Goal: Task Accomplishment & Management: Manage account settings

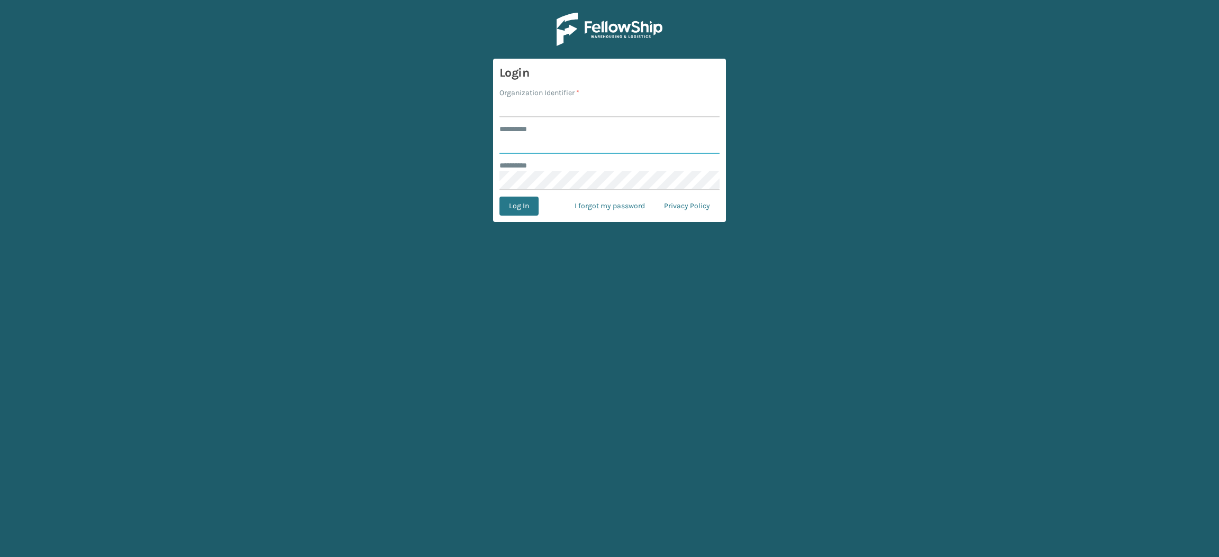
type input "**********"
click at [566, 103] on input "Organization Identifier *" at bounding box center [609, 107] width 220 height 19
type input "SuperAdminOrganization"
click at [512, 215] on button "Log In" at bounding box center [518, 206] width 39 height 19
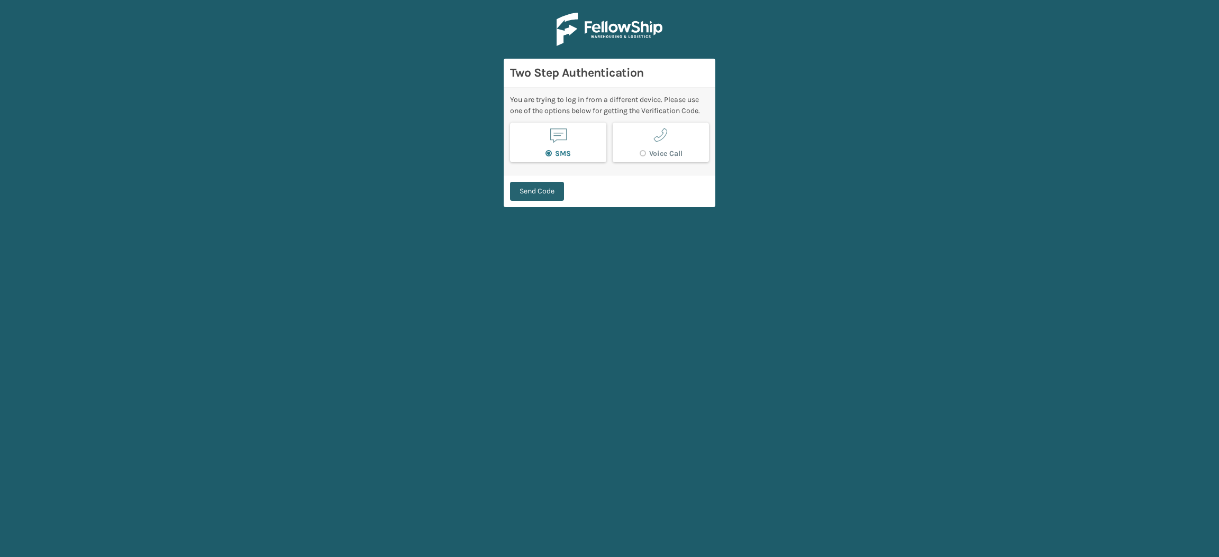
click at [518, 186] on button "Send Code" at bounding box center [537, 191] width 54 height 19
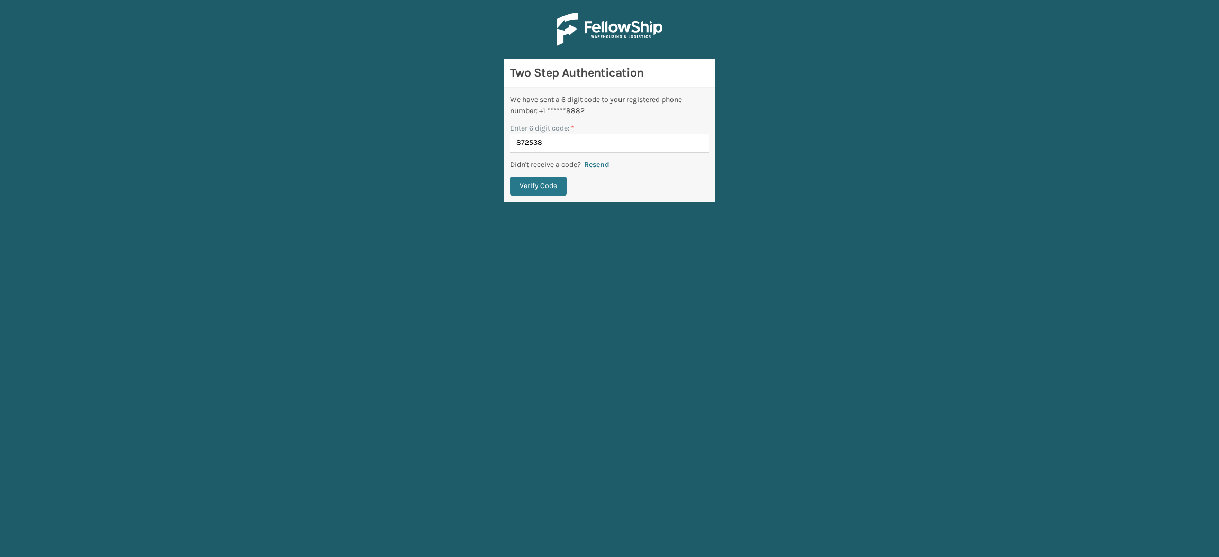
type input "872538"
click at [510, 177] on button "Verify Code" at bounding box center [538, 186] width 57 height 19
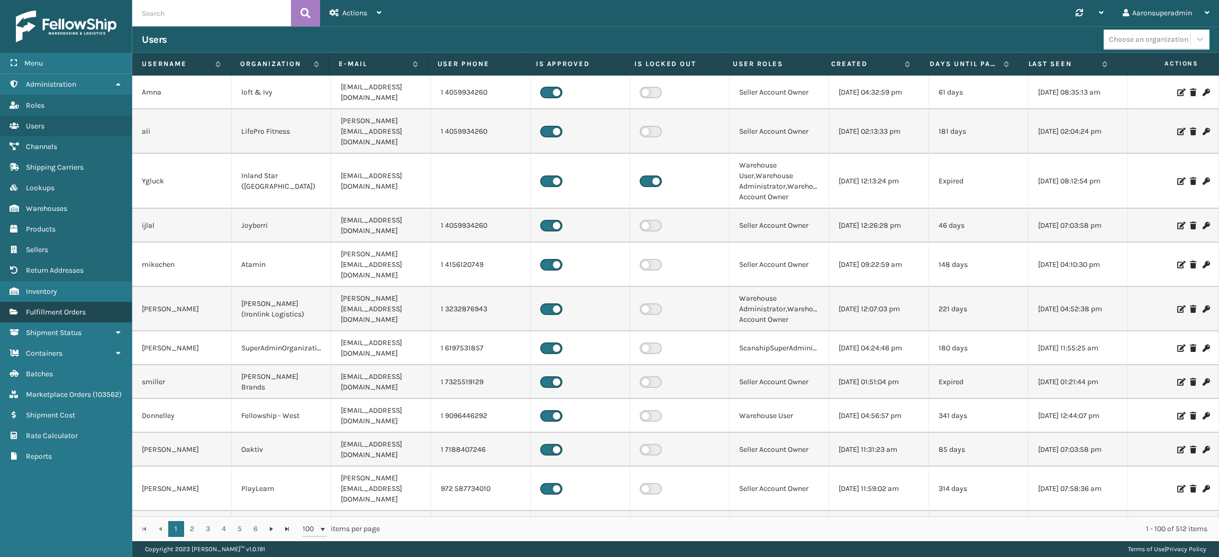
click at [70, 308] on span "Fulfillment Orders" at bounding box center [56, 312] width 60 height 9
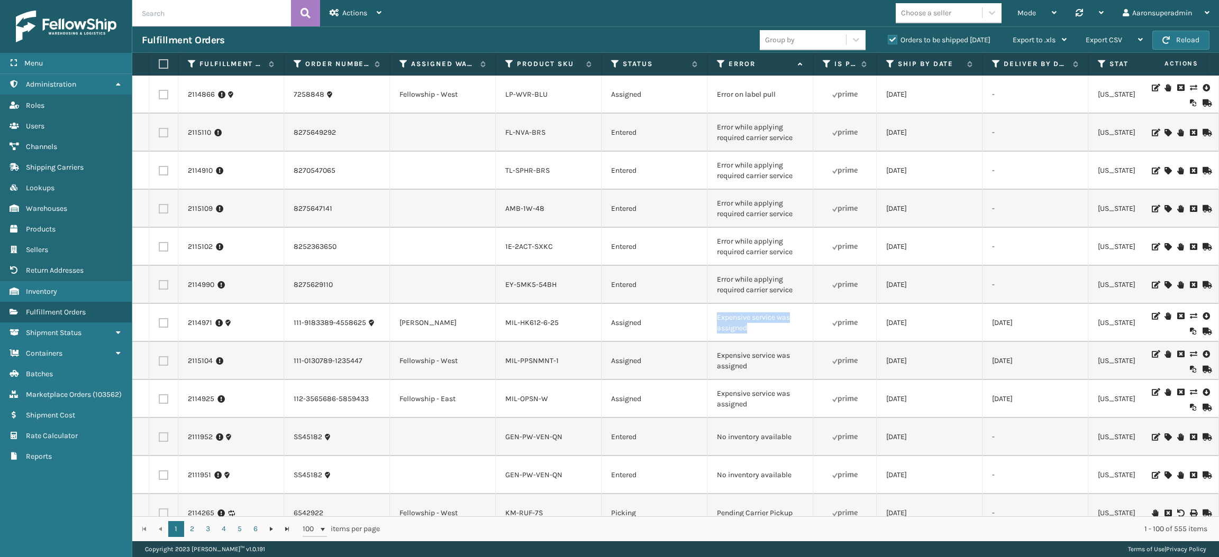
drag, startPoint x: 748, startPoint y: 328, endPoint x: 700, endPoint y: 320, distance: 48.3
copy tr "Expensive service was assigned"
click at [223, 17] on input "text" at bounding box center [211, 13] width 159 height 26
paste input "Expensive service was assigned"
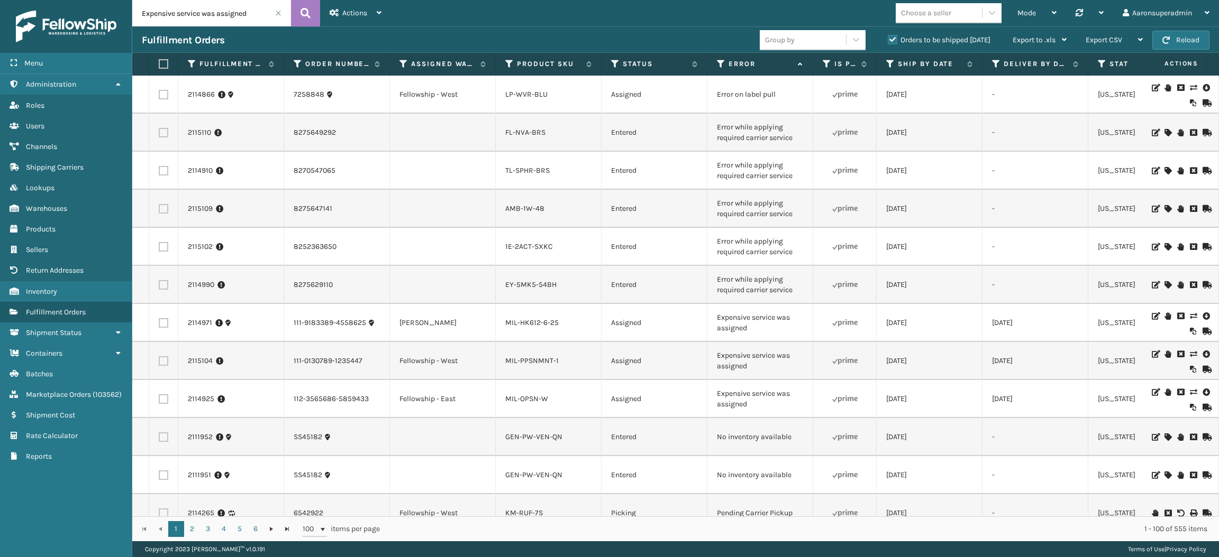
type input "Expensive service was assigned"
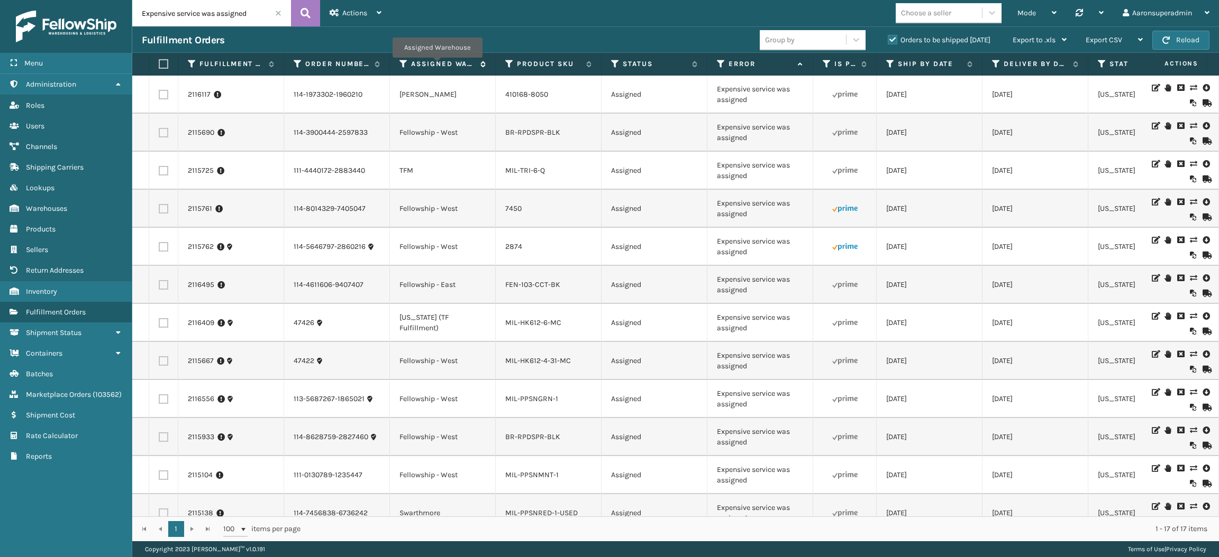
click at [436, 65] on label "Assigned Warehouse" at bounding box center [443, 64] width 64 height 10
click at [162, 133] on label at bounding box center [164, 133] width 10 height 10
click at [159, 133] on input "checkbox" at bounding box center [159, 131] width 1 height 7
checkbox input "true"
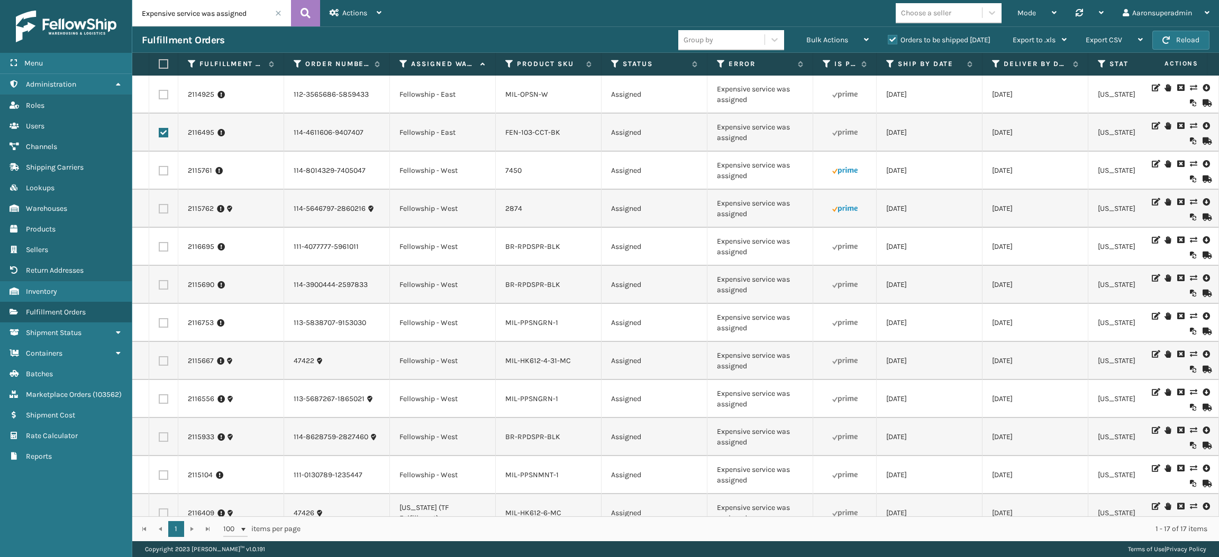
click at [161, 95] on label at bounding box center [164, 95] width 10 height 10
click at [159, 95] on input "checkbox" at bounding box center [159, 93] width 1 height 7
click at [827, 22] on div "Mode Regular Mode Picking Mode Labeling Mode Palletizing Mode Exit Scan Mode Ch…" at bounding box center [805, 13] width 828 height 26
click at [827, 35] on span "Bulk Actions" at bounding box center [827, 39] width 42 height 9
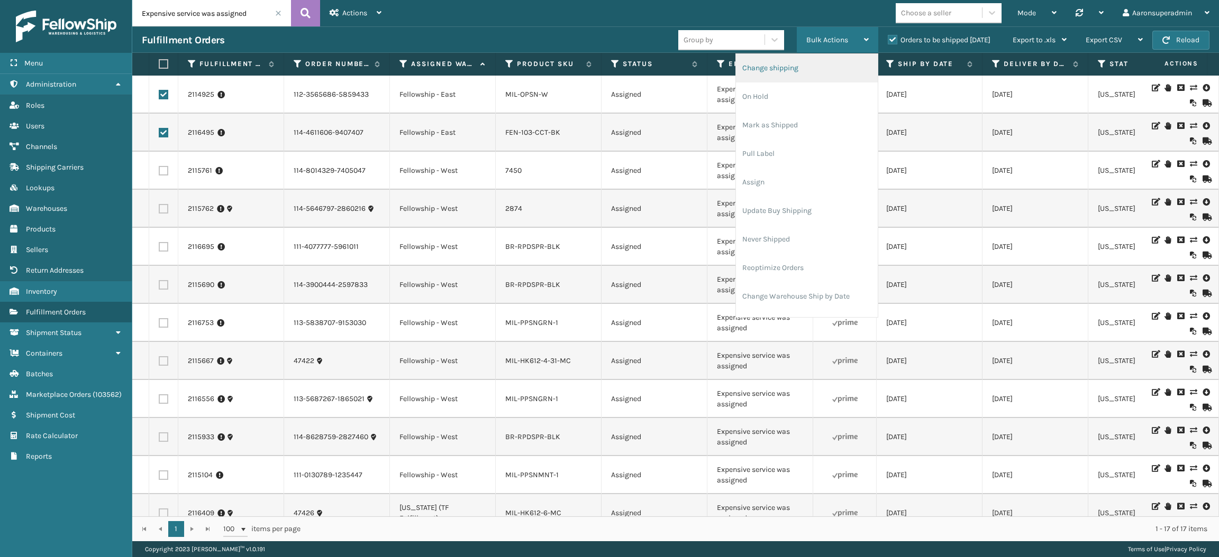
click at [819, 60] on li "Change shipping" at bounding box center [807, 68] width 142 height 29
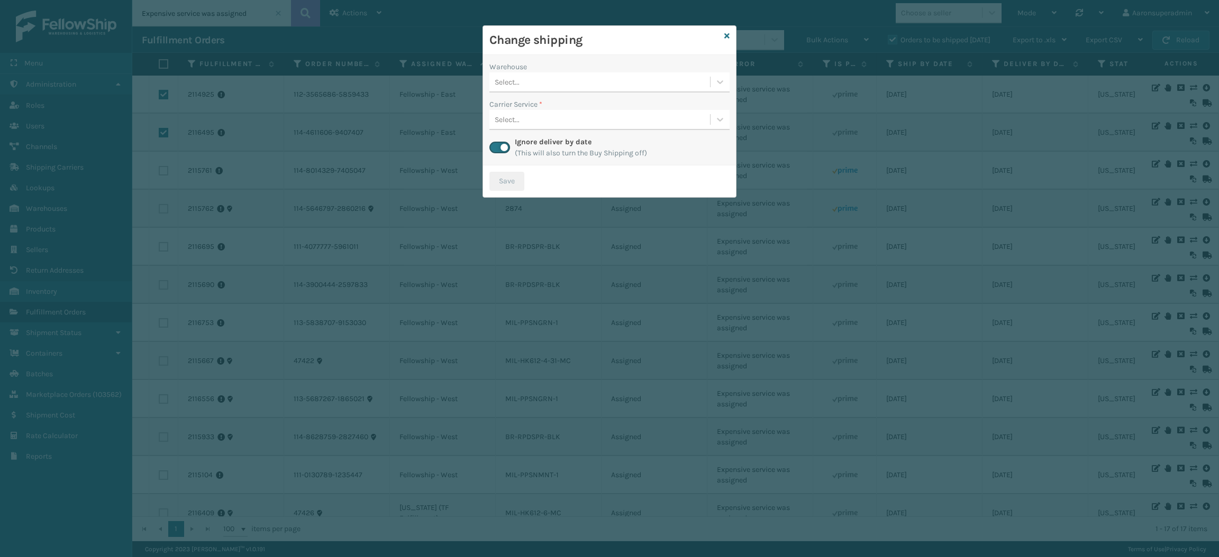
click at [574, 84] on div "Select..." at bounding box center [599, 82] width 221 height 17
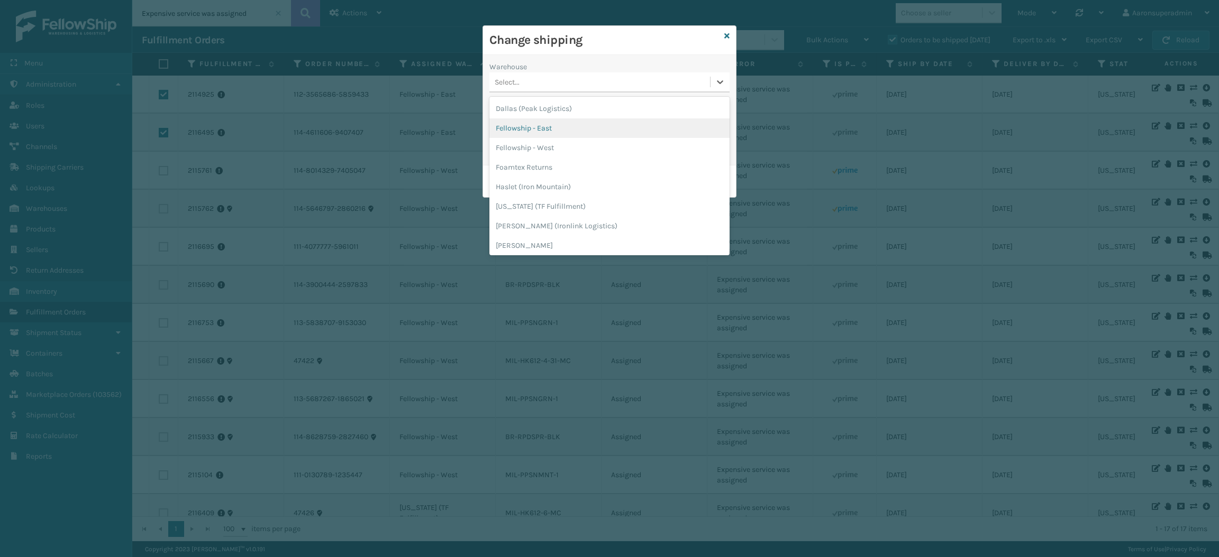
click at [562, 130] on div "Fellowship - East" at bounding box center [609, 128] width 240 height 20
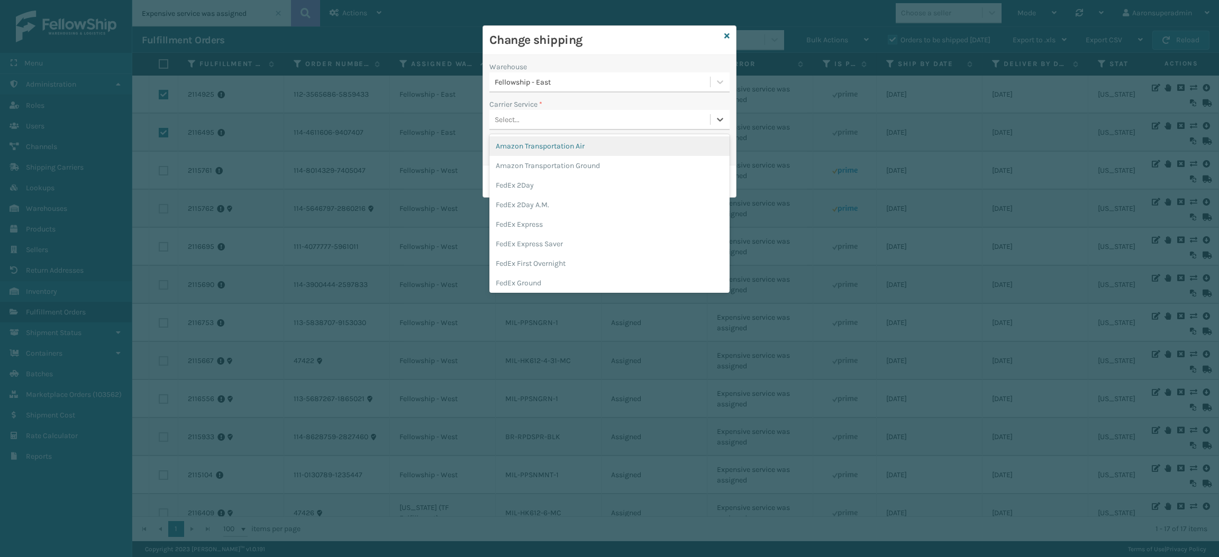
click at [544, 125] on div "Select..." at bounding box center [599, 119] width 221 height 17
click at [529, 261] on div "FedEx Home Delivery" at bounding box center [609, 263] width 240 height 20
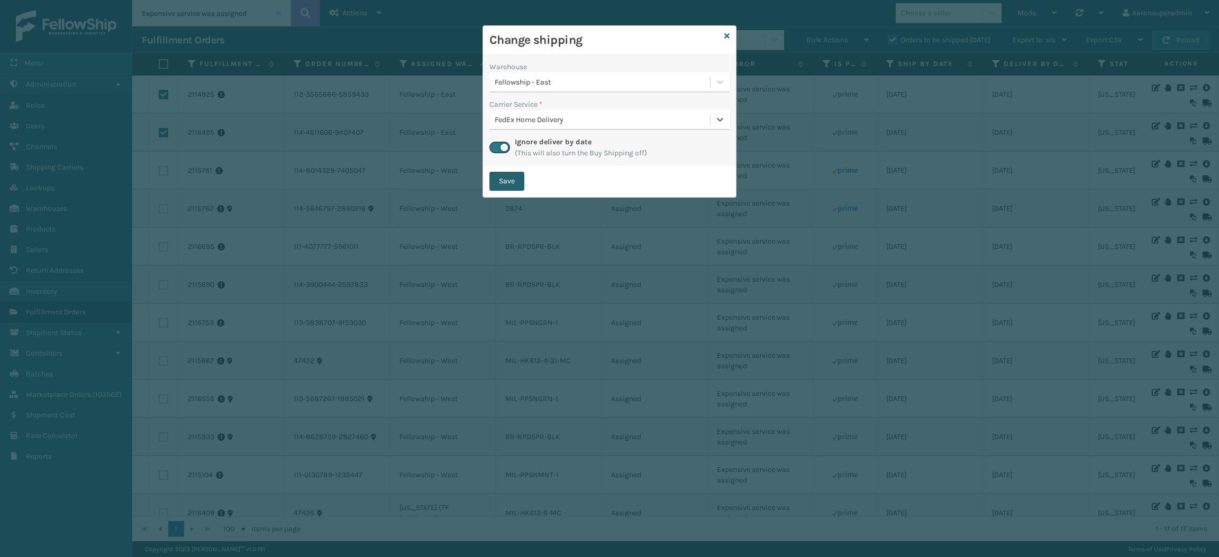
click at [503, 183] on button "Save" at bounding box center [506, 181] width 35 height 19
checkbox input "false"
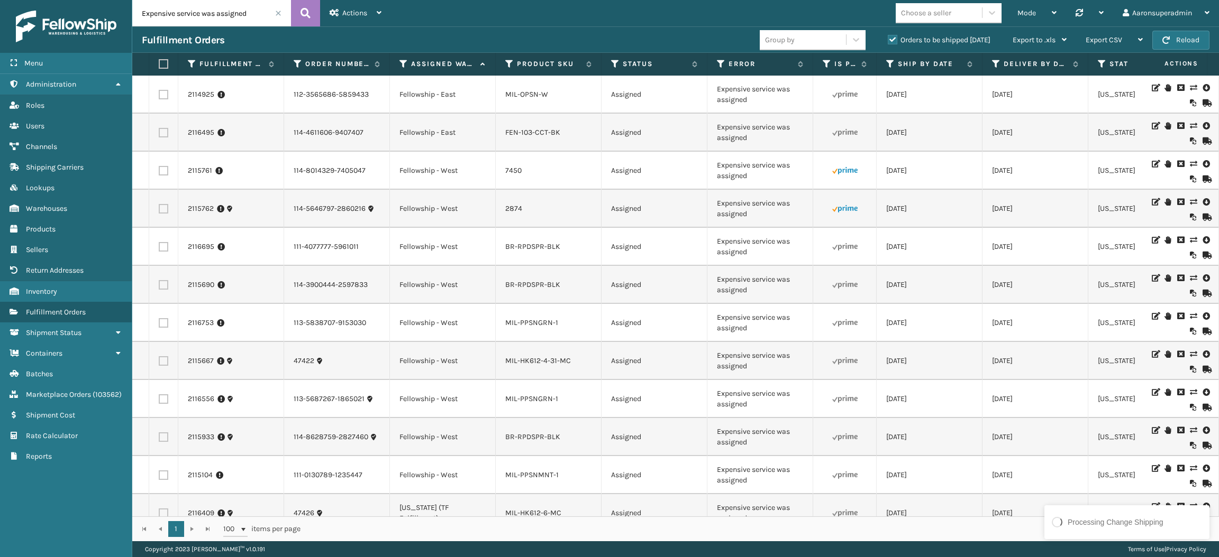
scroll to position [217, 0]
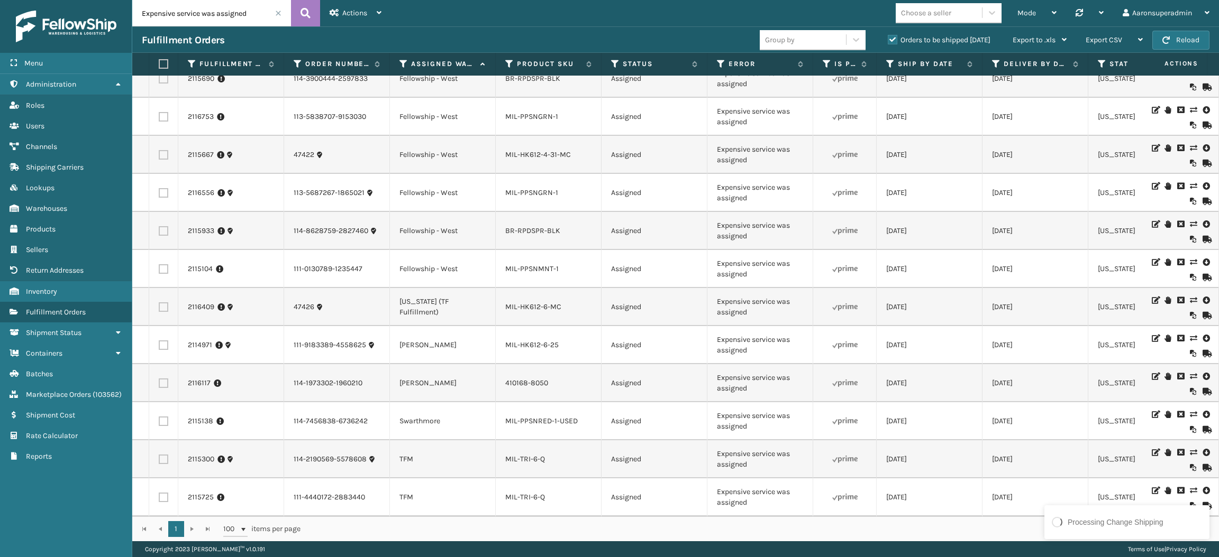
click at [155, 291] on td at bounding box center [163, 307] width 29 height 38
click at [159, 303] on label at bounding box center [164, 308] width 10 height 10
click at [159, 303] on input "checkbox" at bounding box center [159, 306] width 1 height 7
checkbox input "true"
click at [839, 30] on div "Bulk Actions" at bounding box center [837, 40] width 62 height 26
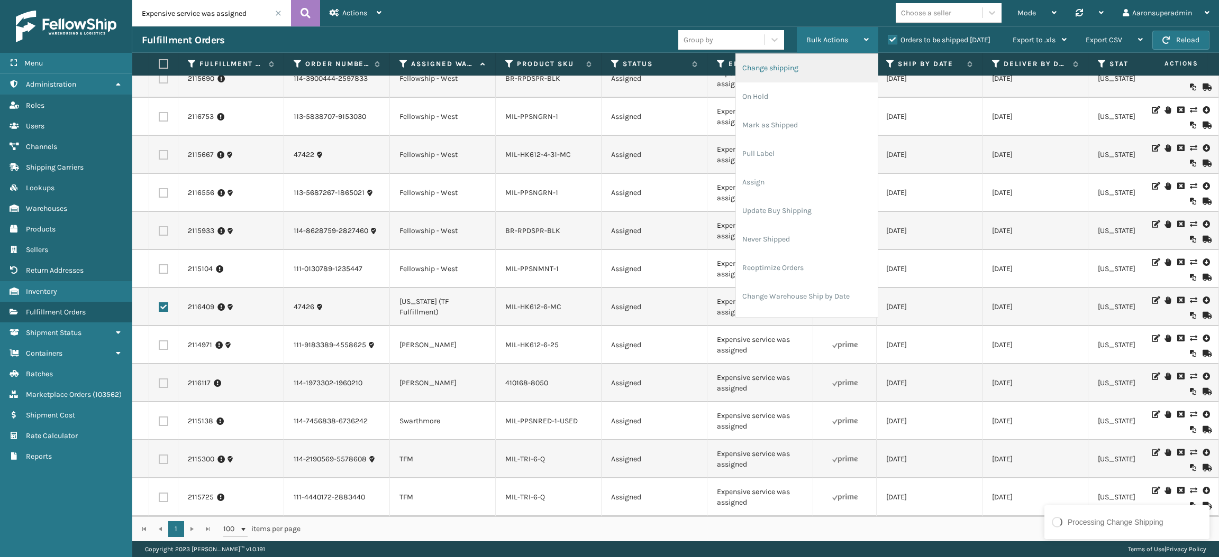
click at [829, 60] on li "Change shipping" at bounding box center [807, 68] width 142 height 29
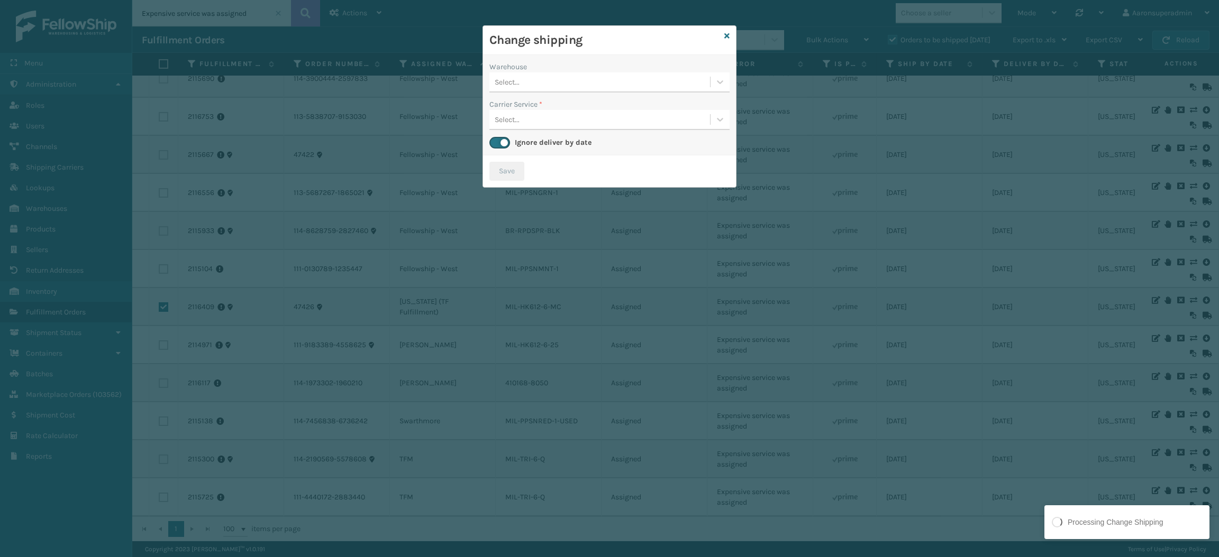
click at [553, 88] on div "Select..." at bounding box center [599, 82] width 221 height 17
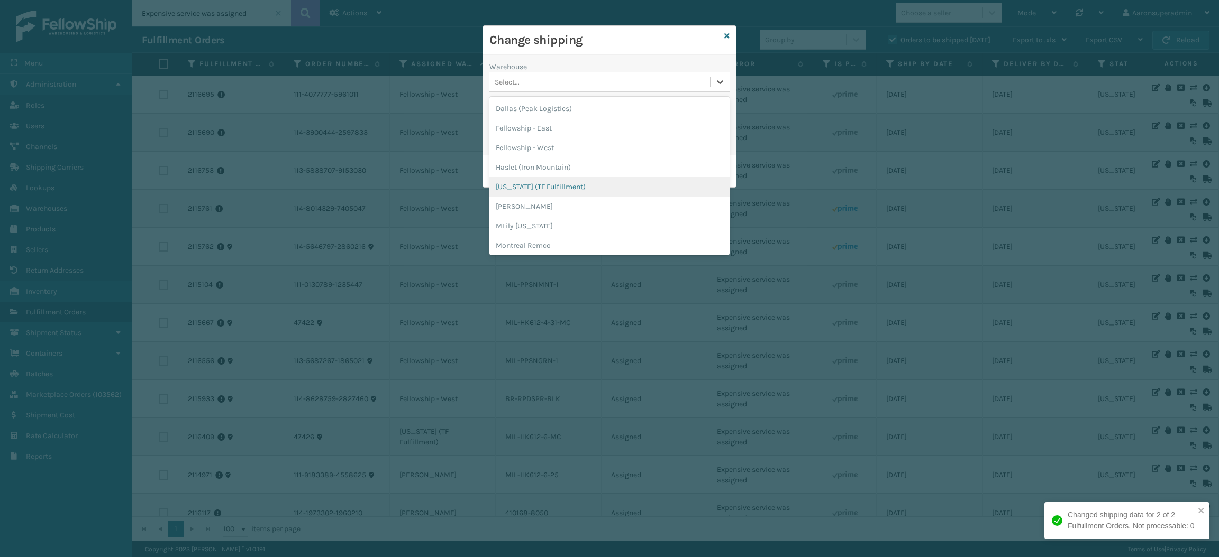
click at [522, 182] on div "[US_STATE] (TF Fulfillment)" at bounding box center [609, 187] width 240 height 20
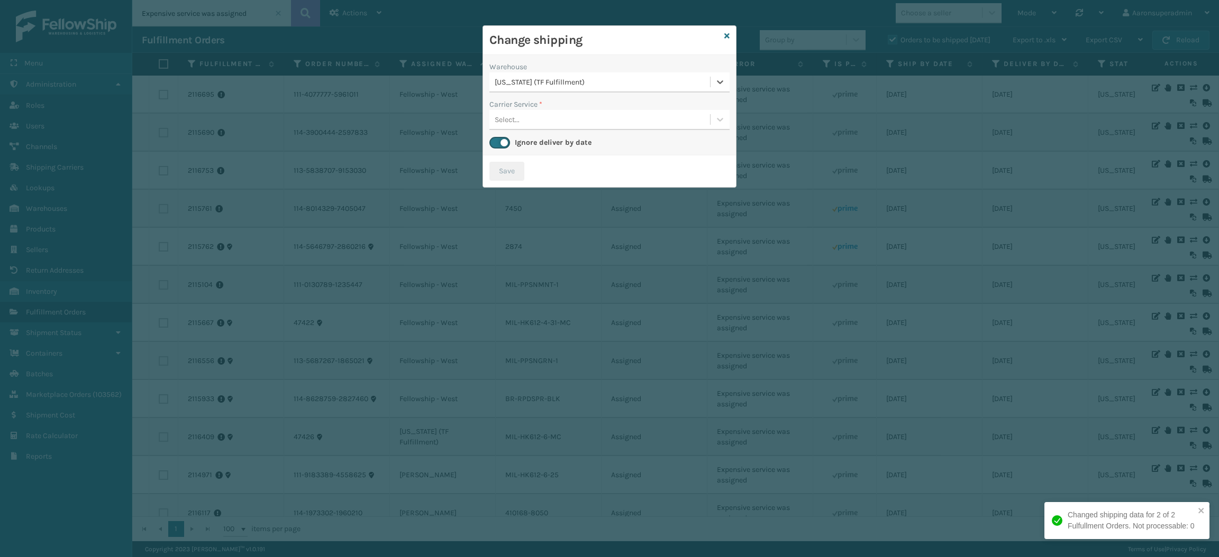
click at [526, 124] on div "Select..." at bounding box center [599, 119] width 221 height 17
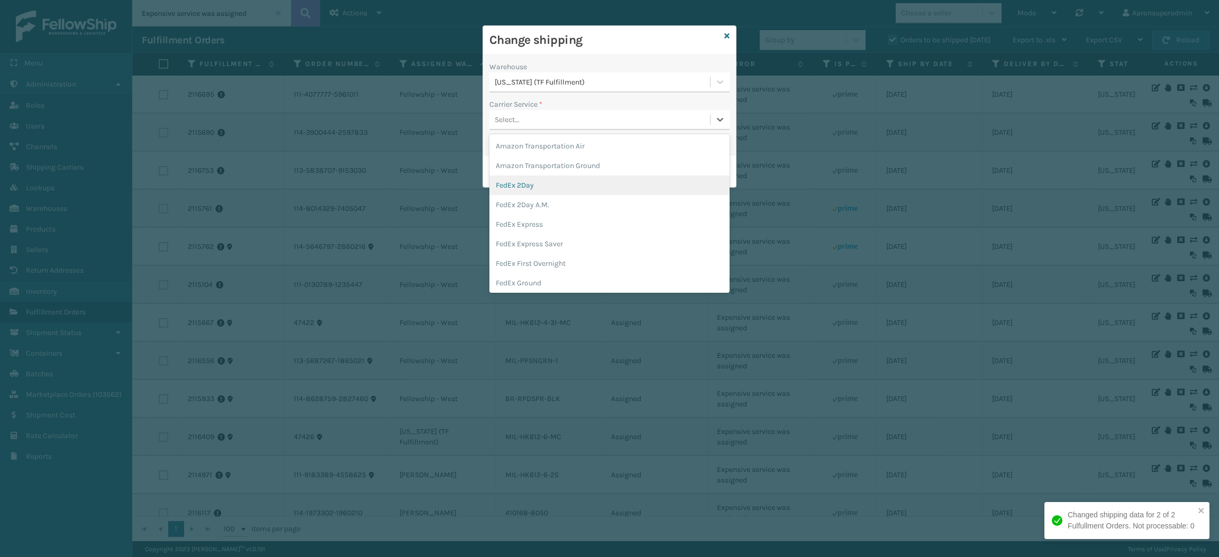
scroll to position [73, 0]
click at [532, 231] on div "FedEx Home Delivery" at bounding box center [609, 230] width 240 height 20
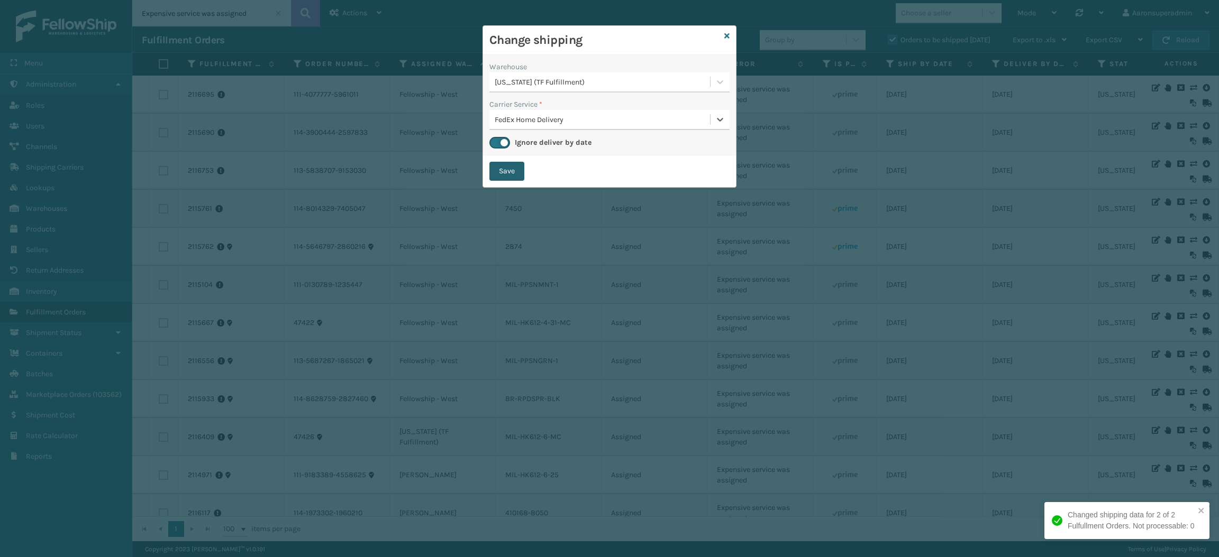
click at [503, 176] on button "Save" at bounding box center [506, 171] width 35 height 19
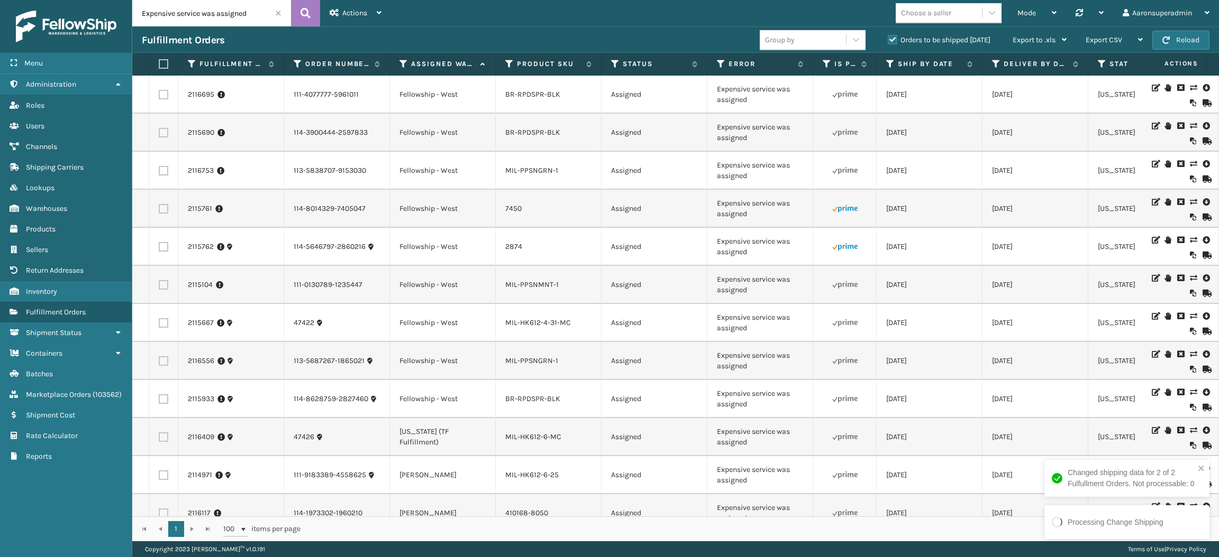
scroll to position [141, 0]
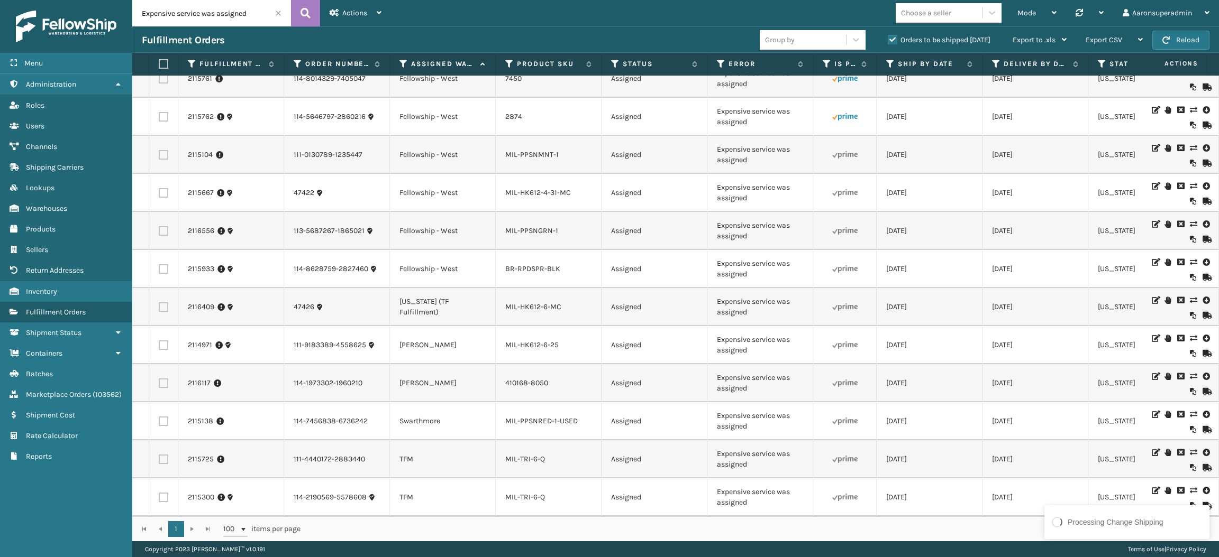
click at [164, 493] on label at bounding box center [164, 498] width 10 height 10
click at [159, 493] on input "checkbox" at bounding box center [159, 496] width 1 height 7
checkbox input "true"
click at [163, 455] on label at bounding box center [164, 460] width 10 height 10
click at [159, 455] on input "checkbox" at bounding box center [159, 458] width 1 height 7
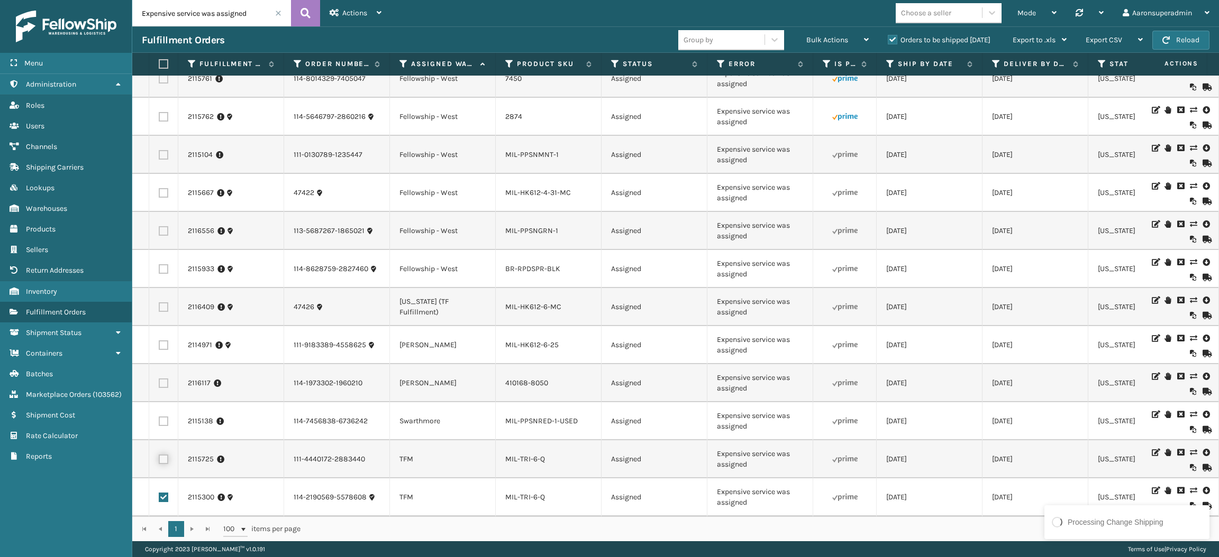
checkbox input "true"
click at [829, 36] on span "Bulk Actions" at bounding box center [827, 39] width 42 height 9
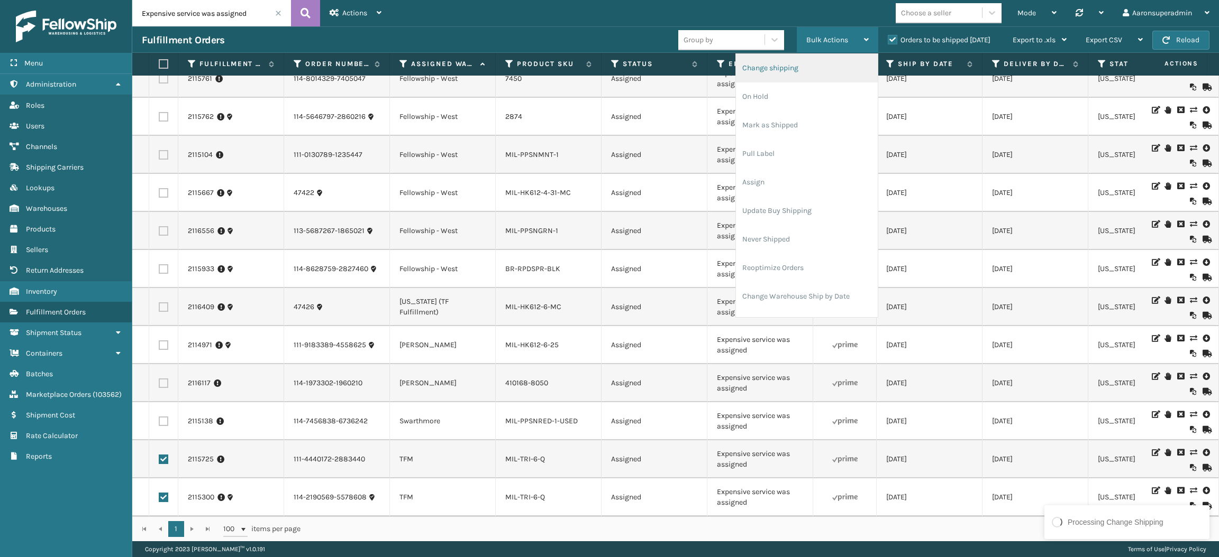
click at [798, 73] on li "Change shipping" at bounding box center [807, 68] width 142 height 29
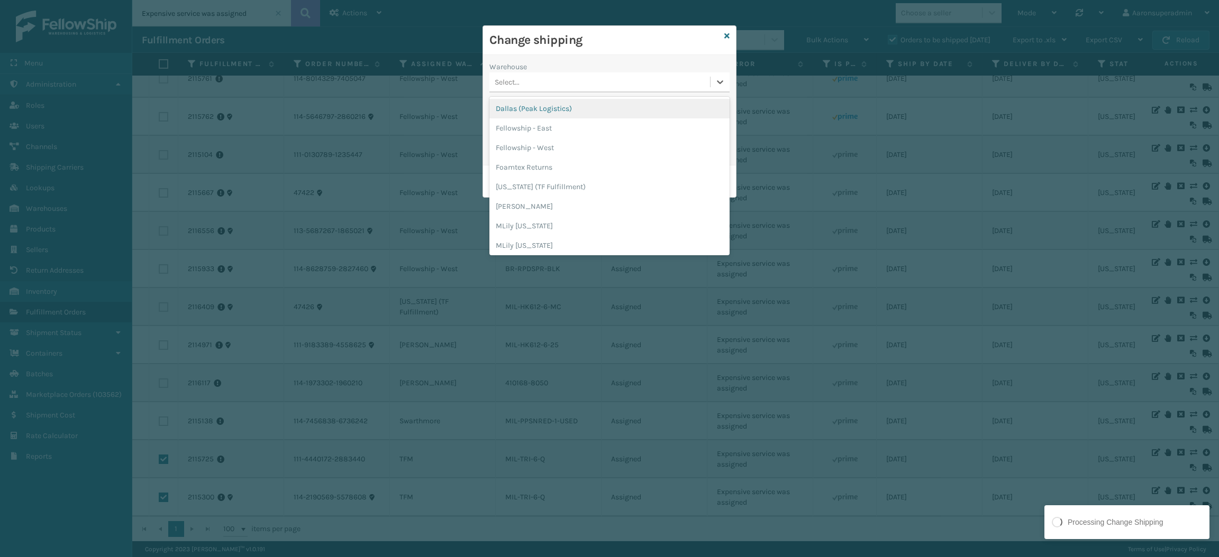
click at [564, 81] on div "Select..." at bounding box center [599, 82] width 221 height 17
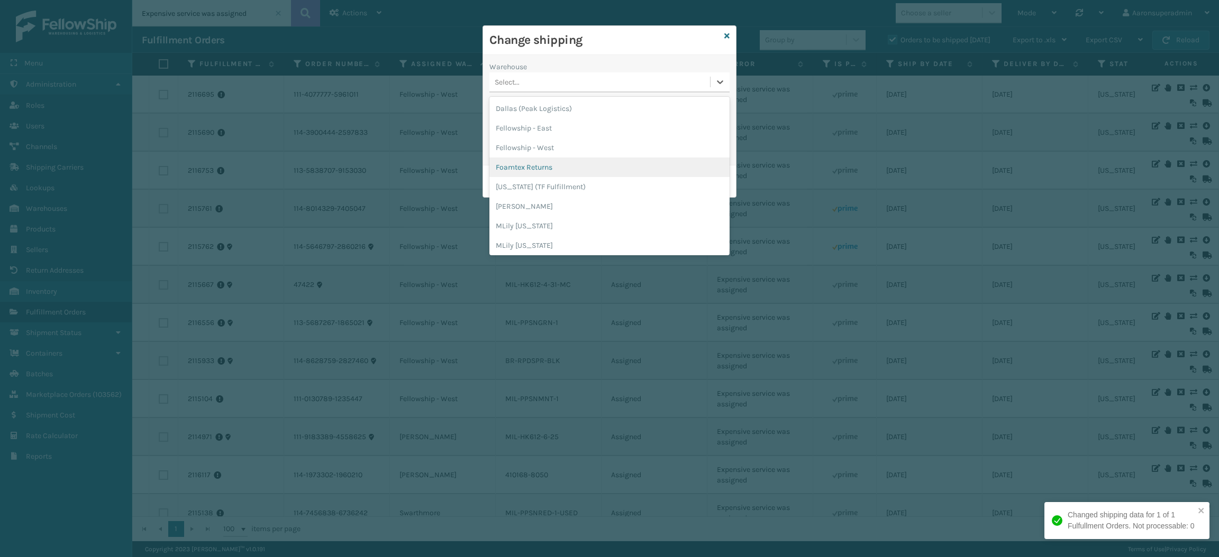
scroll to position [139, 0]
click at [529, 203] on div "TFM" at bounding box center [609, 205] width 240 height 20
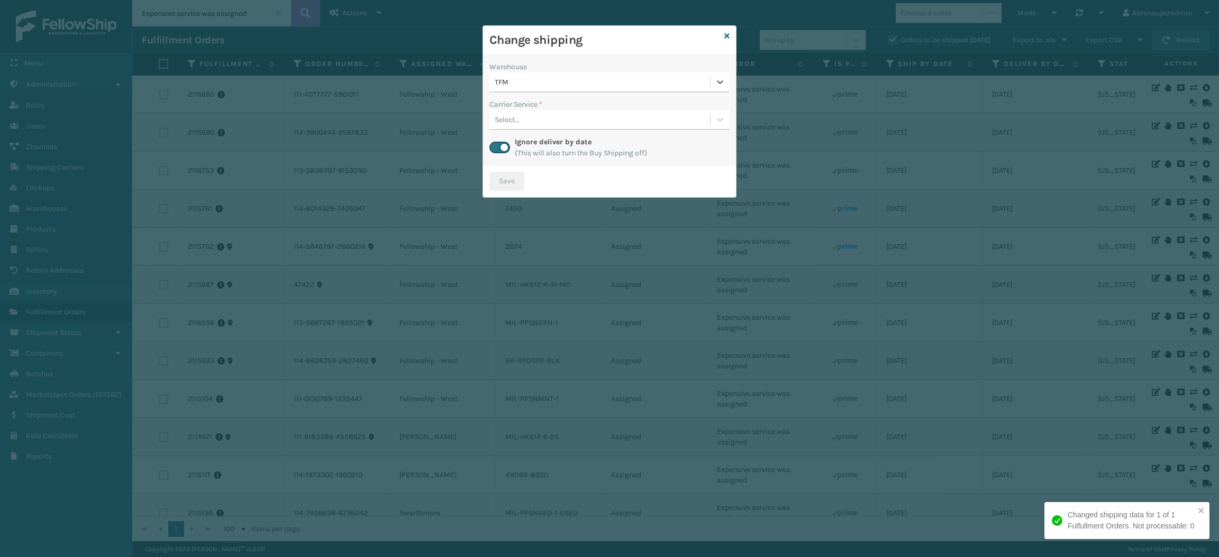
click at [537, 124] on div "Select..." at bounding box center [599, 119] width 221 height 17
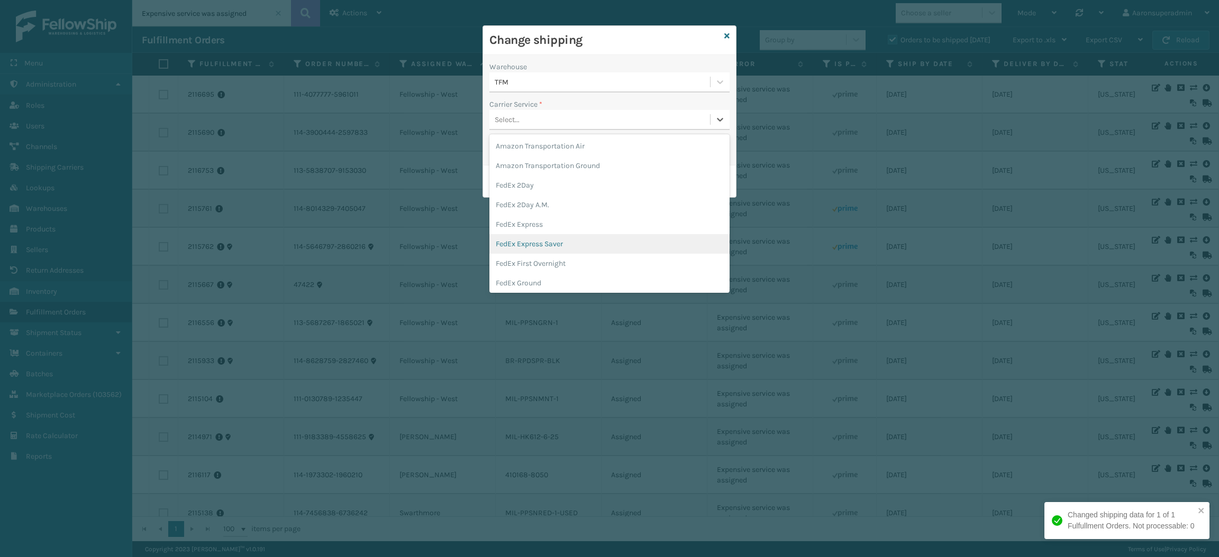
scroll to position [83, 0]
click at [531, 217] on div "FedEx Home Delivery" at bounding box center [609, 220] width 240 height 20
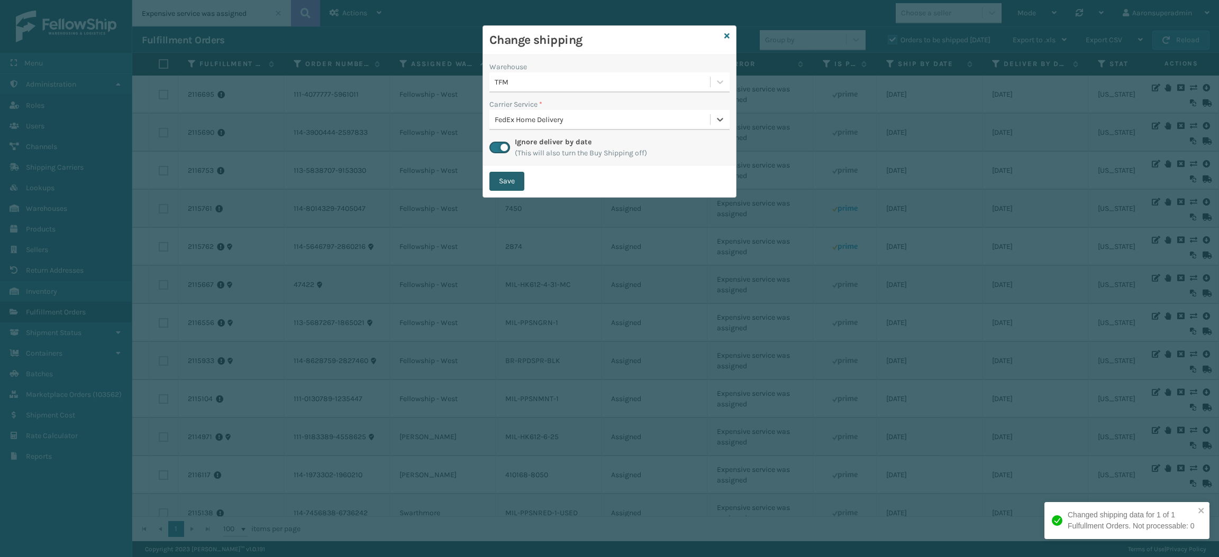
click at [505, 174] on button "Save" at bounding box center [506, 181] width 35 height 19
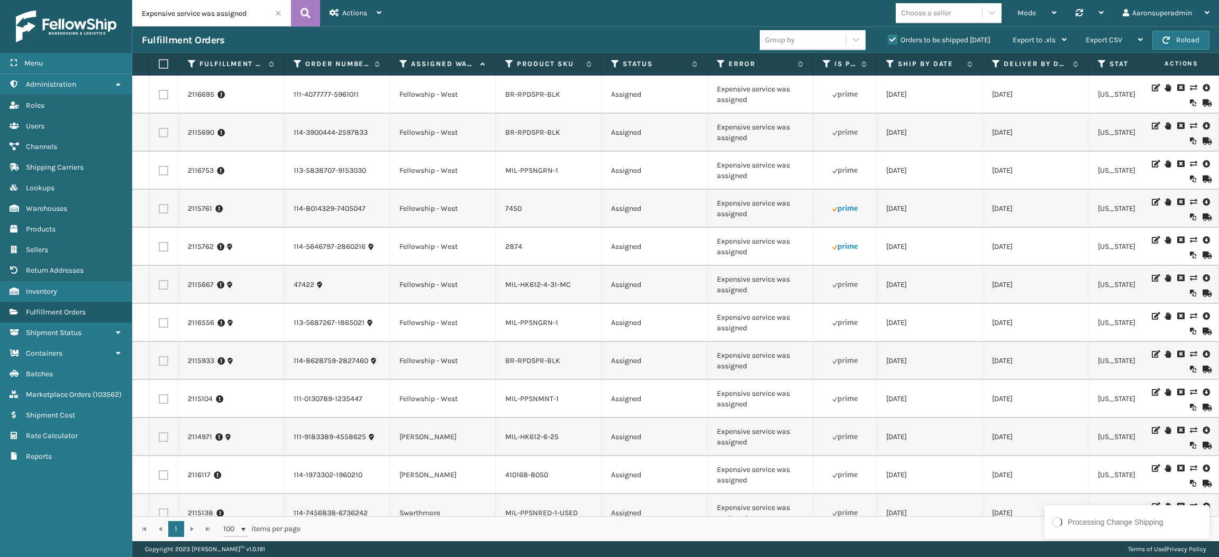
scroll to position [103, 0]
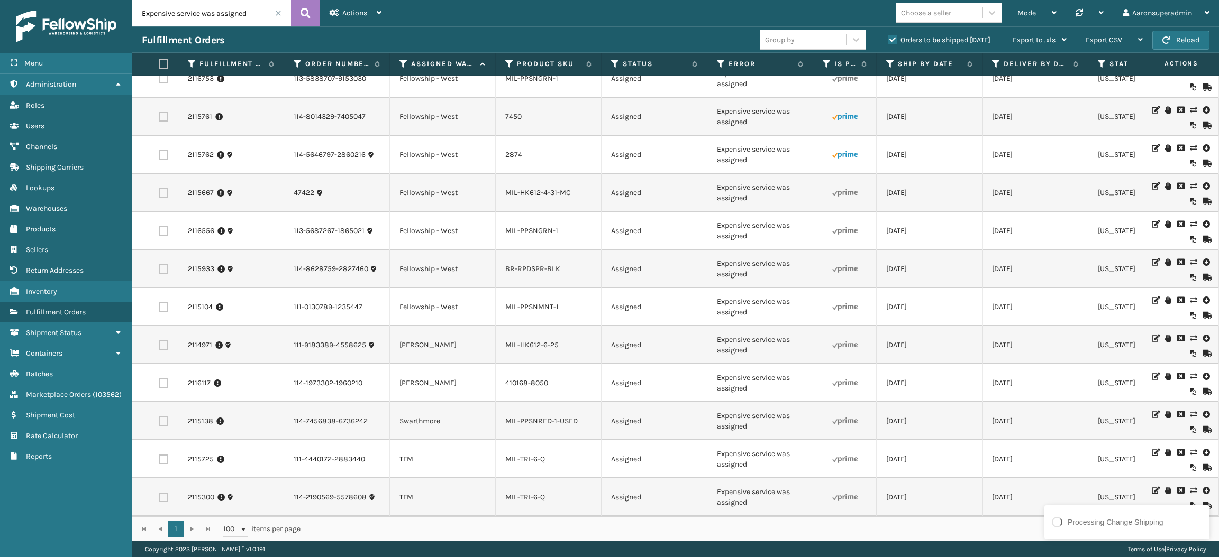
click at [163, 379] on label at bounding box center [164, 384] width 10 height 10
click at [159, 379] on input "checkbox" at bounding box center [159, 382] width 1 height 7
checkbox input "true"
click at [162, 341] on label at bounding box center [164, 346] width 10 height 10
click at [159, 341] on input "checkbox" at bounding box center [159, 344] width 1 height 7
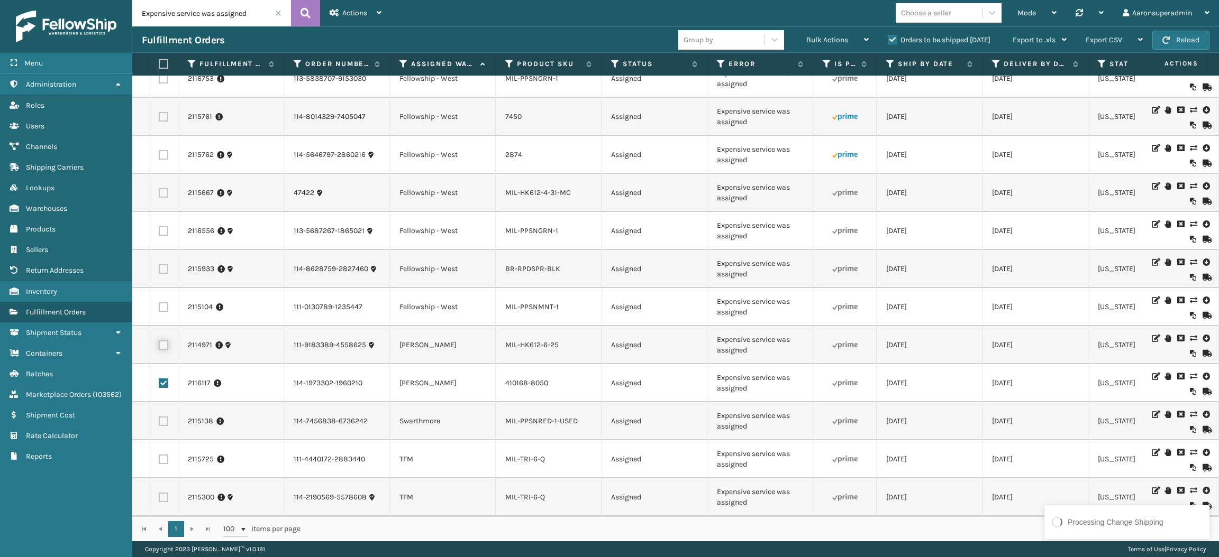
checkbox input "true"
click at [823, 39] on span "Bulk Actions" at bounding box center [827, 39] width 42 height 9
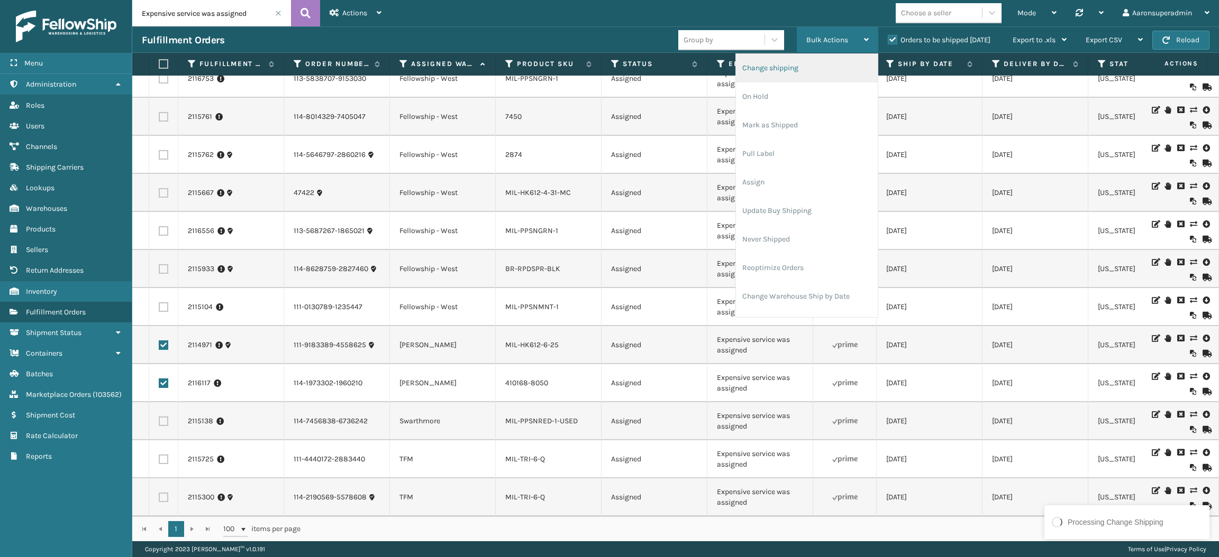
click at [798, 63] on li "Change shipping" at bounding box center [807, 68] width 142 height 29
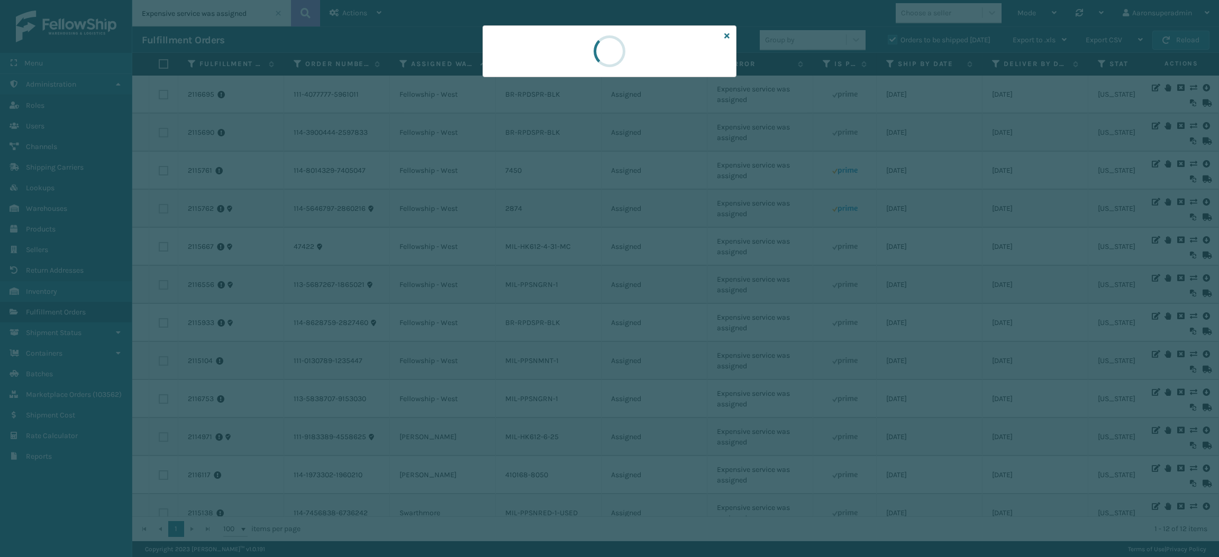
click at [729, 36] on div at bounding box center [609, 51] width 254 height 52
click at [727, 36] on icon at bounding box center [726, 35] width 5 height 7
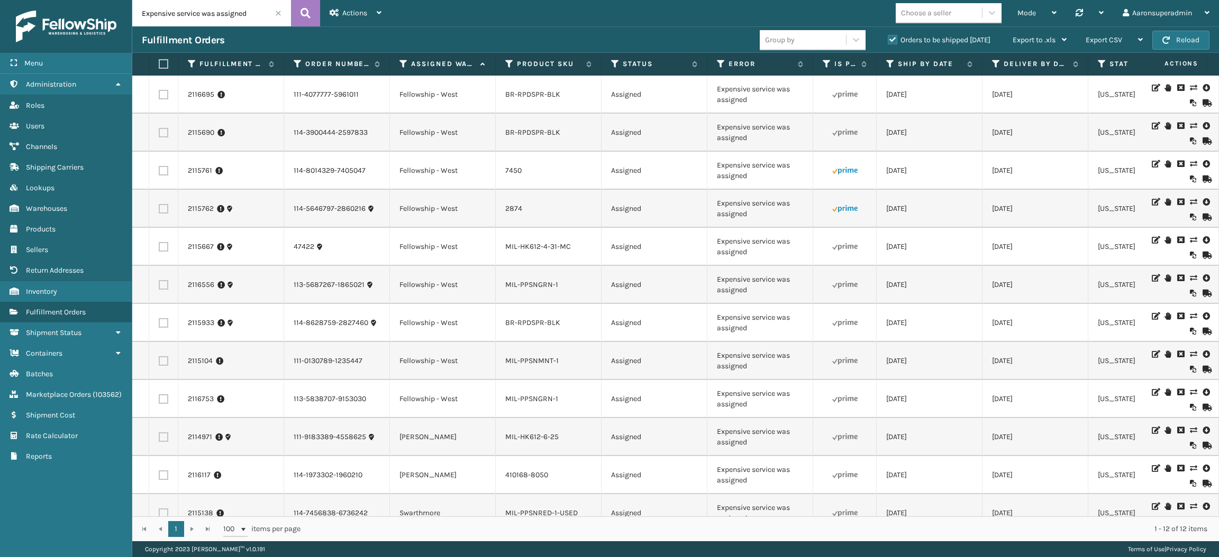
scroll to position [27, 0]
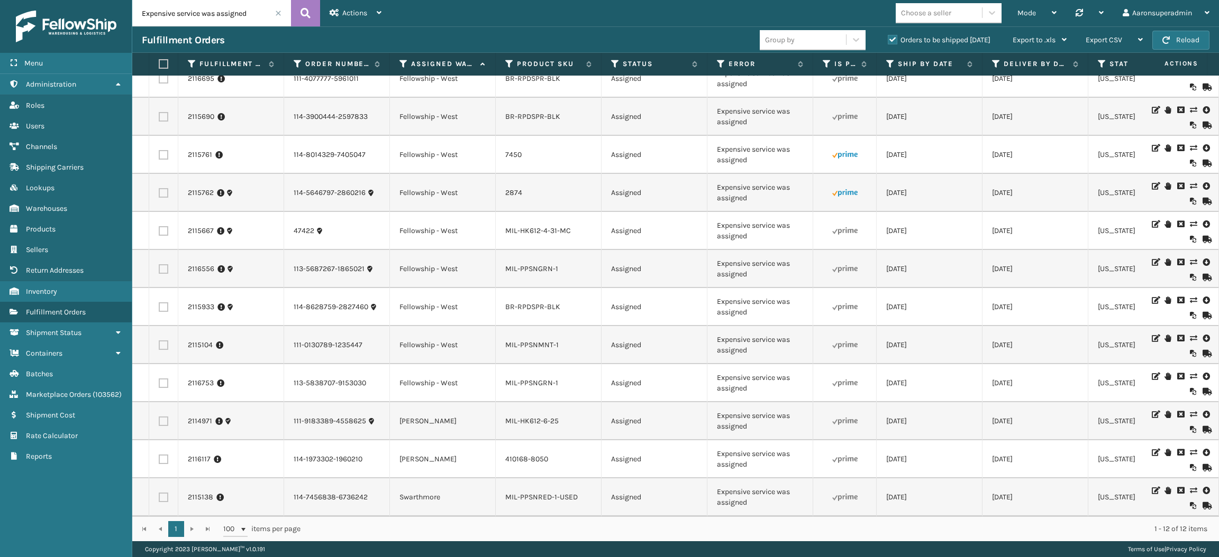
click at [163, 455] on label at bounding box center [164, 460] width 10 height 10
click at [159, 455] on input "checkbox" at bounding box center [159, 458] width 1 height 7
checkbox input "true"
click at [162, 417] on label at bounding box center [164, 422] width 10 height 10
click at [159, 417] on input "checkbox" at bounding box center [159, 420] width 1 height 7
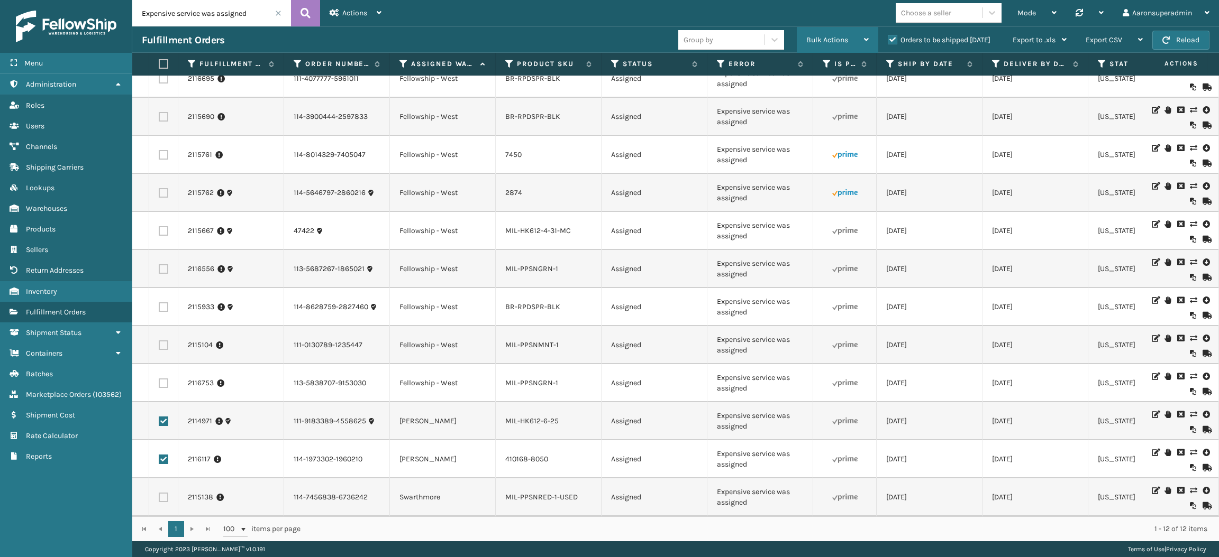
click at [840, 38] on span "Bulk Actions" at bounding box center [827, 39] width 42 height 9
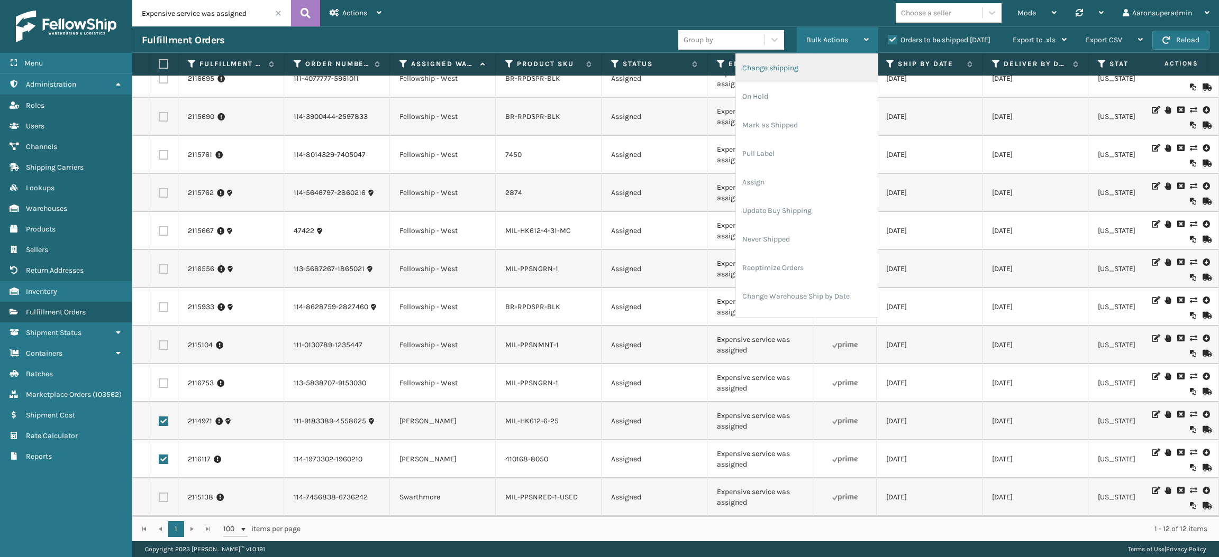
click at [791, 67] on li "Change shipping" at bounding box center [807, 68] width 142 height 29
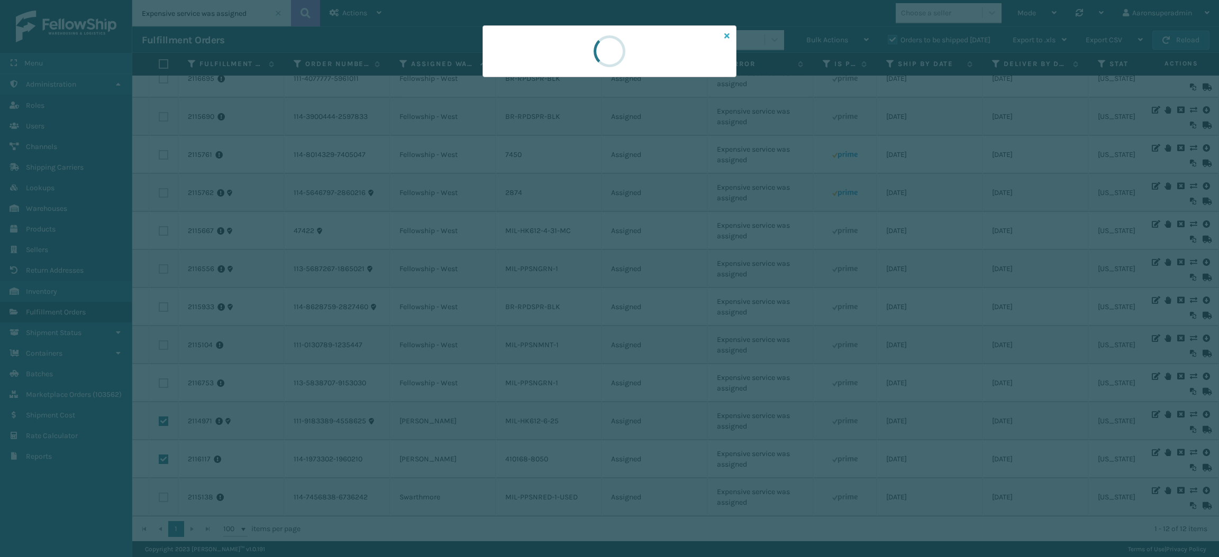
click at [728, 34] on icon at bounding box center [726, 35] width 5 height 7
checkbox input "false"
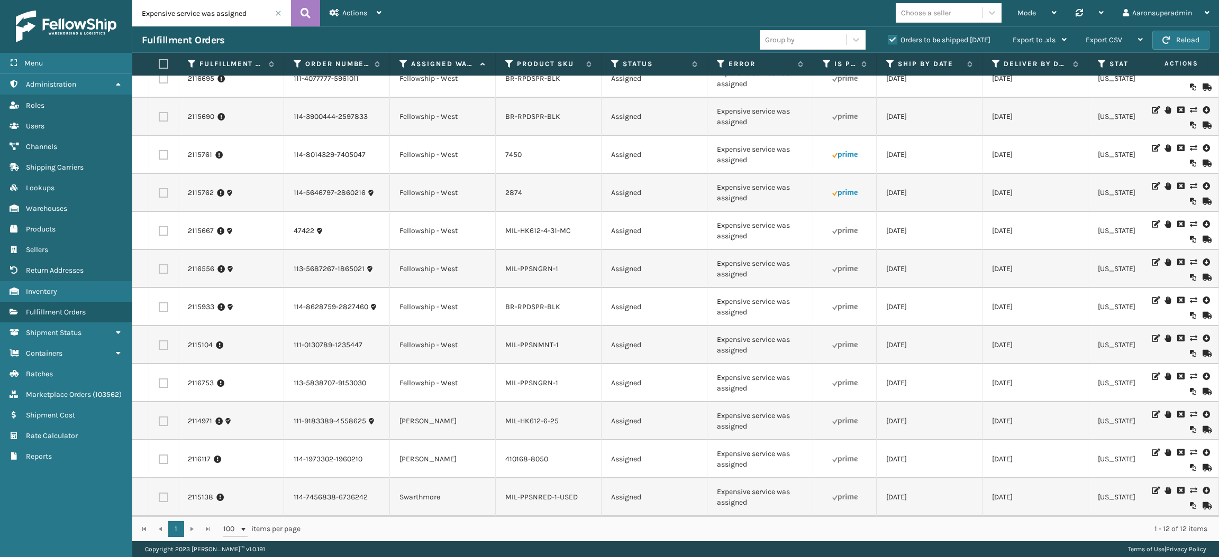
click at [163, 493] on label at bounding box center [164, 498] width 10 height 10
click at [159, 493] on input "checkbox" at bounding box center [159, 496] width 1 height 7
click div "Bulk Actions"
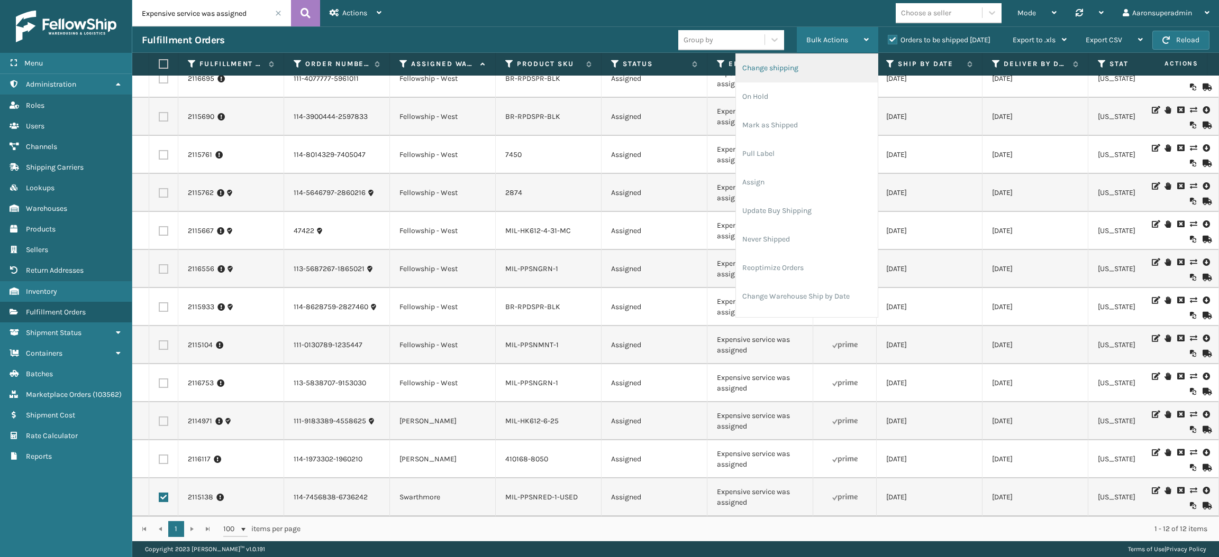
click at [783, 60] on li "Change shipping" at bounding box center [807, 68] width 142 height 29
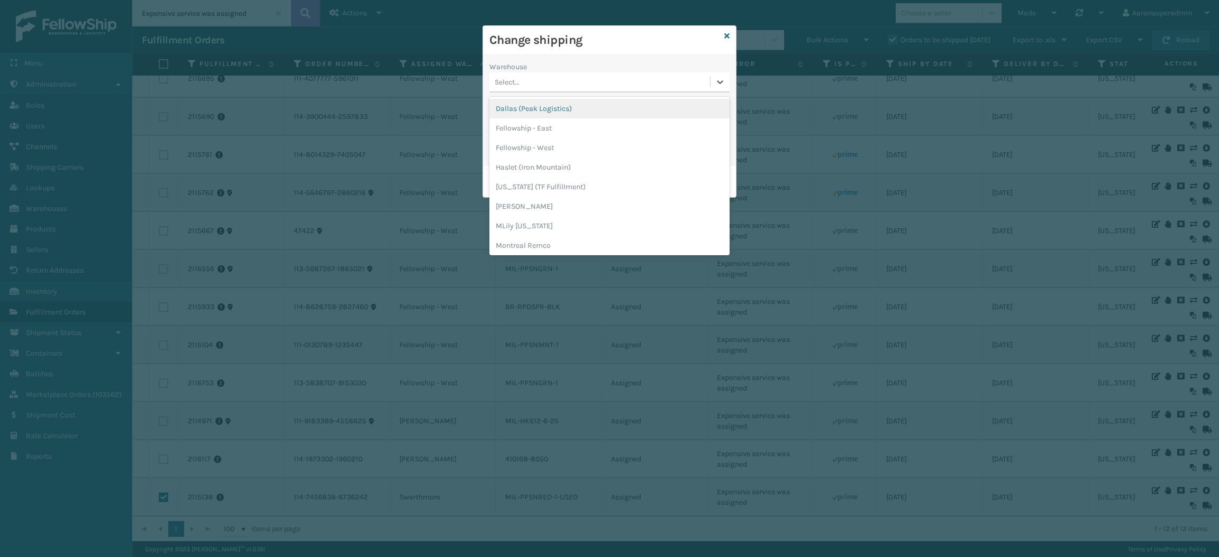
click at [509, 88] on div "Select..." at bounding box center [599, 82] width 221 height 17
click at [551, 172] on div "Swarthmore" at bounding box center [609, 165] width 240 height 20
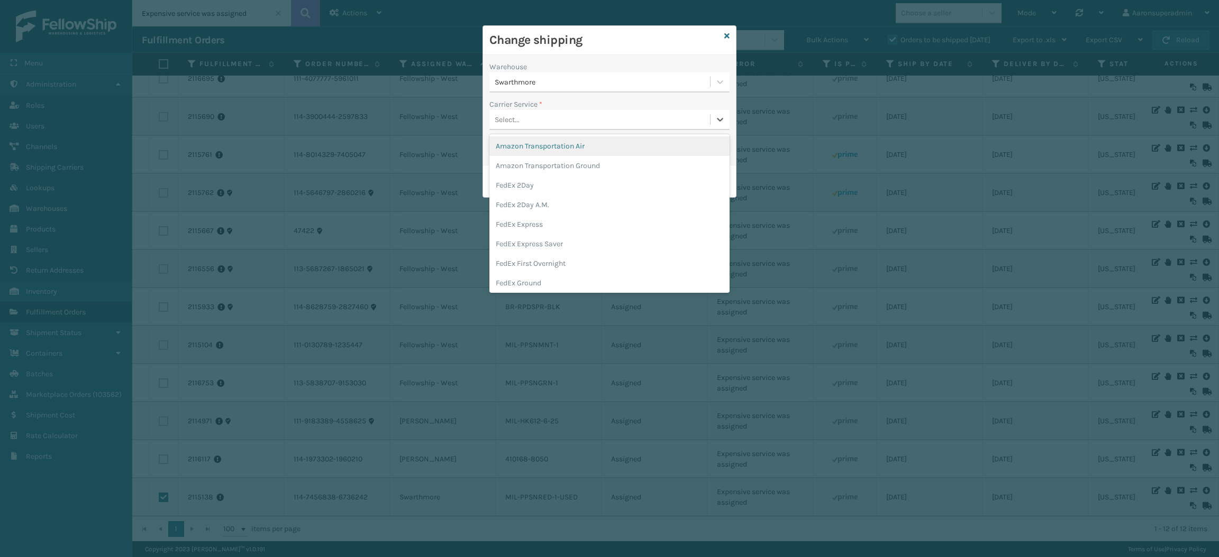
click at [521, 120] on div "Select..." at bounding box center [599, 119] width 221 height 17
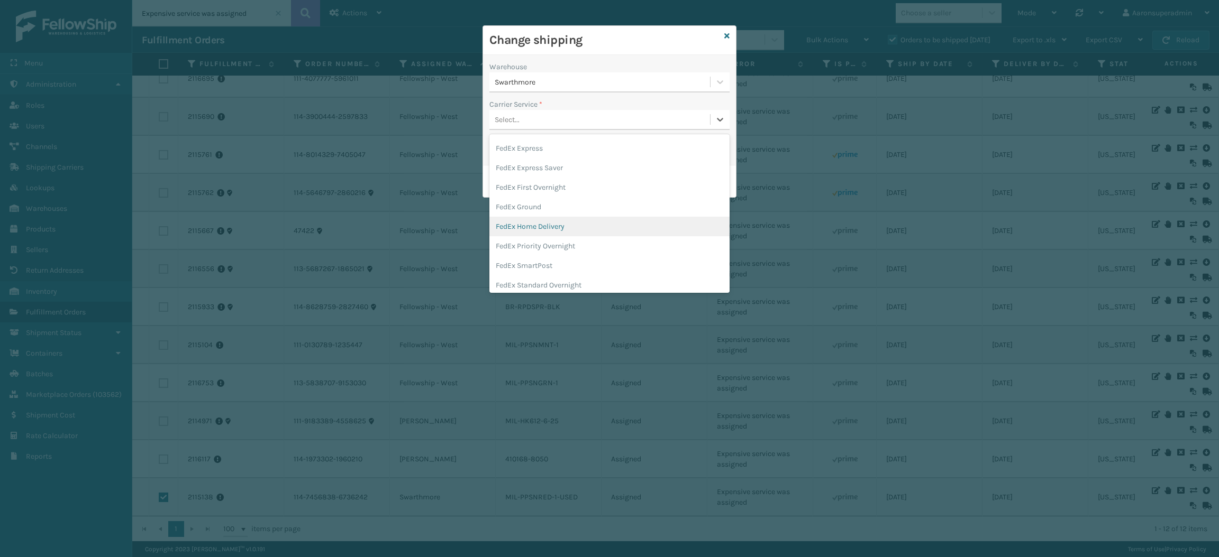
click at [538, 226] on div "FedEx Home Delivery" at bounding box center [609, 227] width 240 height 20
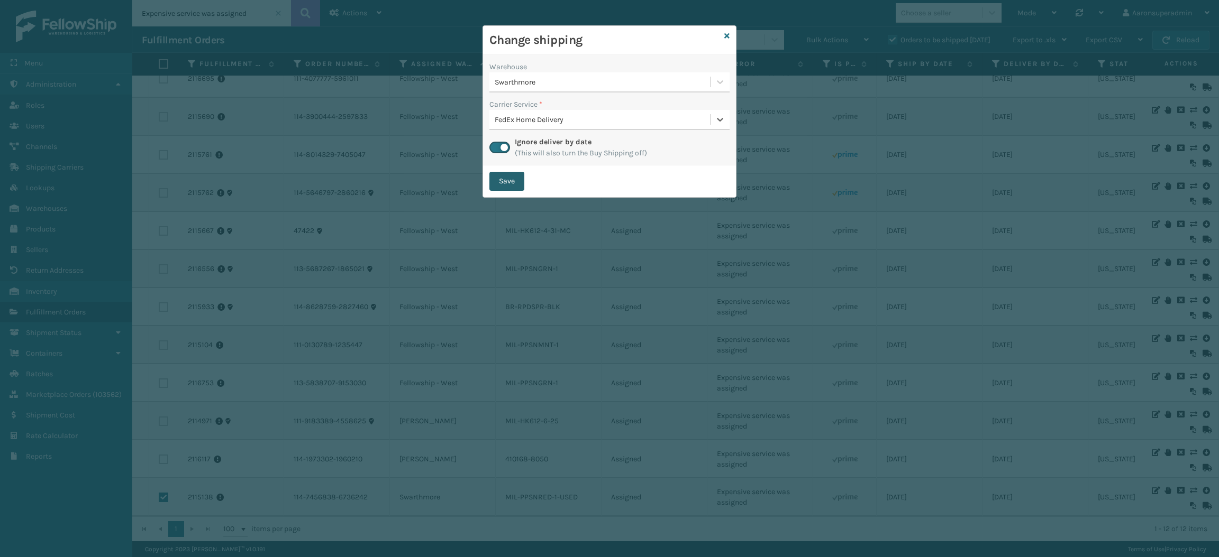
click at [511, 185] on button "Save" at bounding box center [506, 181] width 35 height 19
checkbox input "false"
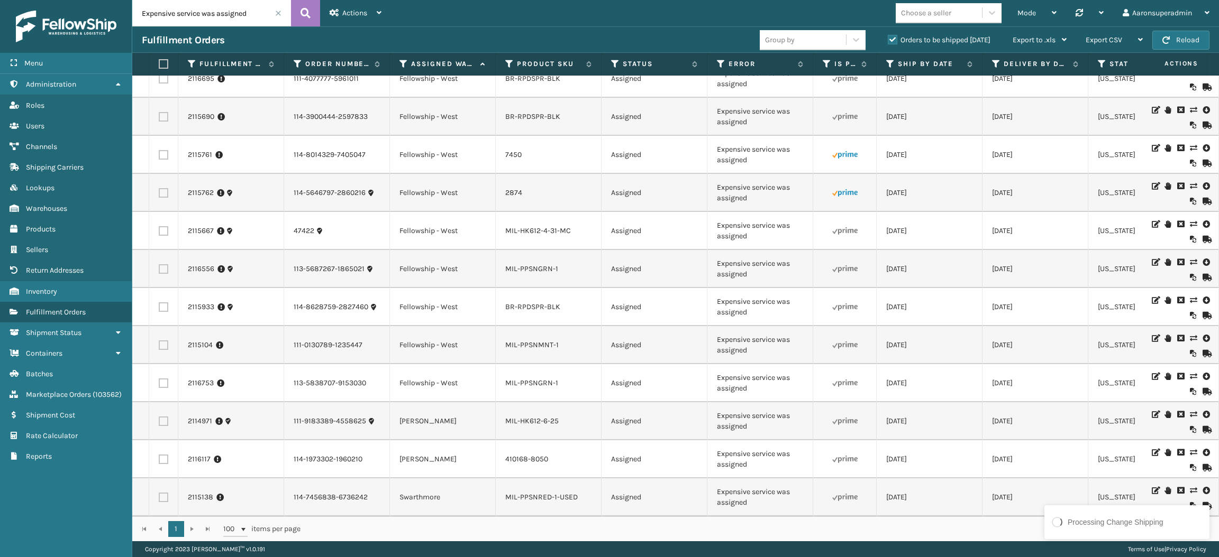
click at [163, 417] on label at bounding box center [164, 422] width 10 height 10
click at [159, 417] on input "checkbox" at bounding box center [159, 420] width 1 height 7
checkbox input "true"
click at [161, 455] on label at bounding box center [164, 460] width 10 height 10
click at [159, 455] on input "checkbox" at bounding box center [159, 458] width 1 height 7
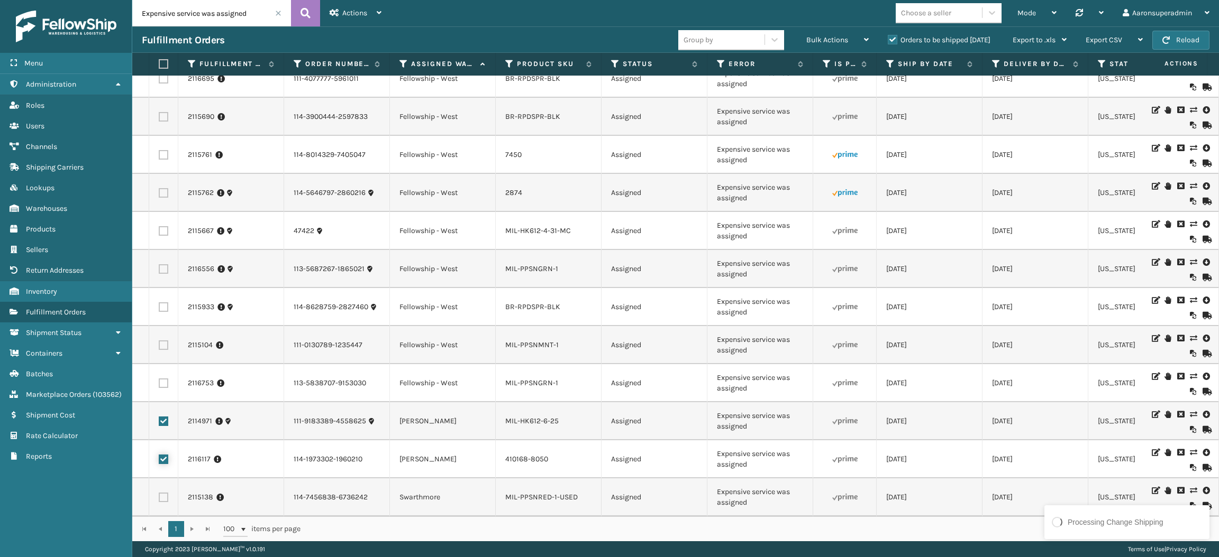
checkbox input "true"
click at [821, 30] on div "Bulk Actions" at bounding box center [837, 40] width 62 height 26
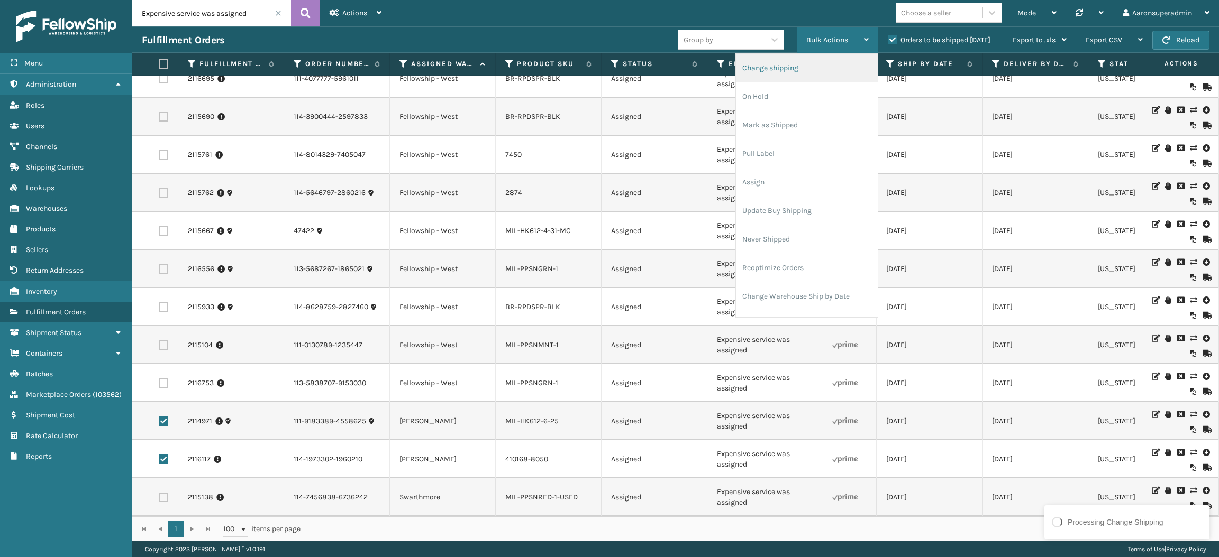
click at [796, 66] on li "Change shipping" at bounding box center [807, 68] width 142 height 29
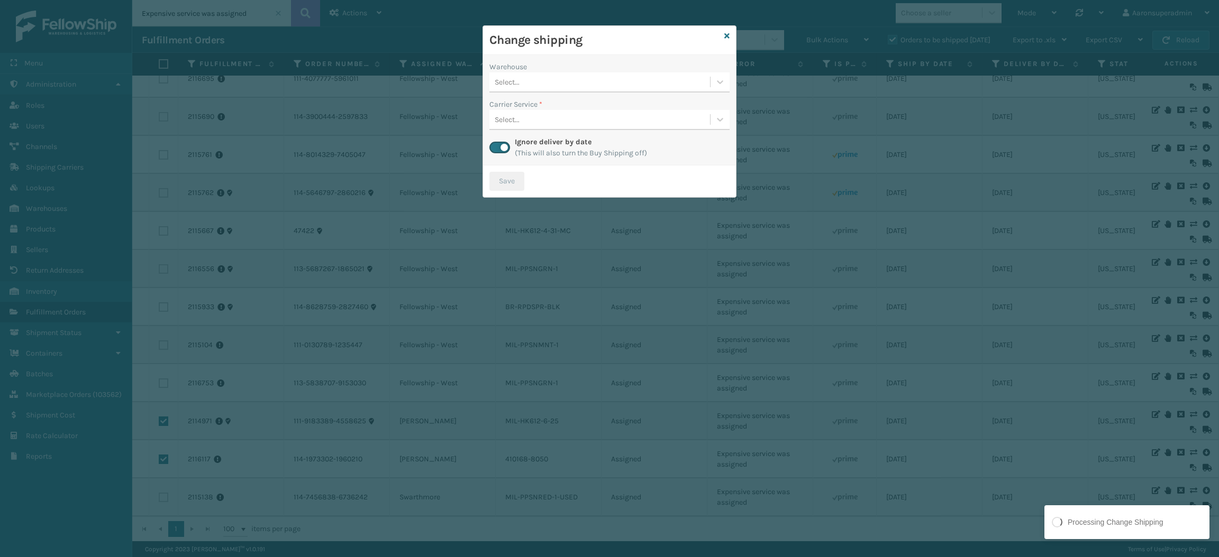
click at [569, 88] on div "Select..." at bounding box center [599, 82] width 221 height 17
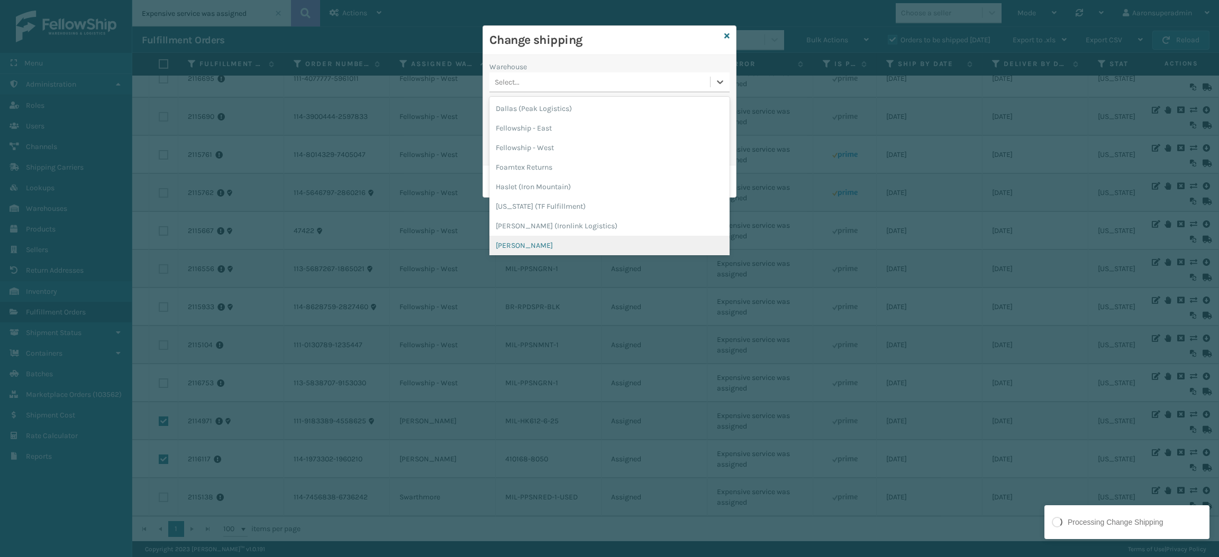
click at [553, 244] on div "[PERSON_NAME]" at bounding box center [609, 246] width 240 height 20
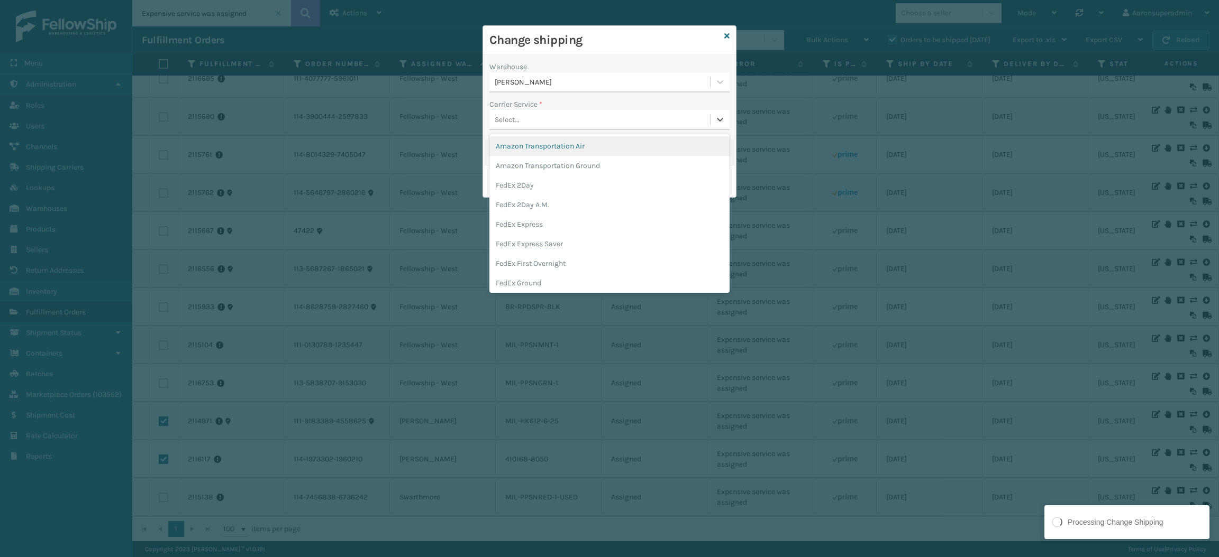
click at [533, 123] on div "Select..." at bounding box center [599, 119] width 221 height 17
click at [567, 255] on div "FedEx Home Delivery" at bounding box center [609, 256] width 240 height 20
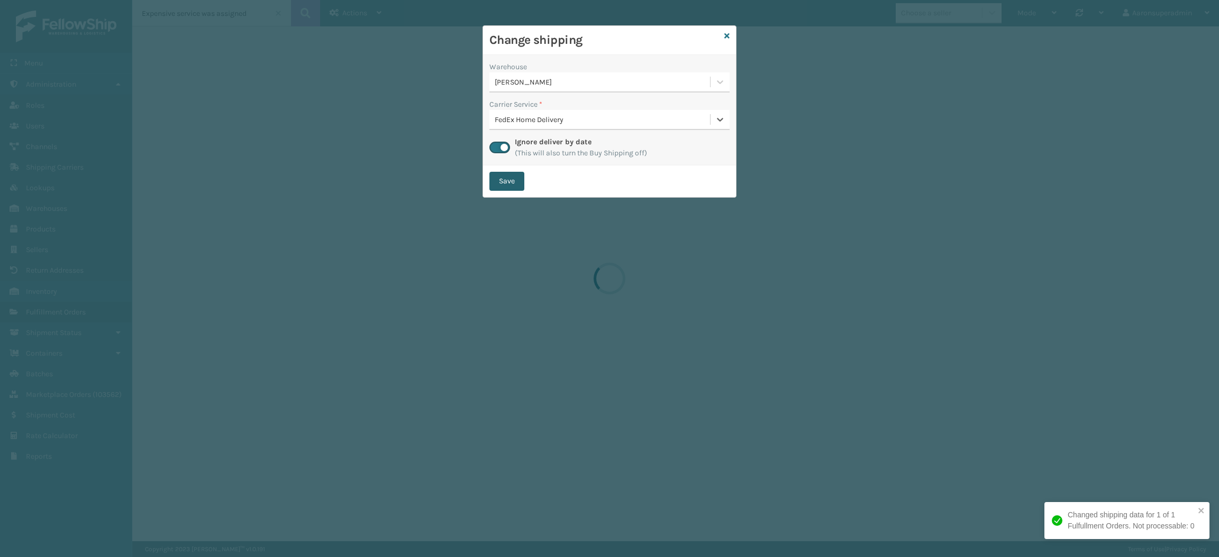
click at [512, 180] on button "Save" at bounding box center [506, 181] width 35 height 19
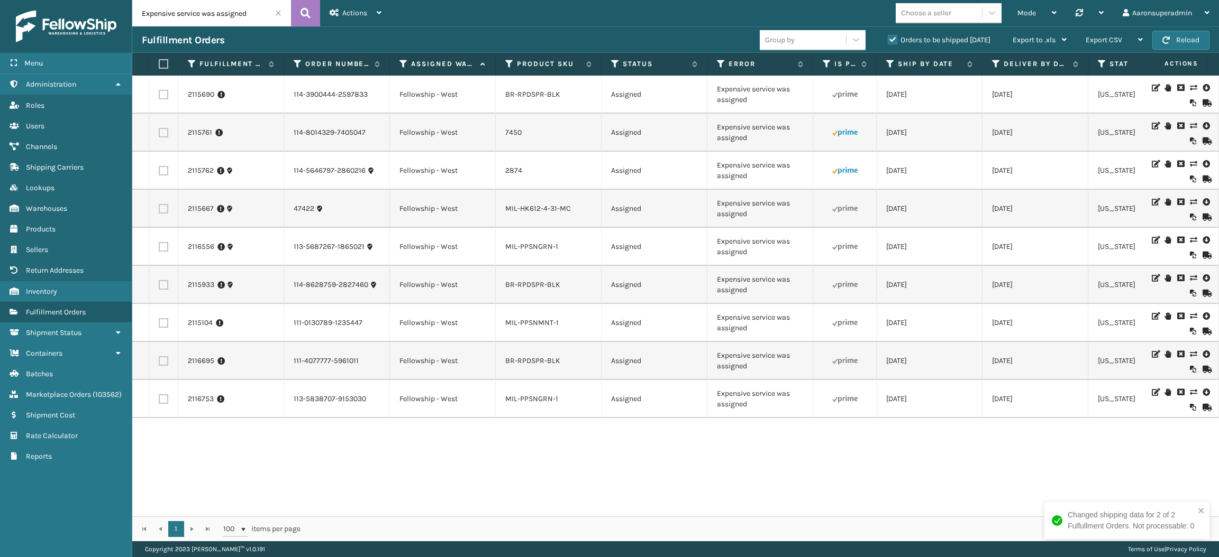
click at [160, 63] on label at bounding box center [162, 64] width 6 height 10
click at [159, 63] on input "checkbox" at bounding box center [159, 64] width 1 height 7
checkbox input "true"
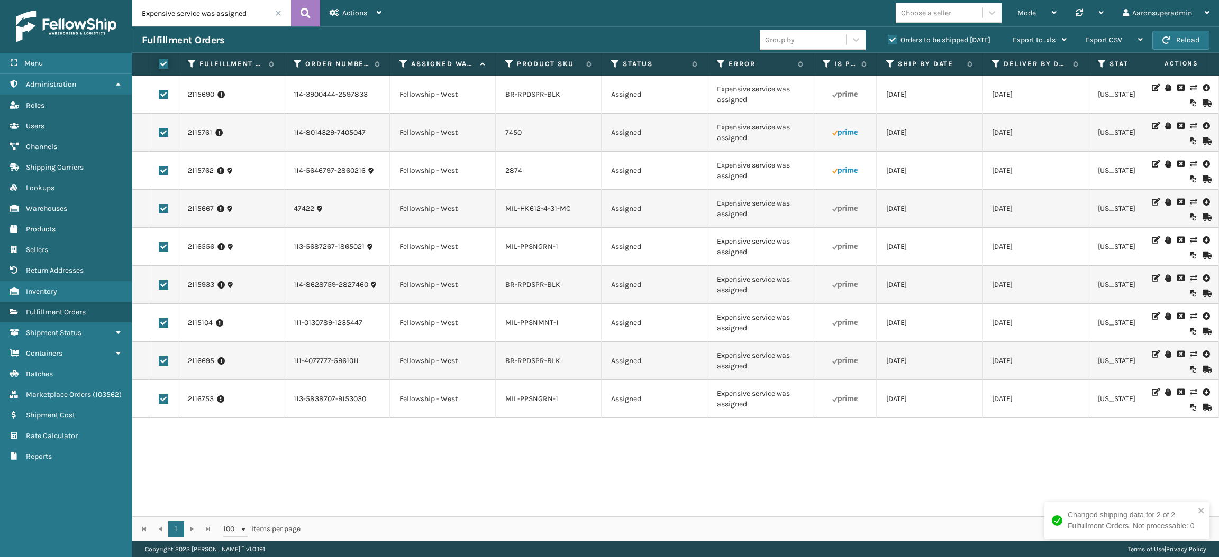
checkbox input "true"
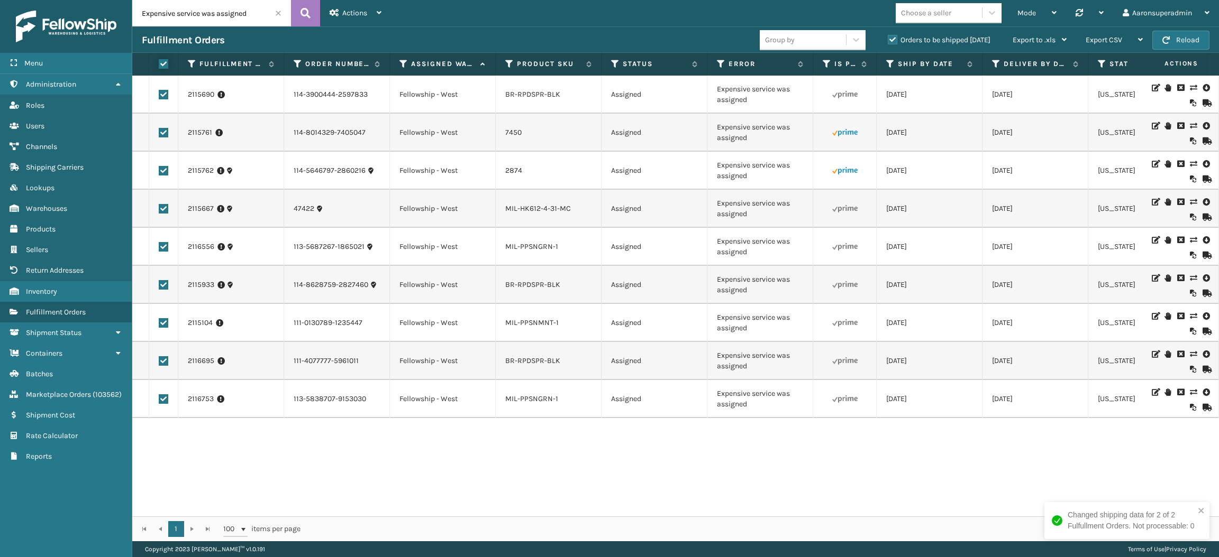
checkbox input "true"
click at [821, 36] on span "Bulk Actions" at bounding box center [827, 39] width 42 height 9
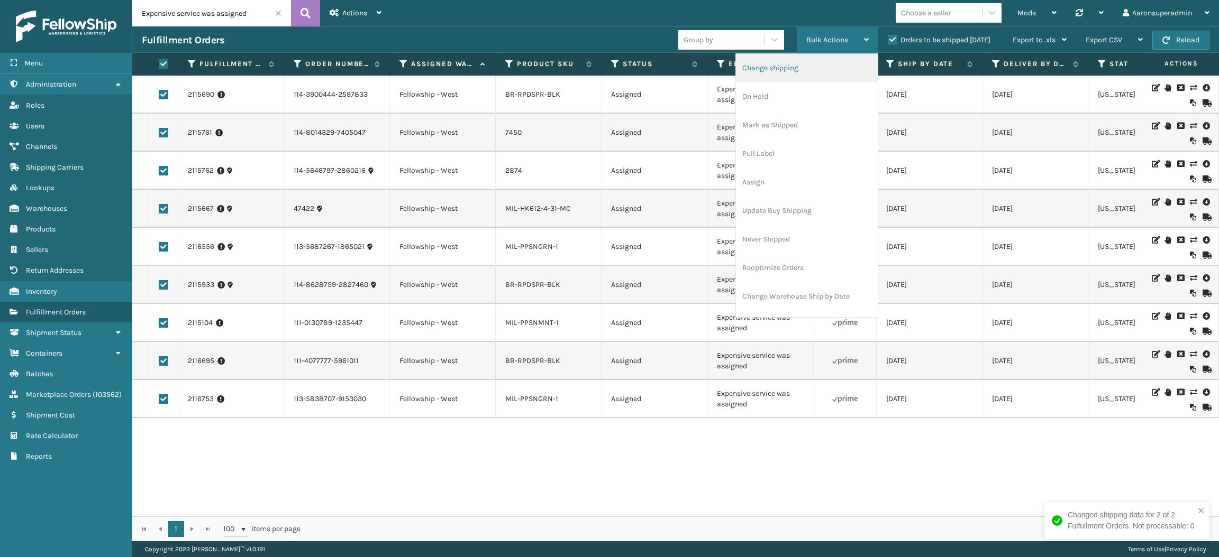
click at [798, 62] on li "Change shipping" at bounding box center [807, 68] width 142 height 29
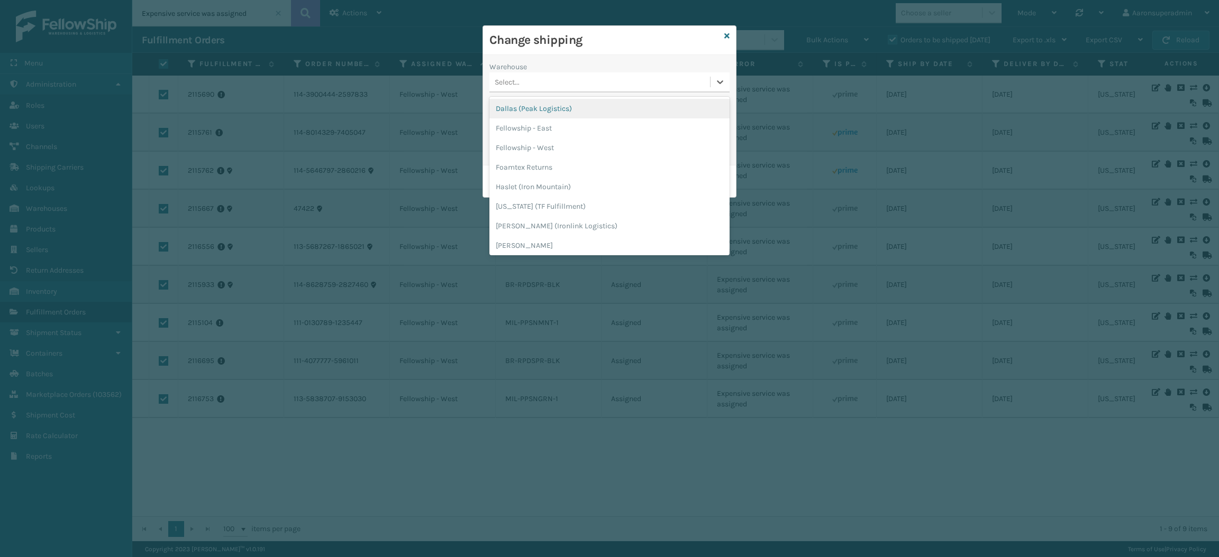
click at [541, 78] on div "Select..." at bounding box center [599, 82] width 221 height 17
click at [540, 145] on div "Fellowship - West" at bounding box center [609, 148] width 240 height 20
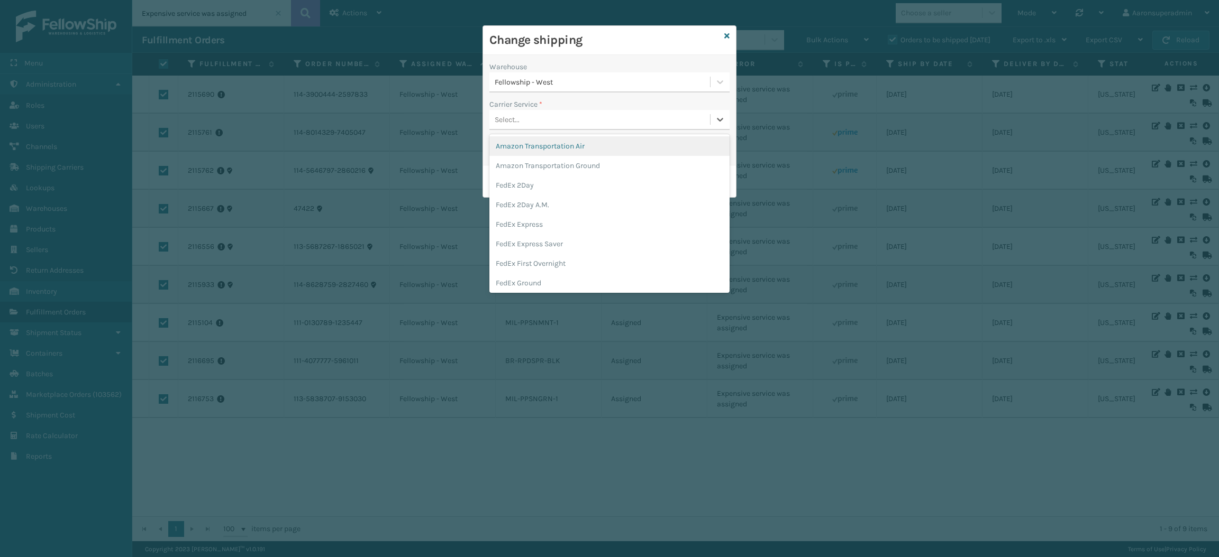
click at [524, 122] on div "Select..." at bounding box center [599, 119] width 221 height 17
click at [538, 203] on div "FedEx Home Delivery" at bounding box center [609, 206] width 240 height 20
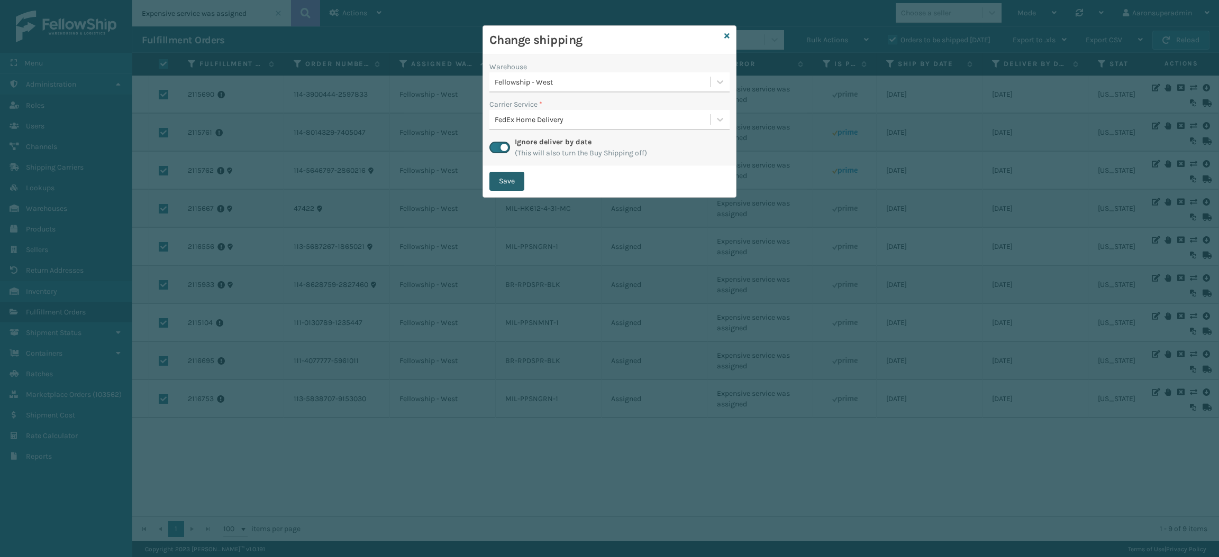
click at [511, 174] on button "Save" at bounding box center [506, 181] width 35 height 19
checkbox input "false"
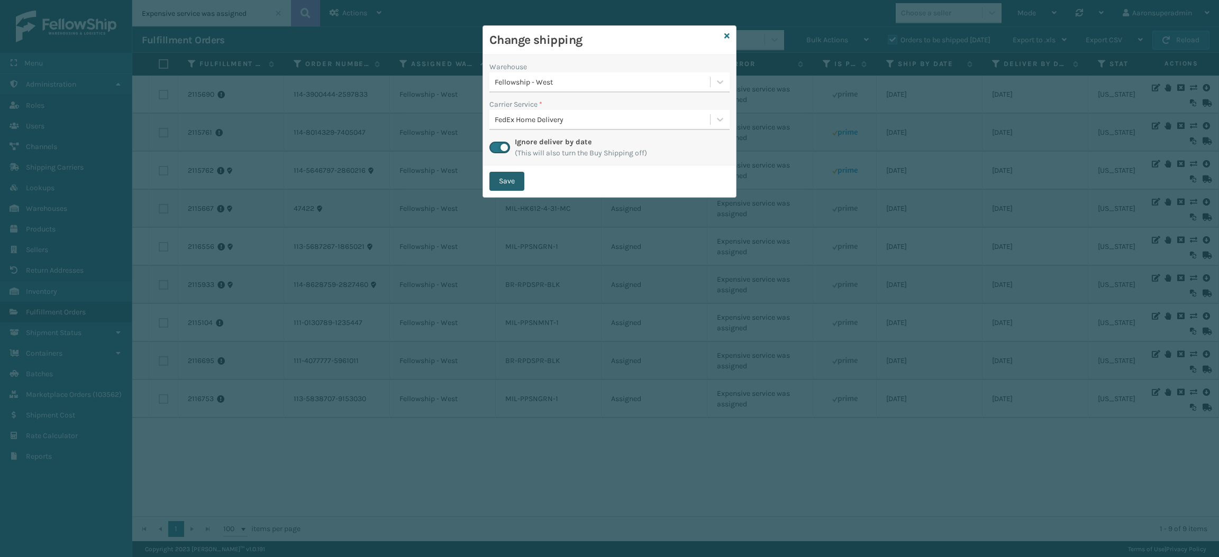
checkbox input "false"
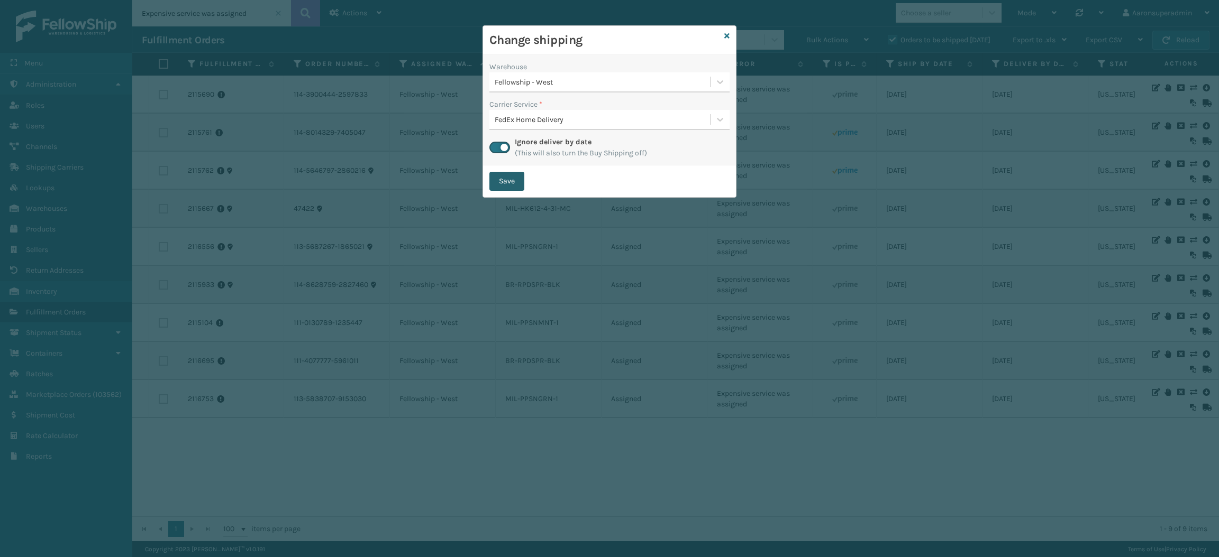
checkbox input "false"
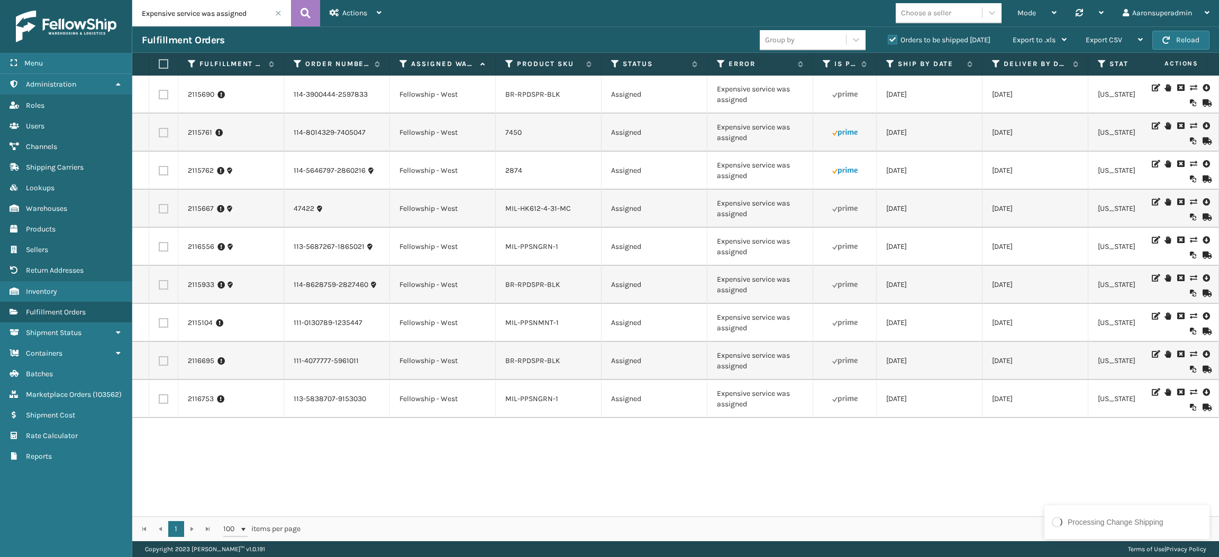
click at [278, 15] on span at bounding box center [278, 13] width 6 height 6
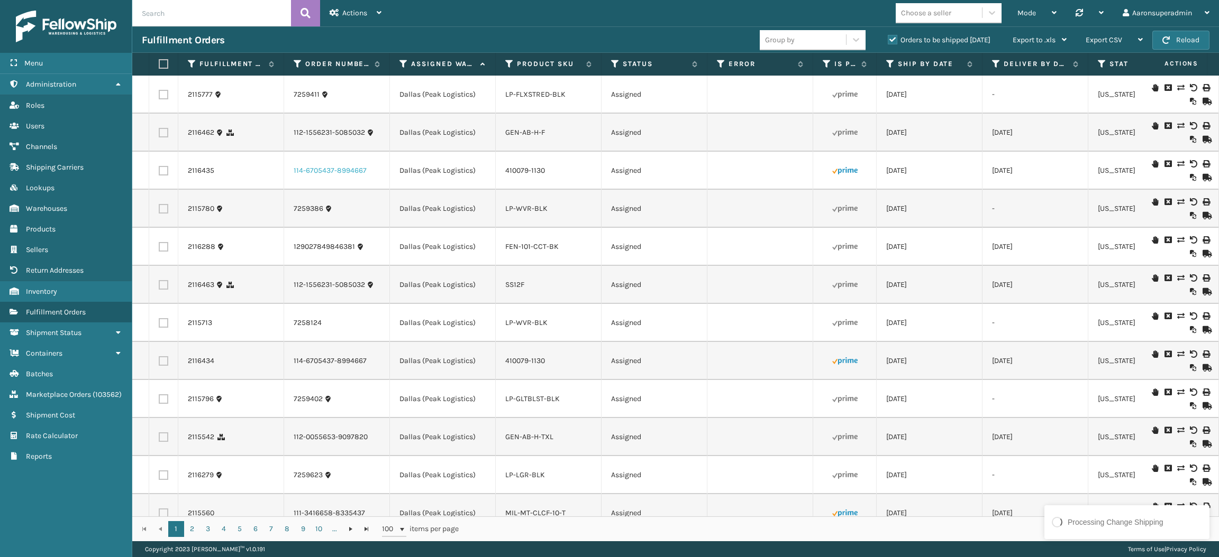
click at [313, 174] on link "114-6705437-8994667" at bounding box center [330, 171] width 73 height 11
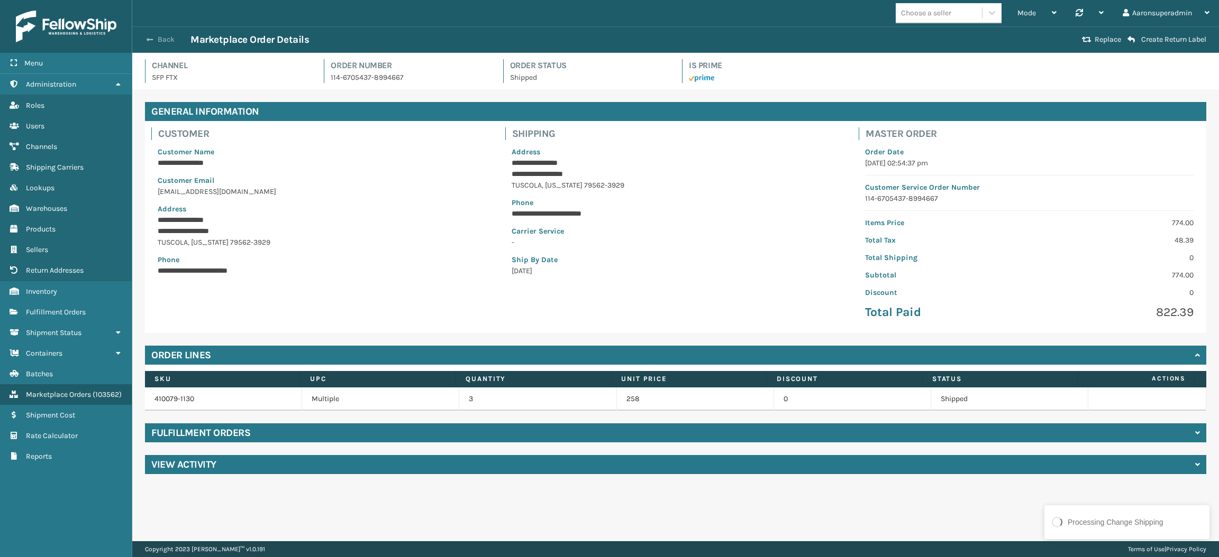
click at [167, 40] on button "Back" at bounding box center [166, 40] width 49 height 10
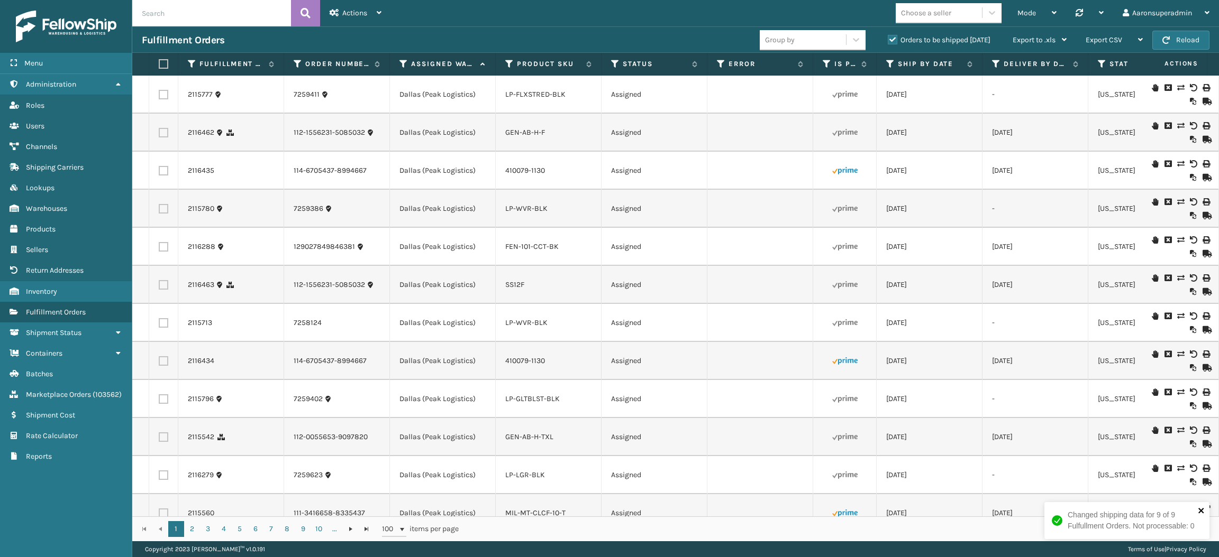
click at [1197, 509] on icon "close" at bounding box center [1200, 511] width 7 height 8
click at [744, 68] on label "Error" at bounding box center [760, 64] width 64 height 10
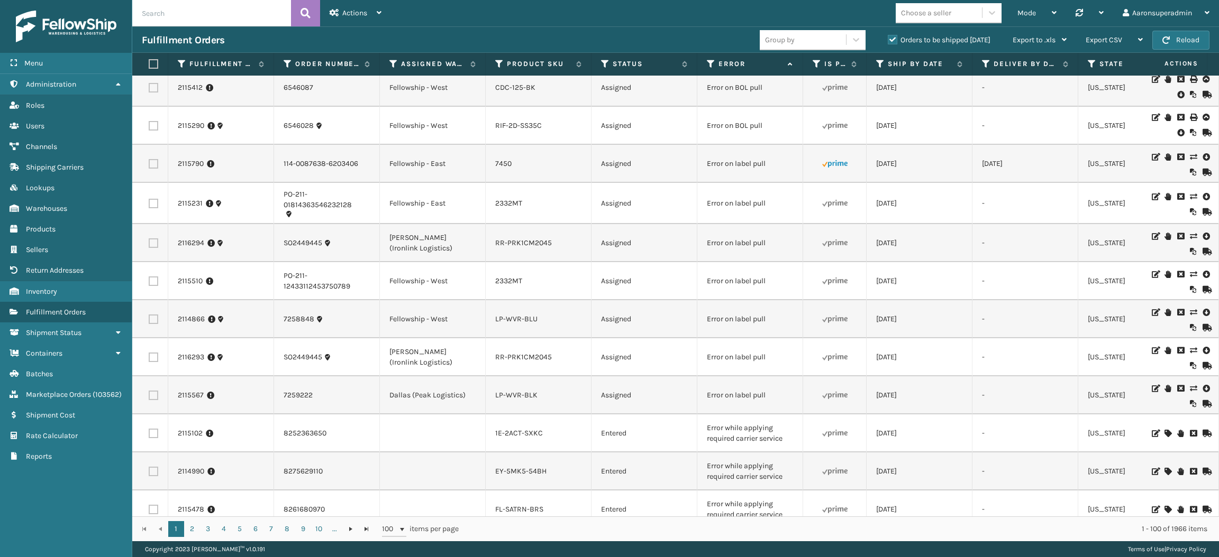
scroll to position [0, 12]
drag, startPoint x: 776, startPoint y: 249, endPoint x: 700, endPoint y: 242, distance: 76.4
click at [700, 242] on td "Error on label pull" at bounding box center [748, 242] width 106 height 38
copy td "Error on label pull"
click at [186, 19] on input "text" at bounding box center [211, 13] width 159 height 26
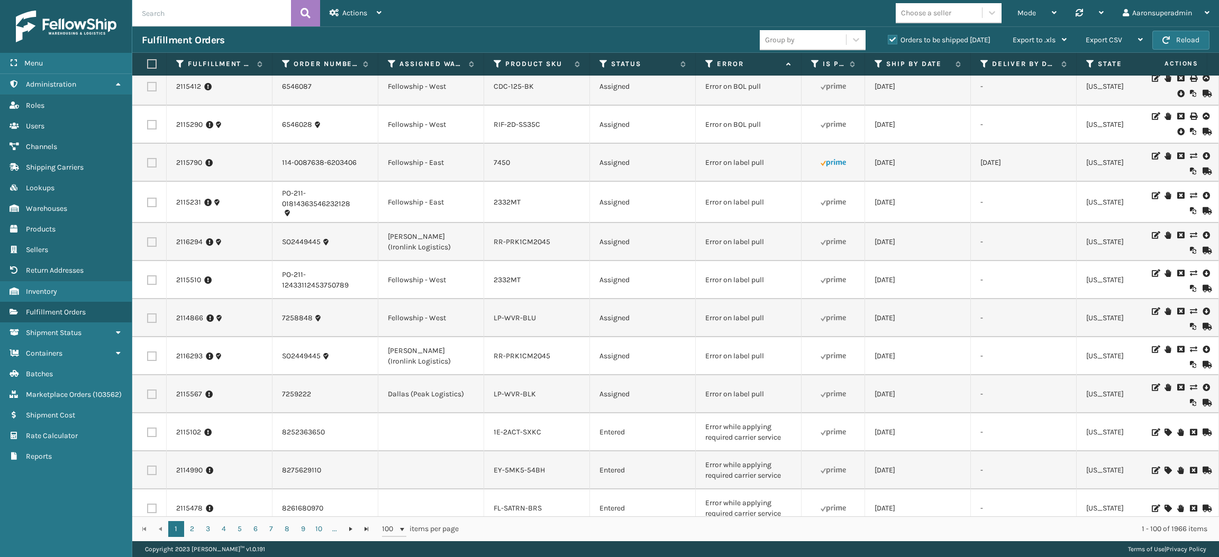
paste input "Error on label pull"
type input "Error on label pull"
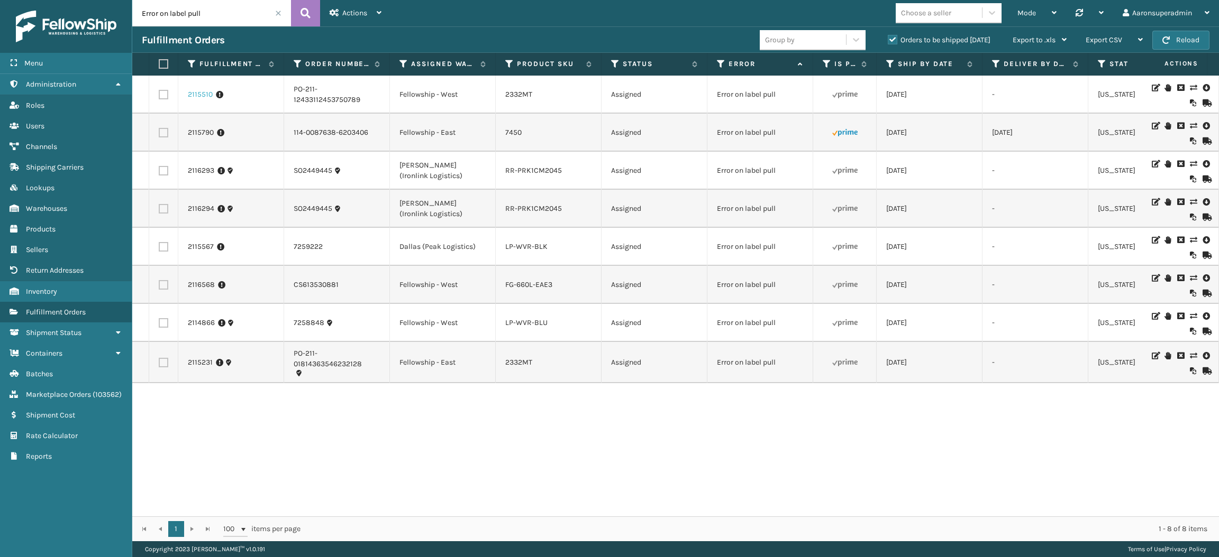
click at [193, 97] on link "2115510" at bounding box center [200, 94] width 25 height 11
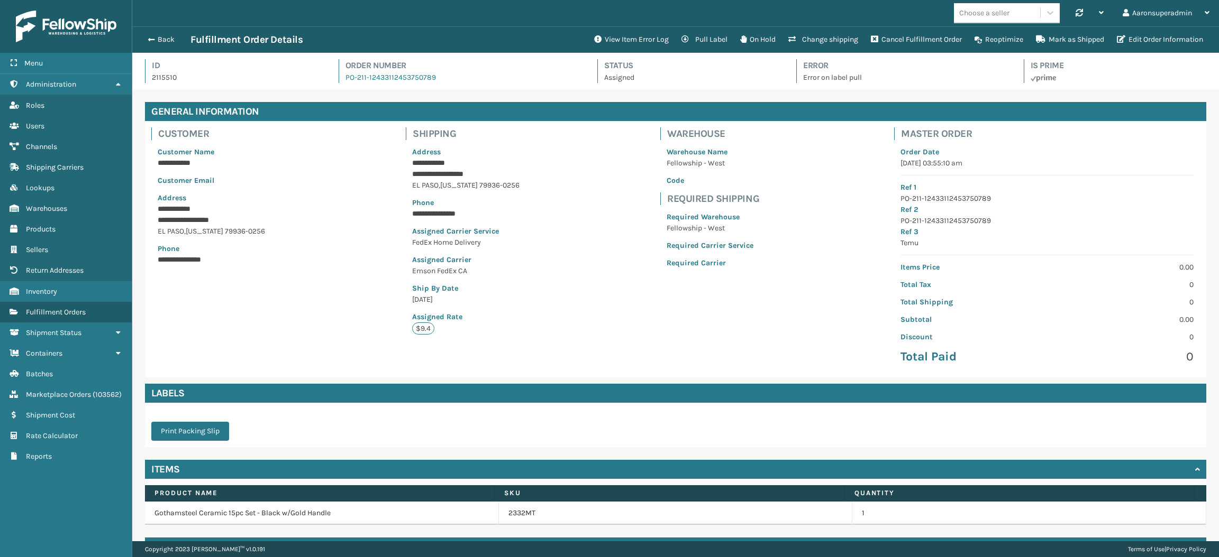
scroll to position [24, 1086]
click at [619, 50] on div "Back Fulfillment Order Details View Item Error Log Pull Label On Hold Change sh…" at bounding box center [675, 39] width 1086 height 26
click at [615, 38] on button "View Item Error Log" at bounding box center [631, 39] width 87 height 21
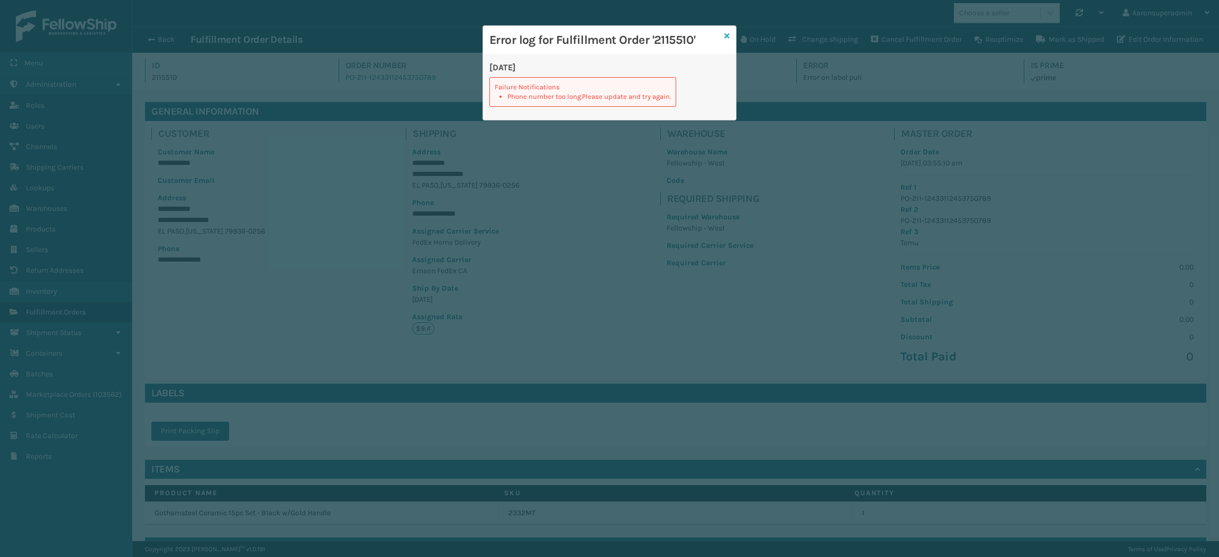
click at [727, 36] on icon at bounding box center [726, 35] width 5 height 7
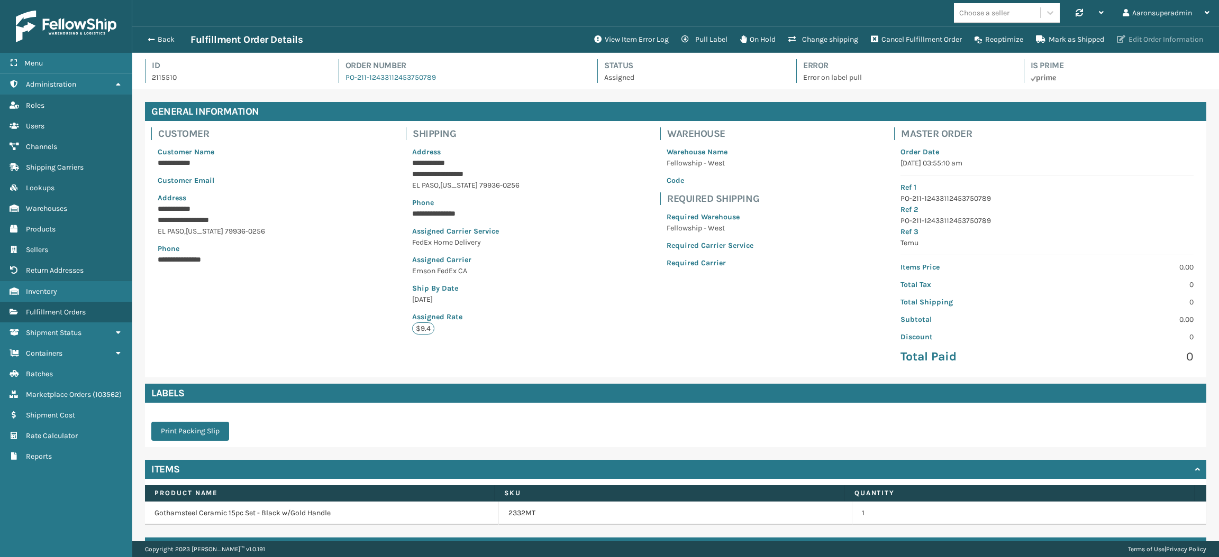
click at [1139, 36] on button "Edit Order Information" at bounding box center [1159, 39] width 99 height 21
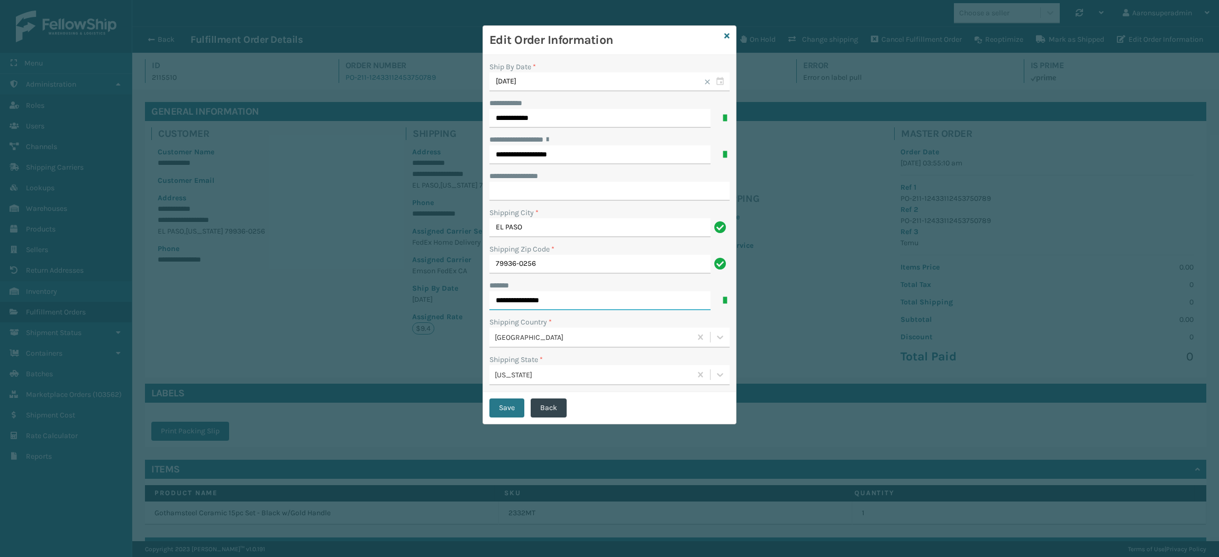
click at [594, 309] on input "**********" at bounding box center [599, 300] width 221 height 19
type input "**********"
click at [503, 401] on button "Save" at bounding box center [506, 408] width 35 height 19
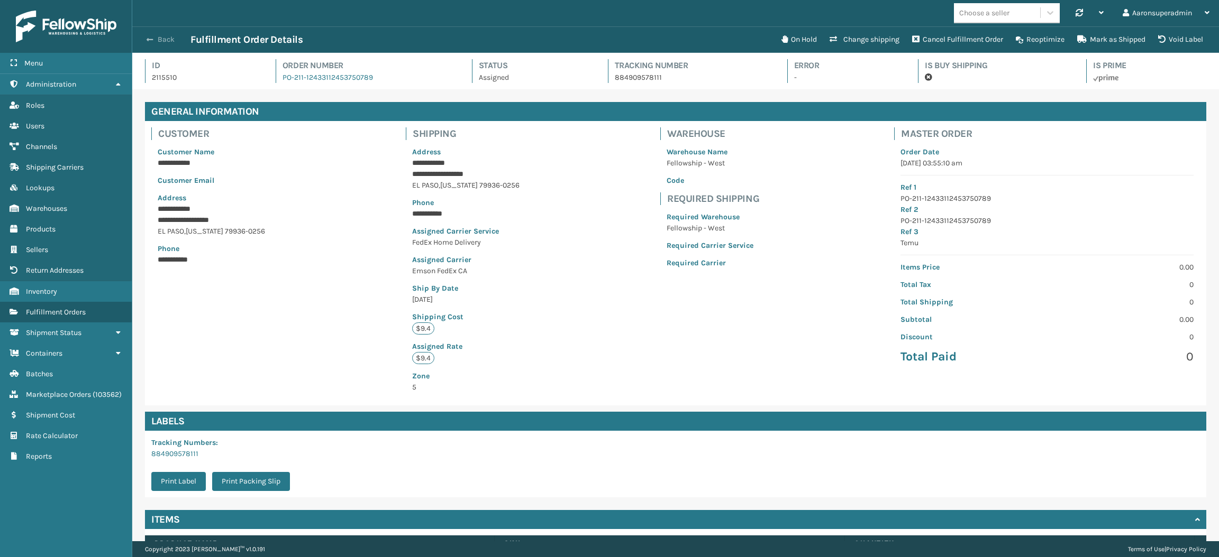
click at [159, 42] on button "Back" at bounding box center [166, 40] width 49 height 10
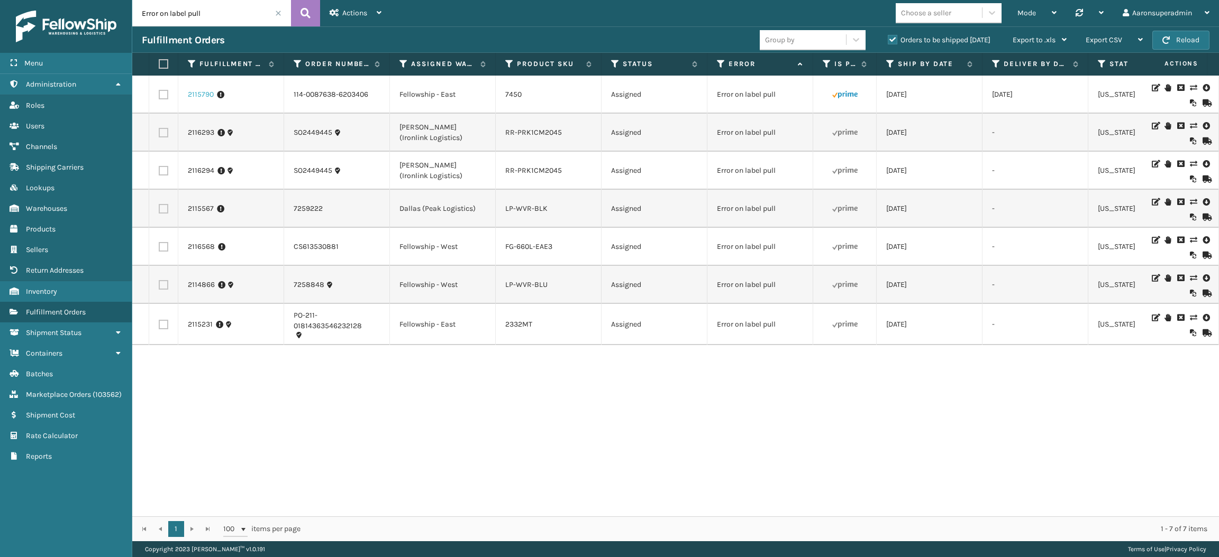
click at [191, 93] on link "2115790" at bounding box center [201, 94] width 26 height 11
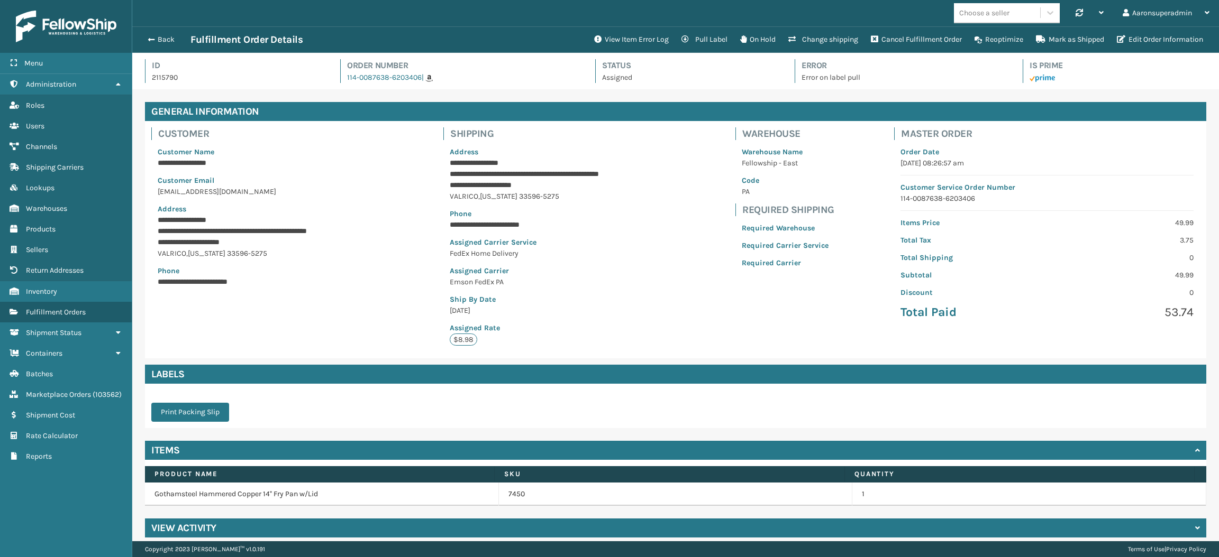
scroll to position [24, 1086]
click at [1125, 41] on button "Edit Order Information" at bounding box center [1159, 39] width 99 height 21
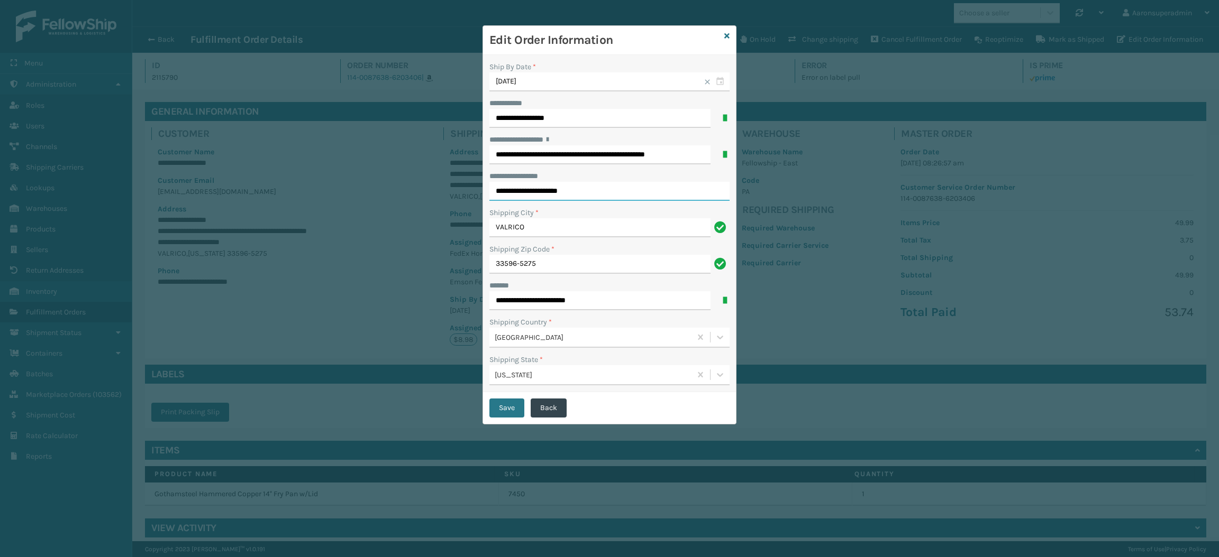
click at [586, 187] on input "**********" at bounding box center [609, 191] width 240 height 19
click at [566, 157] on input "**********" at bounding box center [599, 154] width 221 height 19
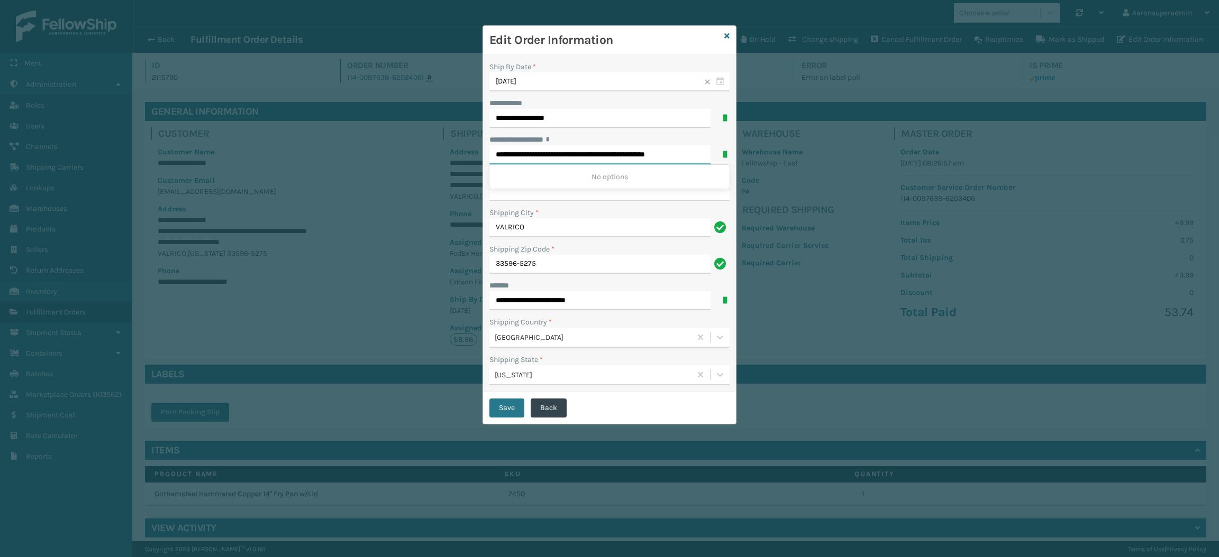
click at [566, 157] on input "**********" at bounding box center [599, 154] width 221 height 19
paste input "text"
type input "**********"
click at [500, 412] on button "Save" at bounding box center [506, 408] width 35 height 19
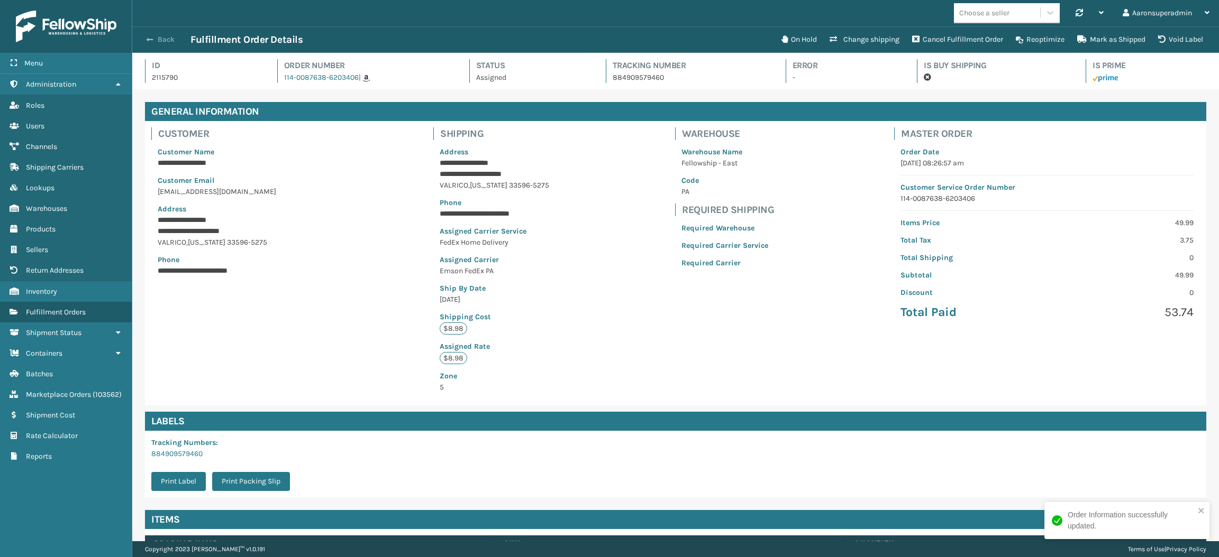
click at [163, 38] on button "Back" at bounding box center [166, 40] width 49 height 10
click at [158, 40] on button "Back" at bounding box center [166, 40] width 49 height 10
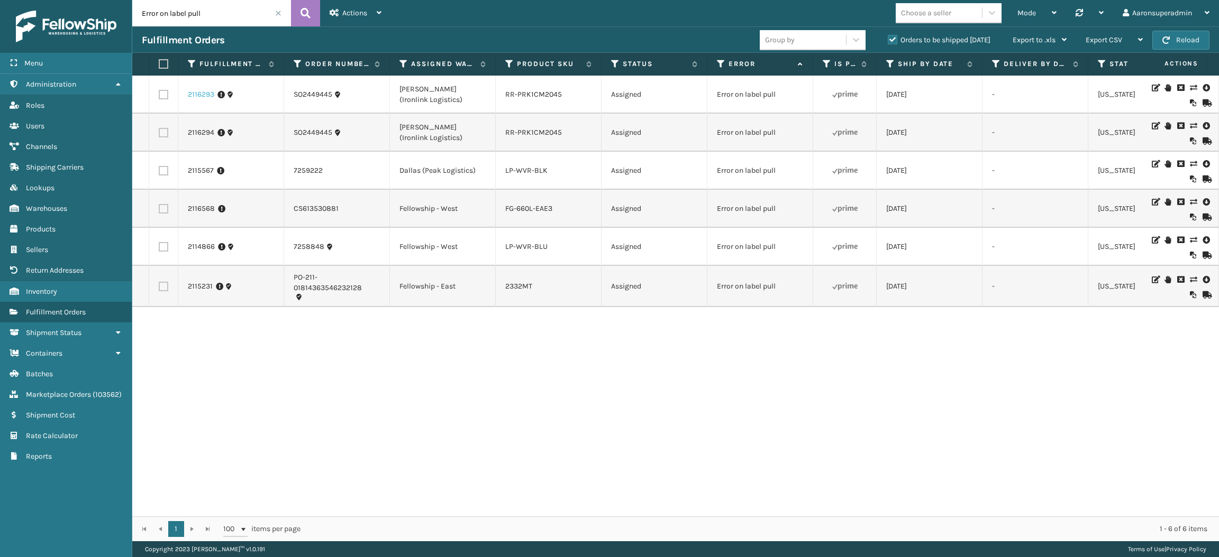
click at [202, 95] on link "2116293" at bounding box center [201, 94] width 26 height 11
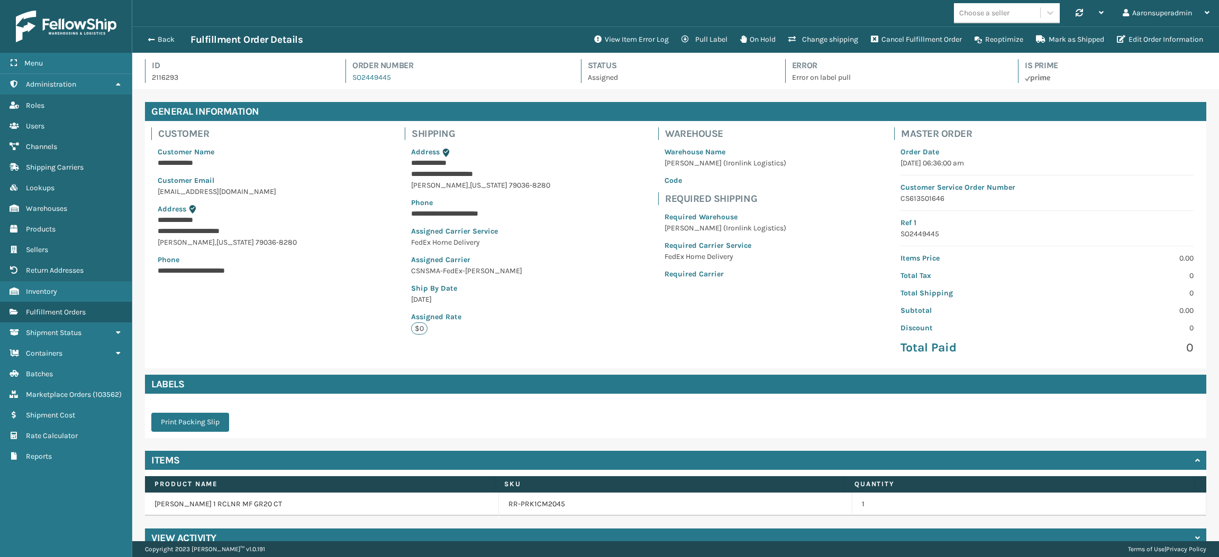
scroll to position [24, 1086]
click at [642, 43] on button "View Item Error Log" at bounding box center [631, 39] width 87 height 21
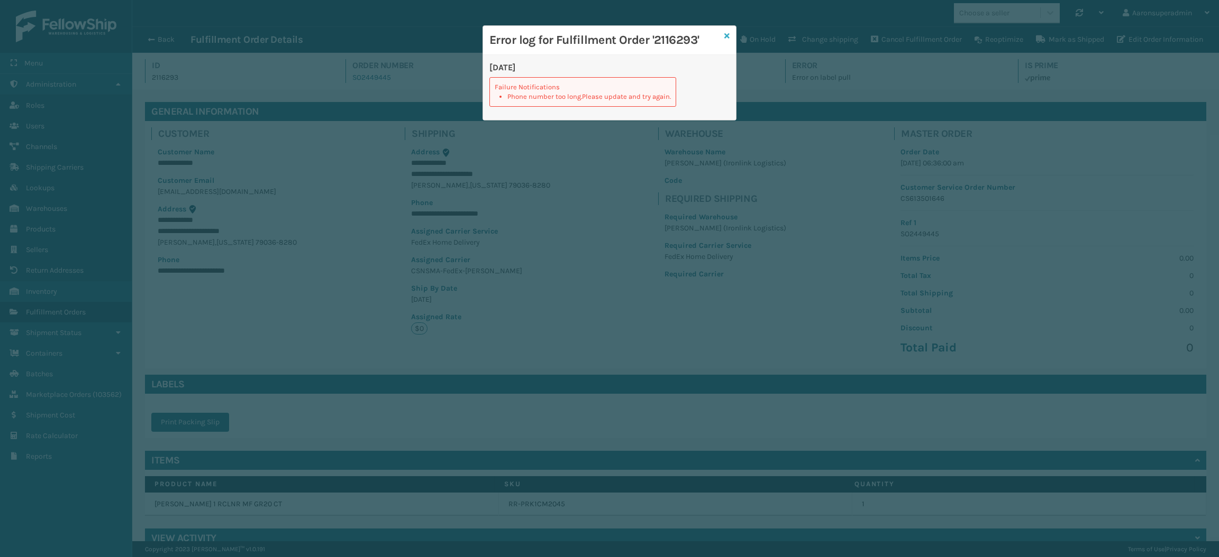
click at [726, 38] on icon at bounding box center [726, 35] width 5 height 7
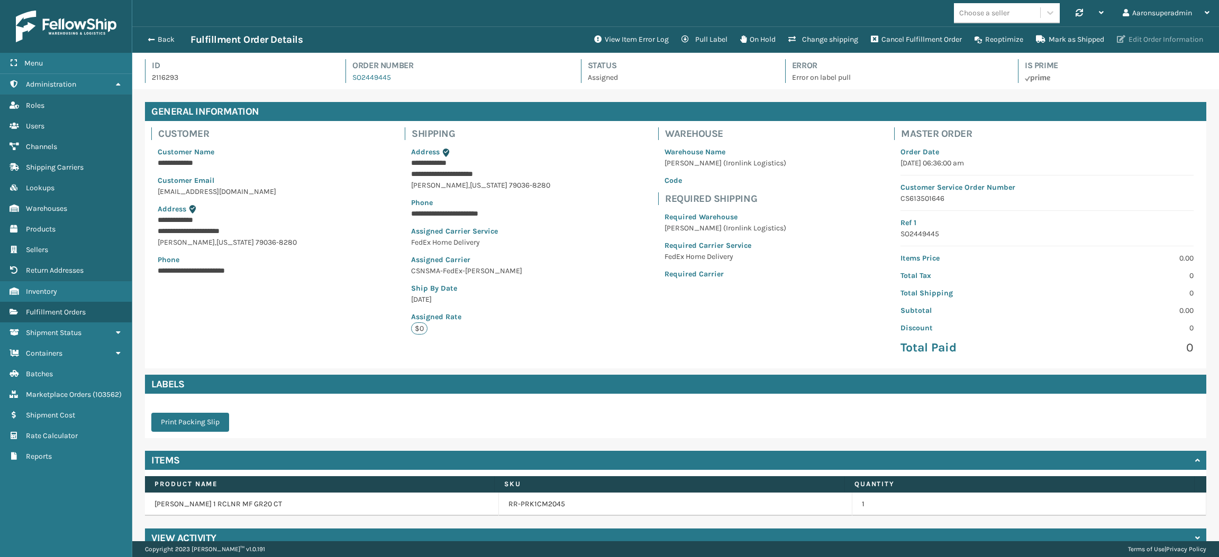
click at [1145, 36] on button "Edit Order Information" at bounding box center [1159, 39] width 99 height 21
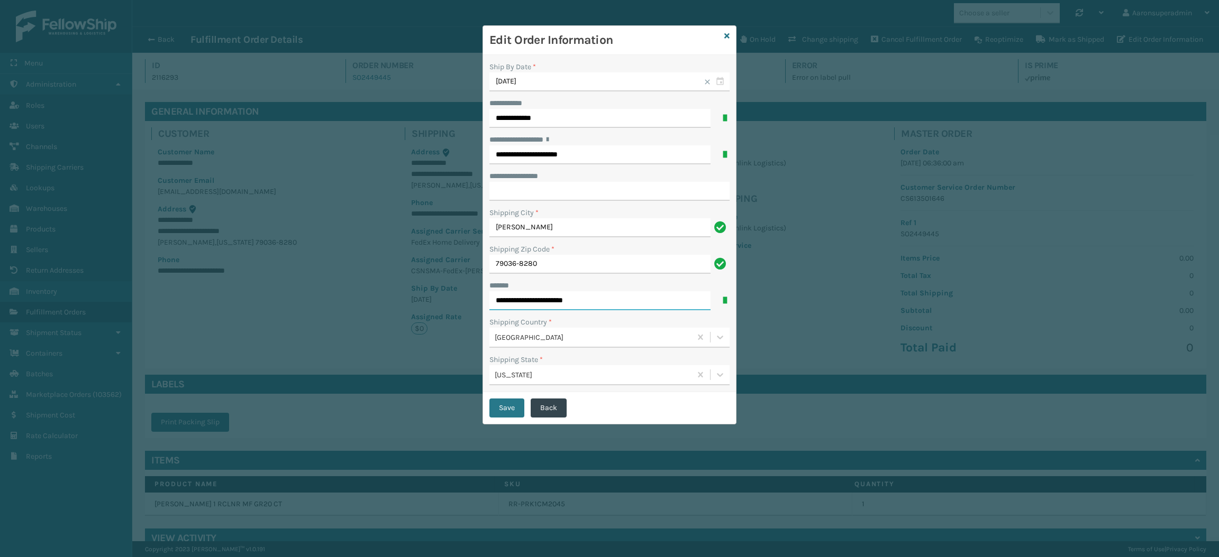
click at [599, 298] on input "**********" at bounding box center [599, 300] width 221 height 19
type input "**********"
click at [503, 413] on button "Save" at bounding box center [506, 408] width 35 height 19
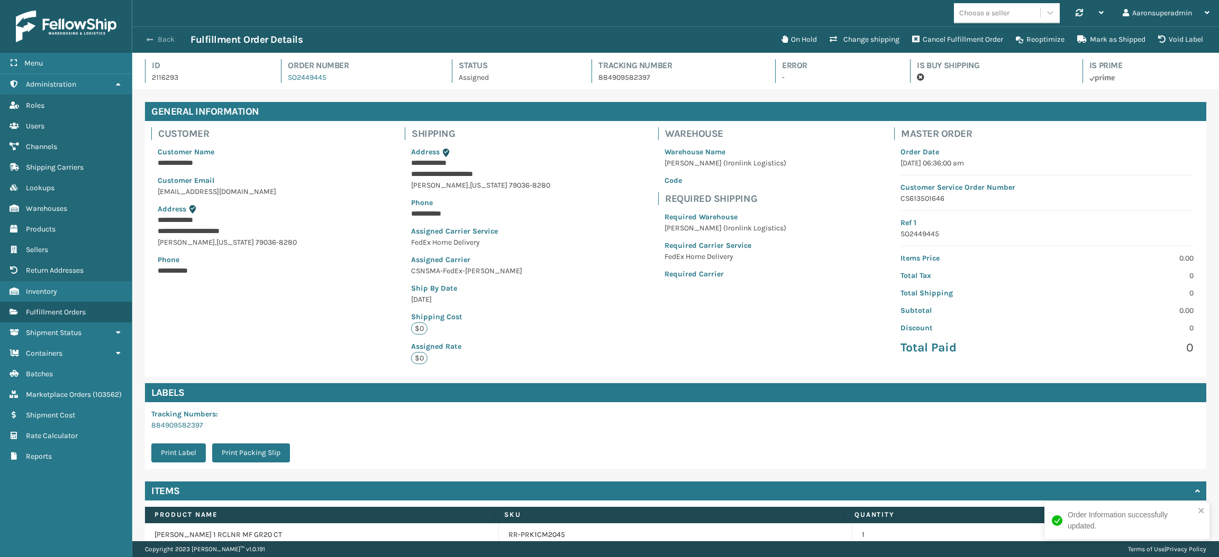
click at [172, 40] on button "Back" at bounding box center [166, 40] width 49 height 10
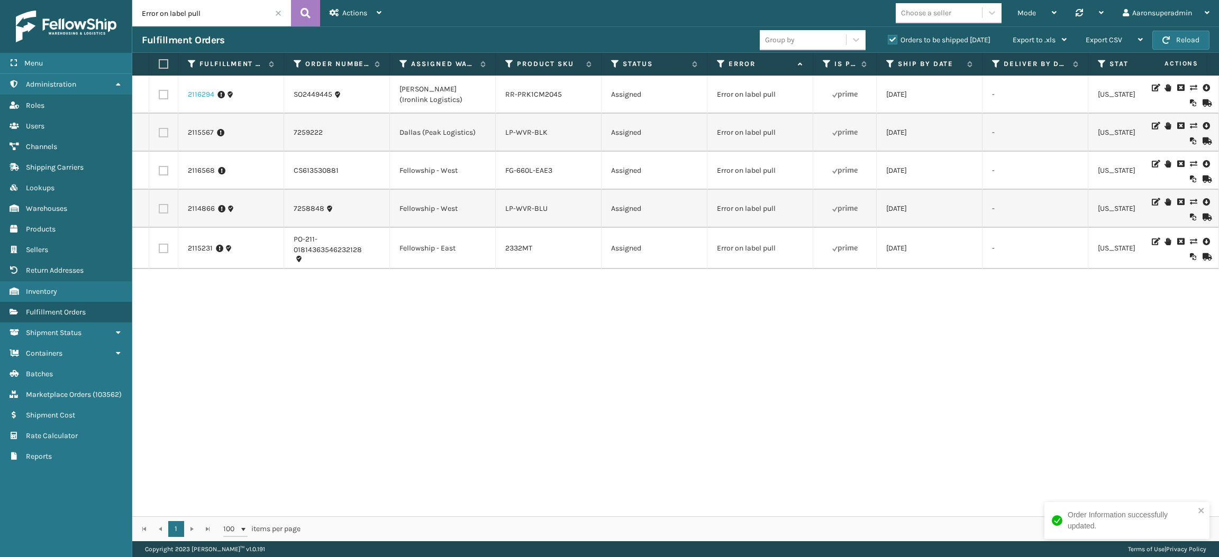
click at [195, 92] on link "2116294" at bounding box center [201, 94] width 26 height 11
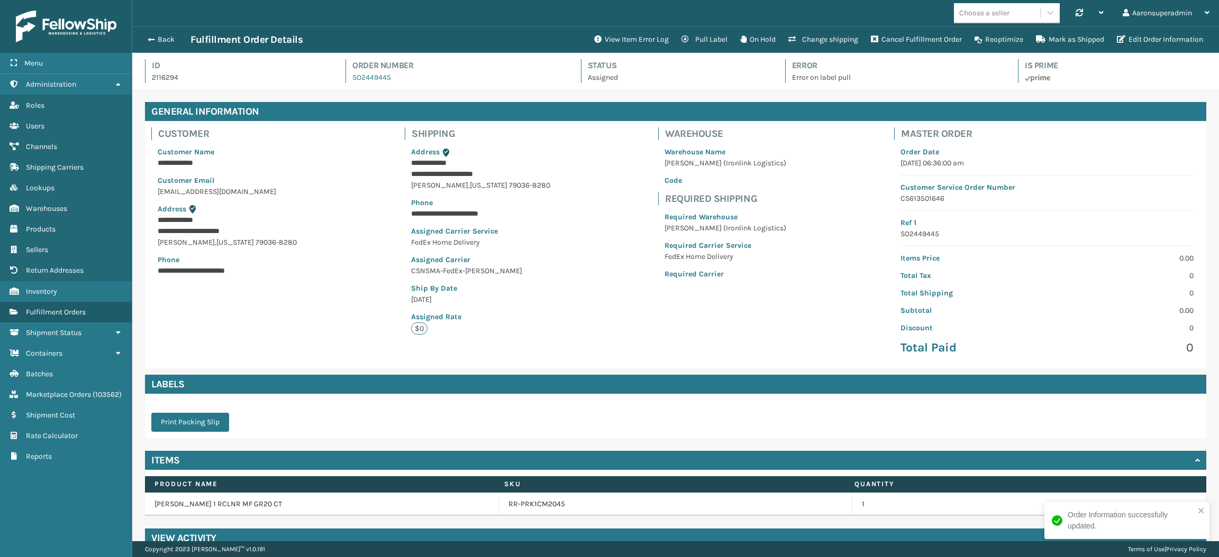
scroll to position [24, 1086]
click at [1150, 30] on button "Edit Order Information" at bounding box center [1159, 39] width 99 height 21
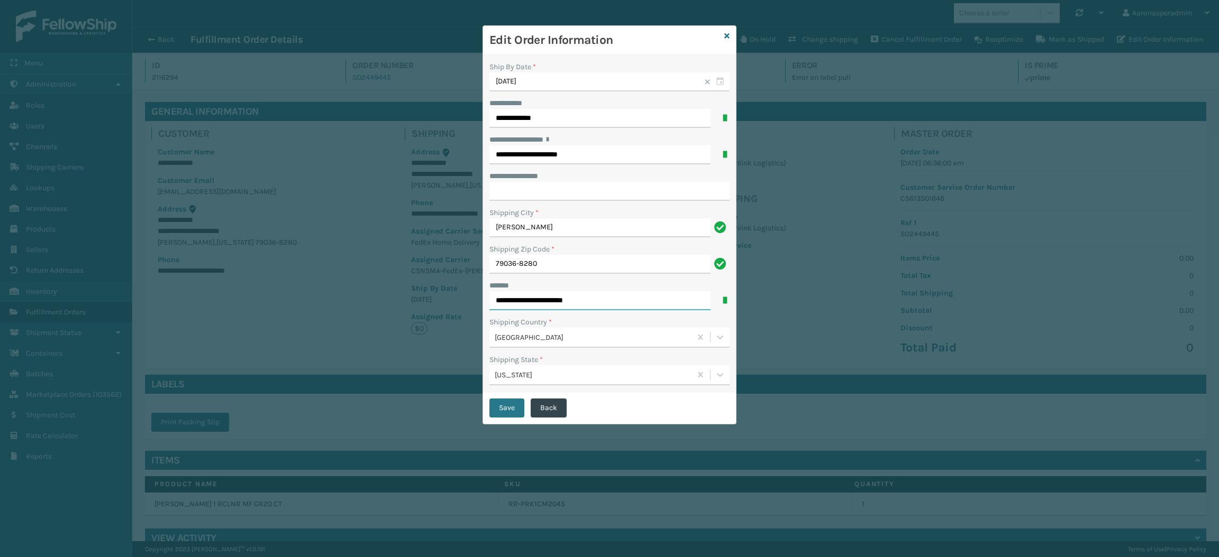
click at [599, 307] on input "**********" at bounding box center [599, 300] width 221 height 19
type input "**********"
click at [514, 410] on button "Save" at bounding box center [506, 408] width 35 height 19
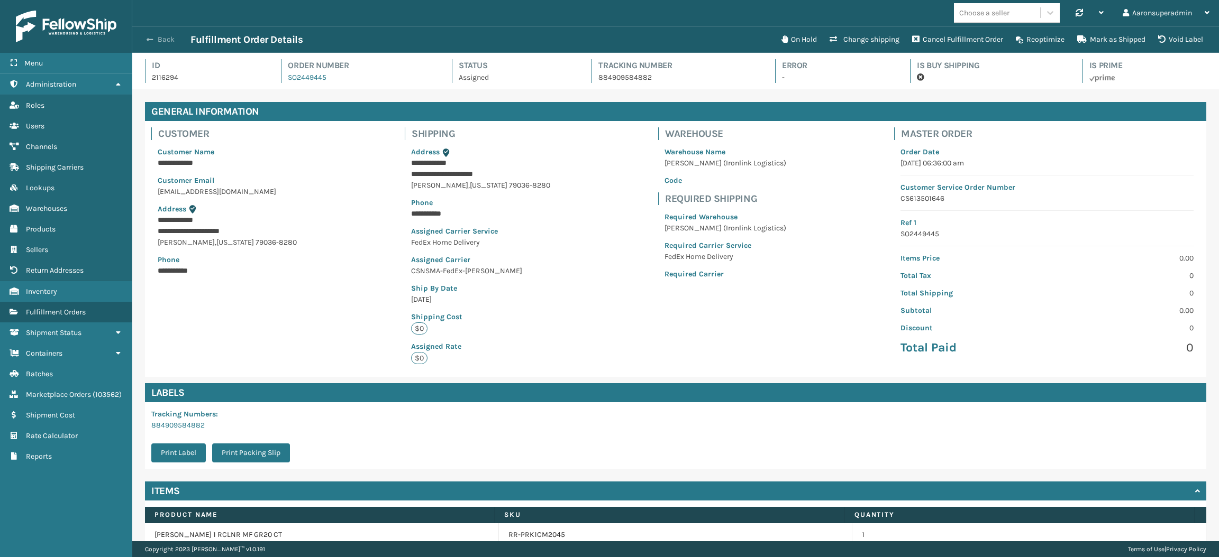
click at [159, 40] on button "Back" at bounding box center [166, 40] width 49 height 10
click at [156, 40] on button "Back" at bounding box center [166, 40] width 49 height 10
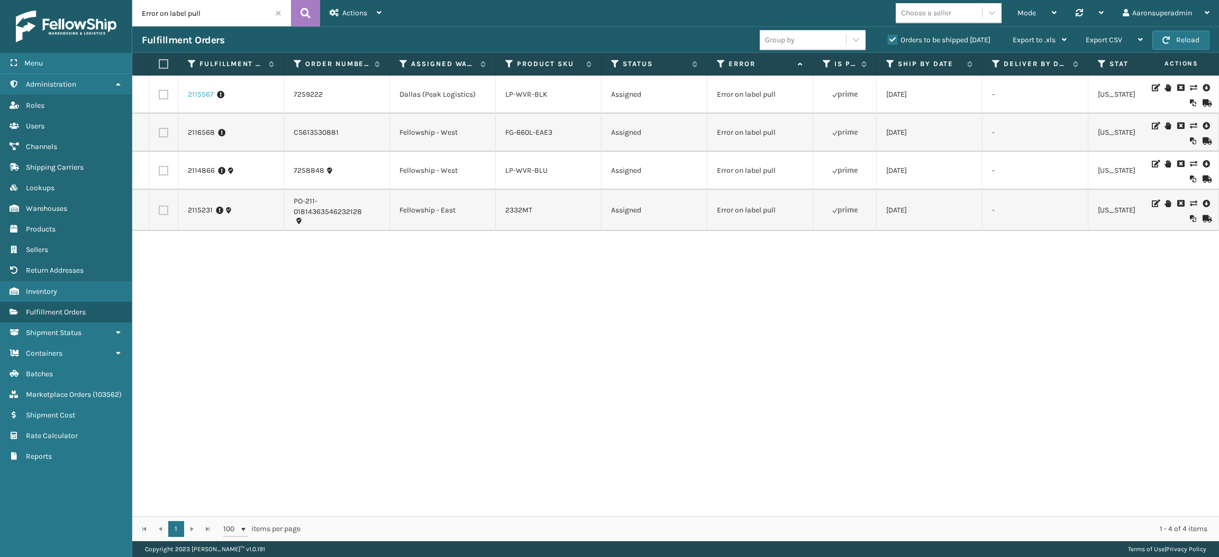
click at [205, 97] on link "2115567" at bounding box center [201, 94] width 26 height 11
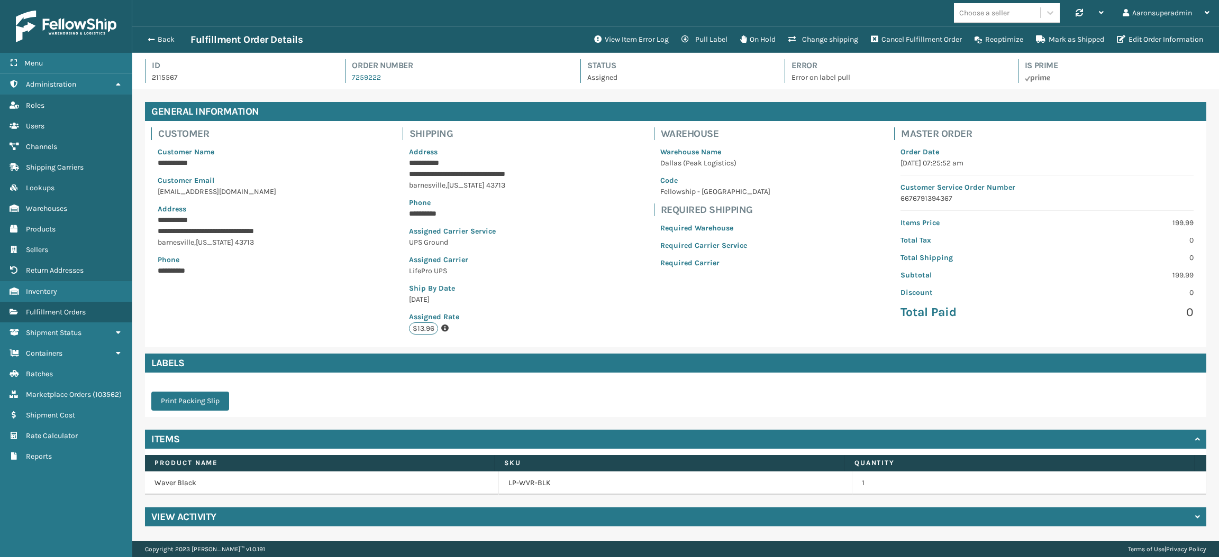
scroll to position [24, 1086]
click at [634, 41] on button "View Item Error Log" at bounding box center [631, 39] width 87 height 21
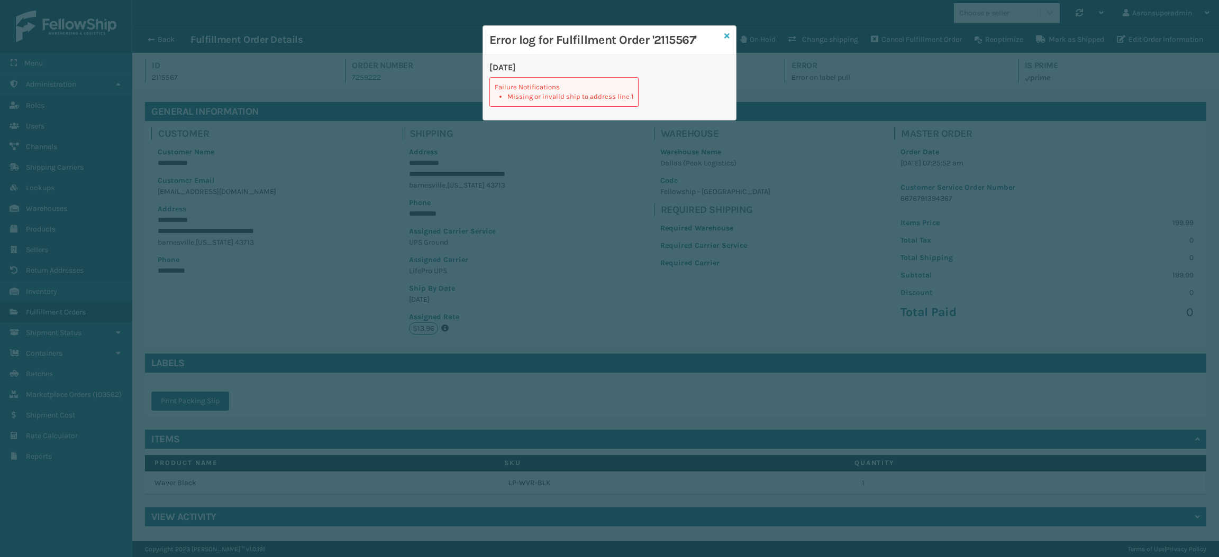
click at [727, 36] on icon at bounding box center [726, 35] width 5 height 7
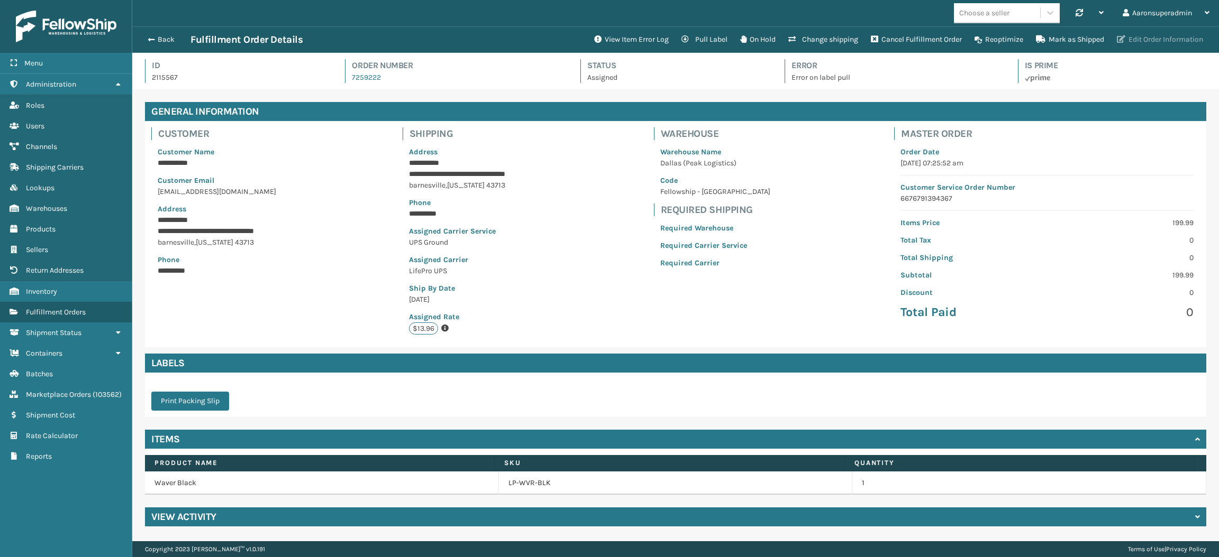
click at [1132, 33] on button "Edit Order Information" at bounding box center [1159, 39] width 99 height 21
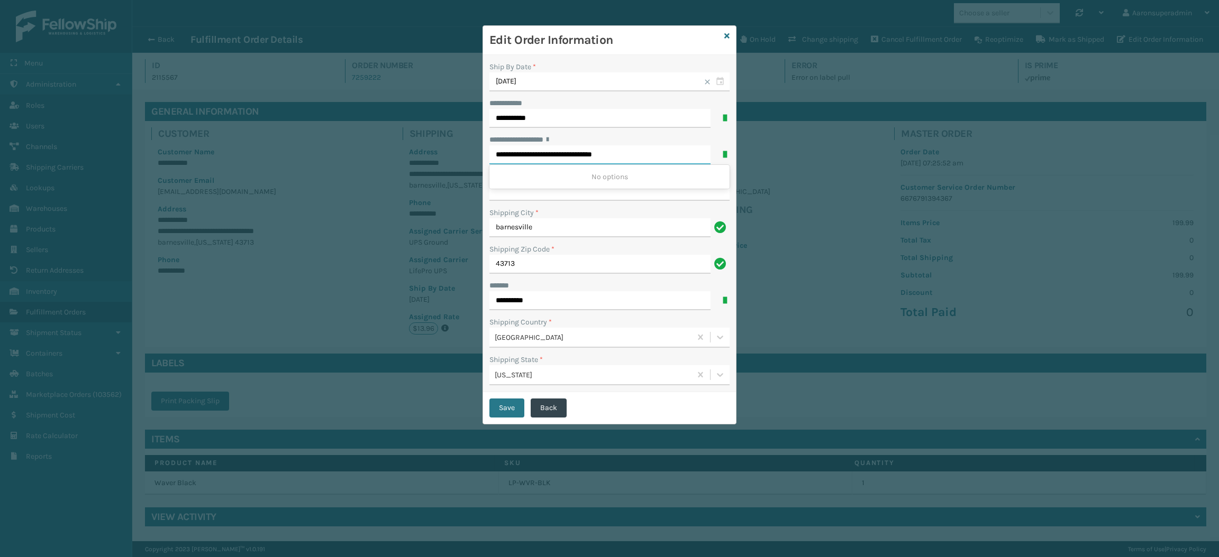
click at [653, 158] on input "**********" at bounding box center [599, 154] width 221 height 19
drag, startPoint x: 581, startPoint y: 154, endPoint x: 633, endPoint y: 160, distance: 51.6
click at [633, 160] on input "**********" at bounding box center [599, 154] width 221 height 19
type input "**********"
click at [507, 405] on button "Save" at bounding box center [506, 408] width 35 height 19
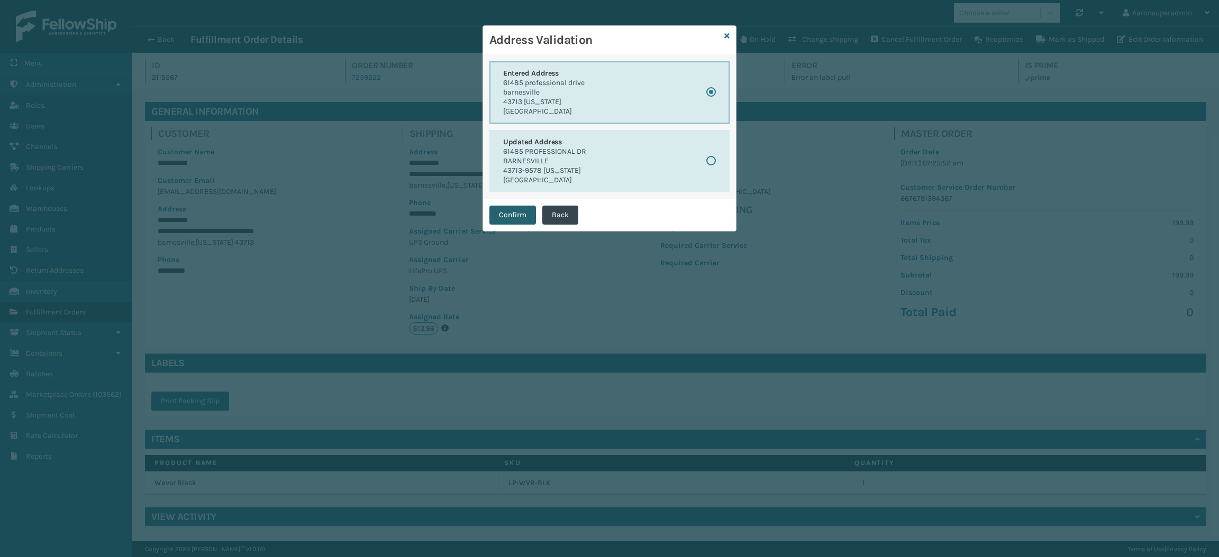
click at [500, 222] on button "Confirm" at bounding box center [512, 215] width 47 height 19
click at [507, 217] on button "Confirm" at bounding box center [512, 215] width 47 height 19
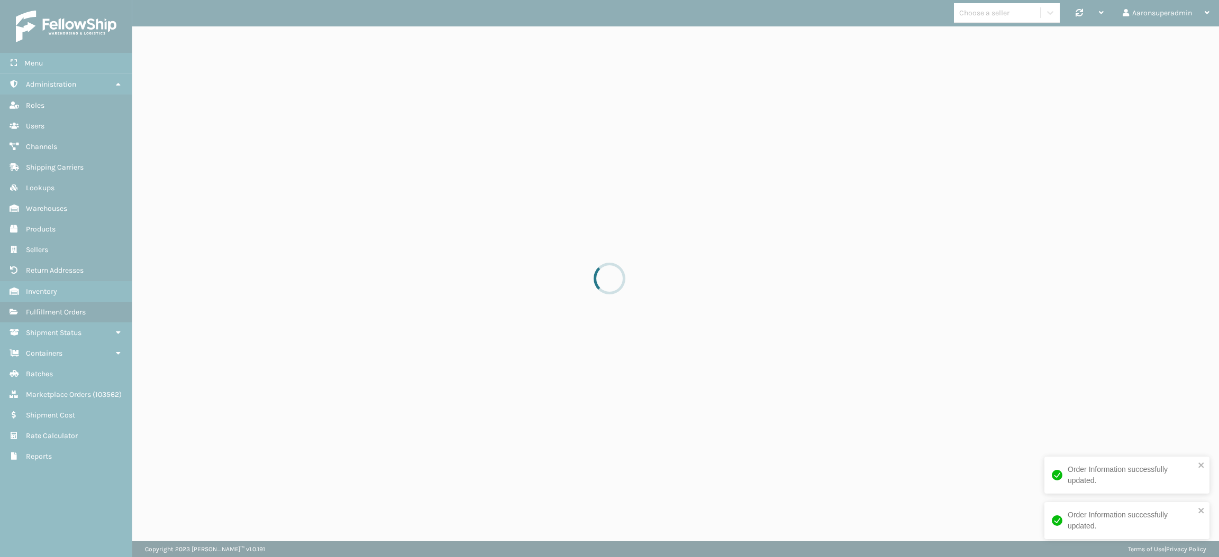
click at [160, 40] on div at bounding box center [609, 278] width 1219 height 557
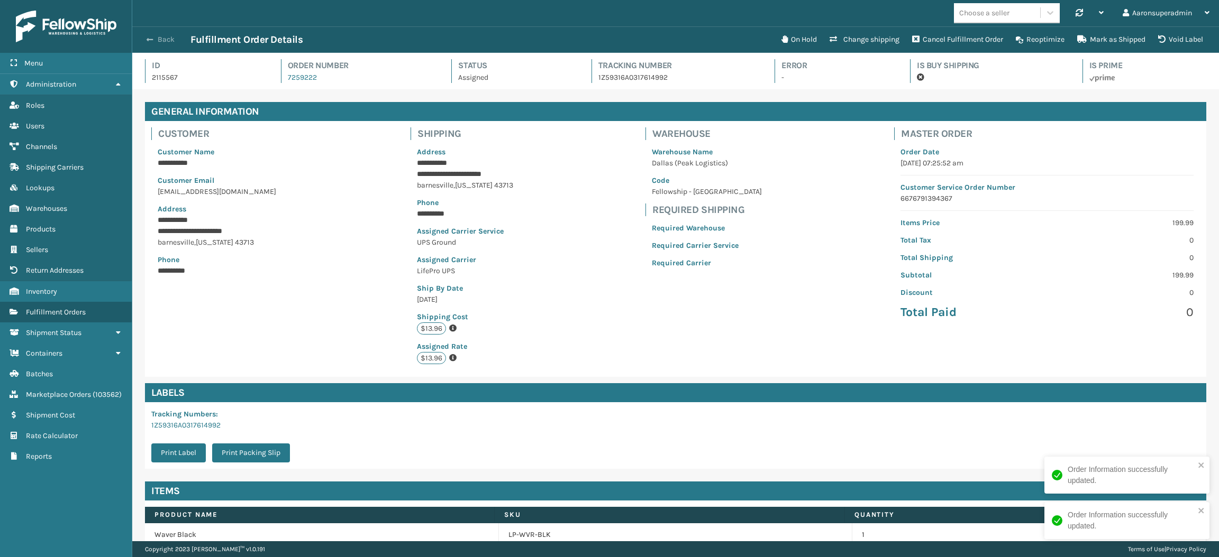
click at [160, 40] on button "Back" at bounding box center [166, 40] width 49 height 10
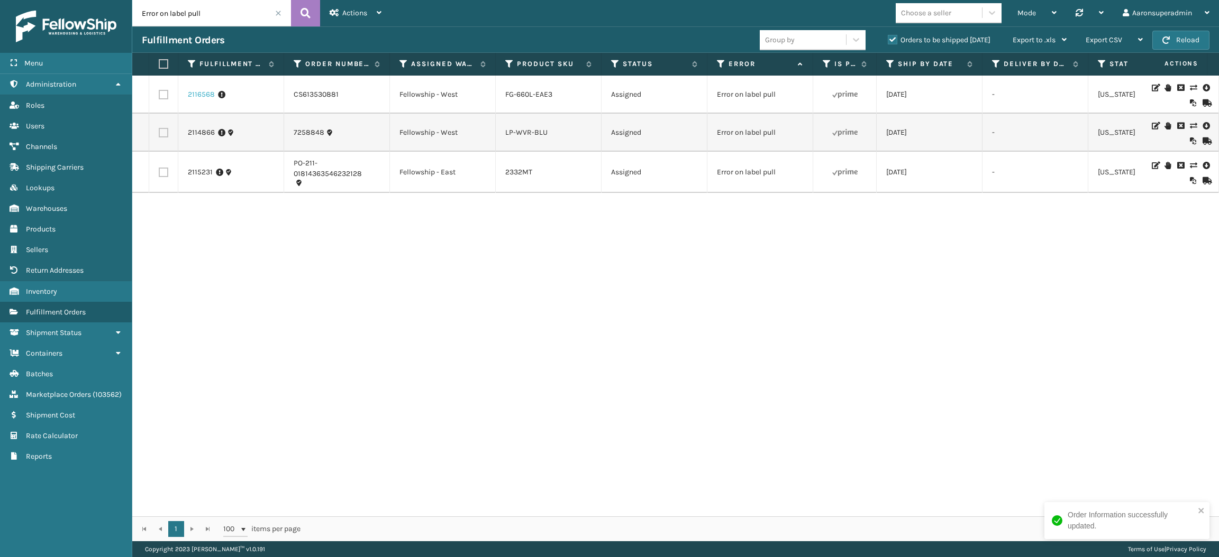
click at [201, 90] on link "2116568" at bounding box center [201, 94] width 27 height 11
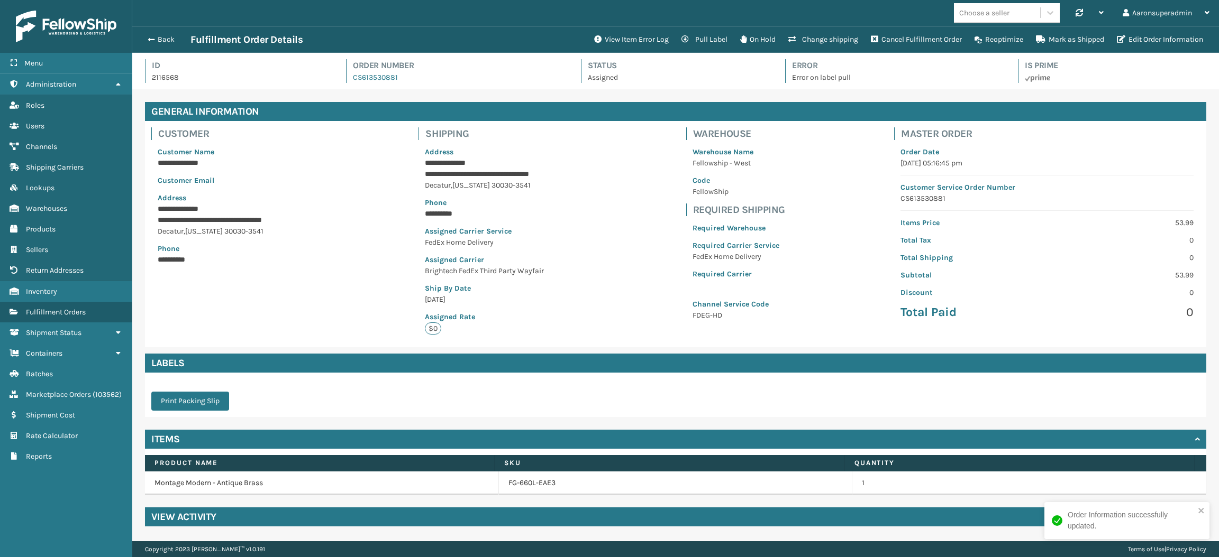
scroll to position [24, 1086]
click at [1157, 45] on button "Edit Order Information" at bounding box center [1159, 39] width 99 height 21
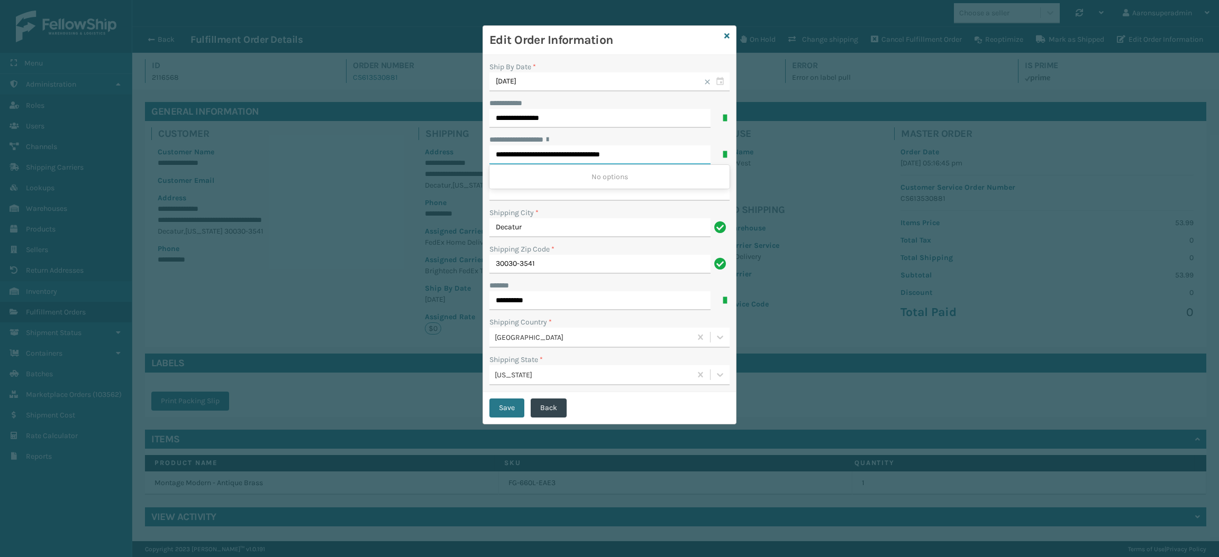
drag, startPoint x: 566, startPoint y: 157, endPoint x: 709, endPoint y: 148, distance: 143.1
click at [709, 148] on input "**********" at bounding box center [599, 154] width 221 height 19
type input "**********"
click at [496, 409] on button "Save" at bounding box center [506, 408] width 35 height 19
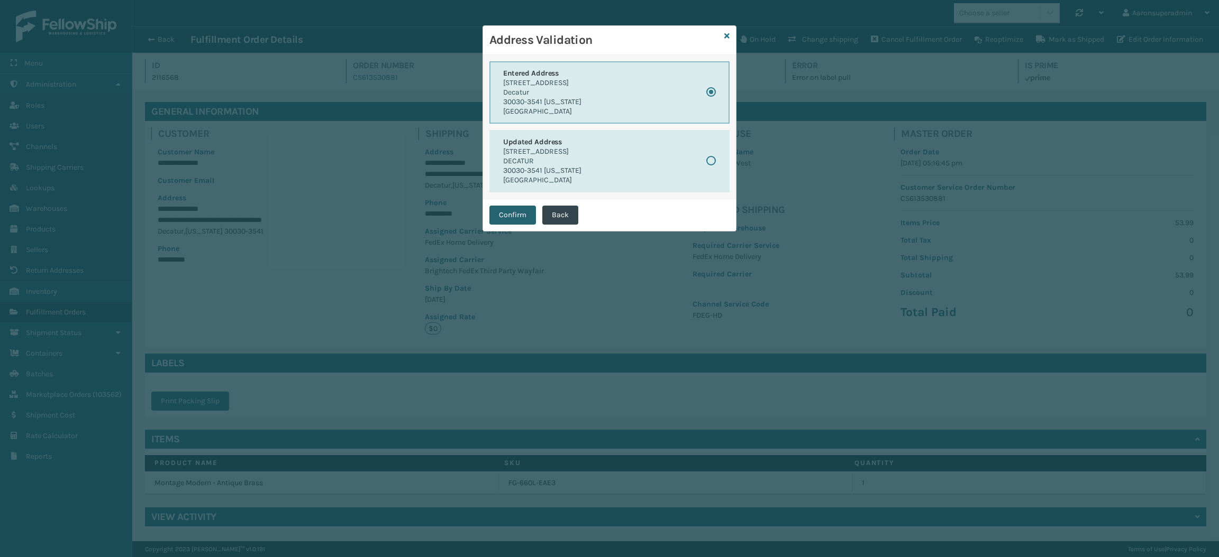
click at [513, 221] on button "Confirm" at bounding box center [512, 215] width 47 height 19
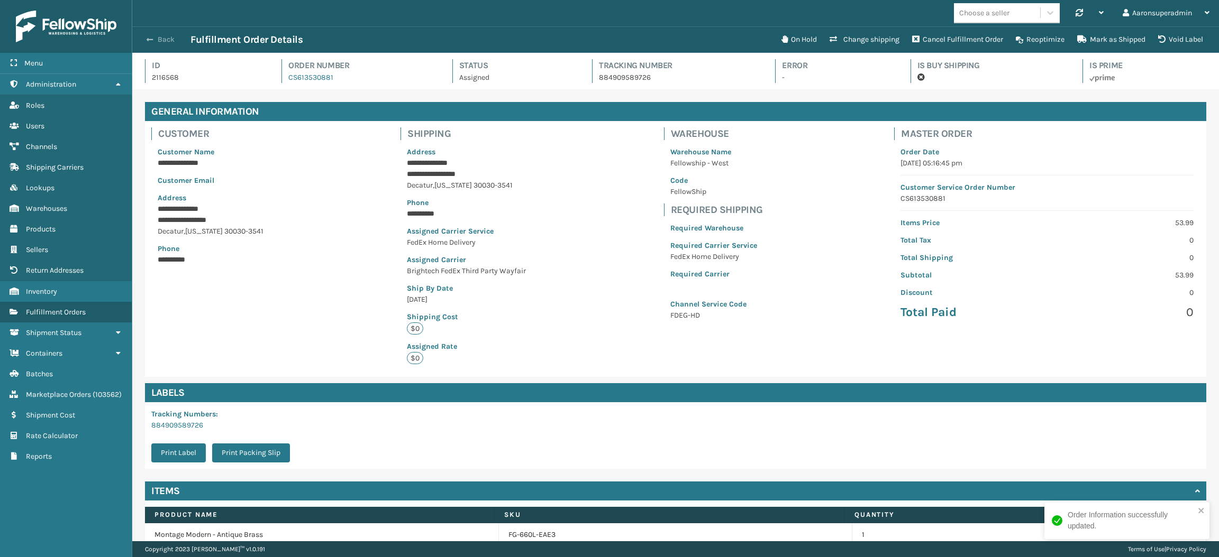
click at [169, 42] on button "Back" at bounding box center [166, 40] width 49 height 10
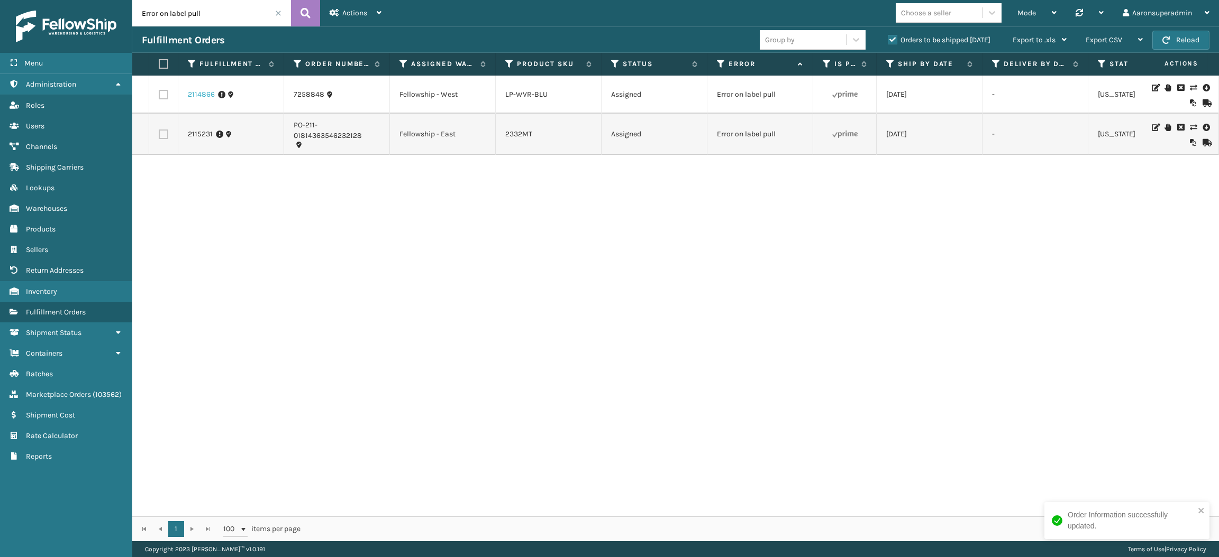
click at [199, 94] on link "2114866" at bounding box center [201, 94] width 27 height 11
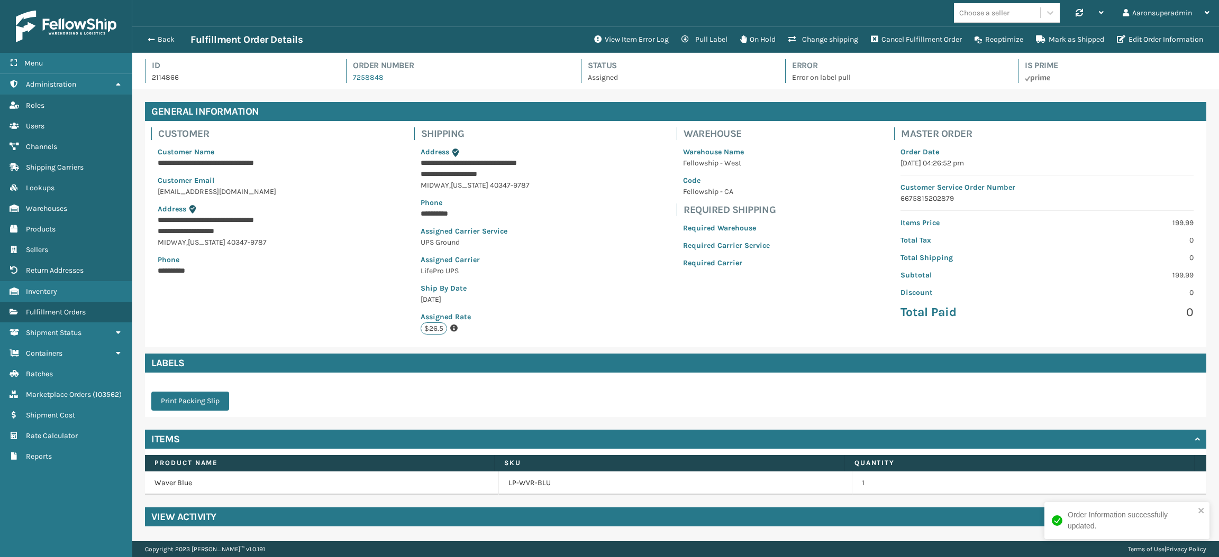
scroll to position [24, 1086]
click at [607, 47] on button "View Item Error Log" at bounding box center [631, 39] width 87 height 21
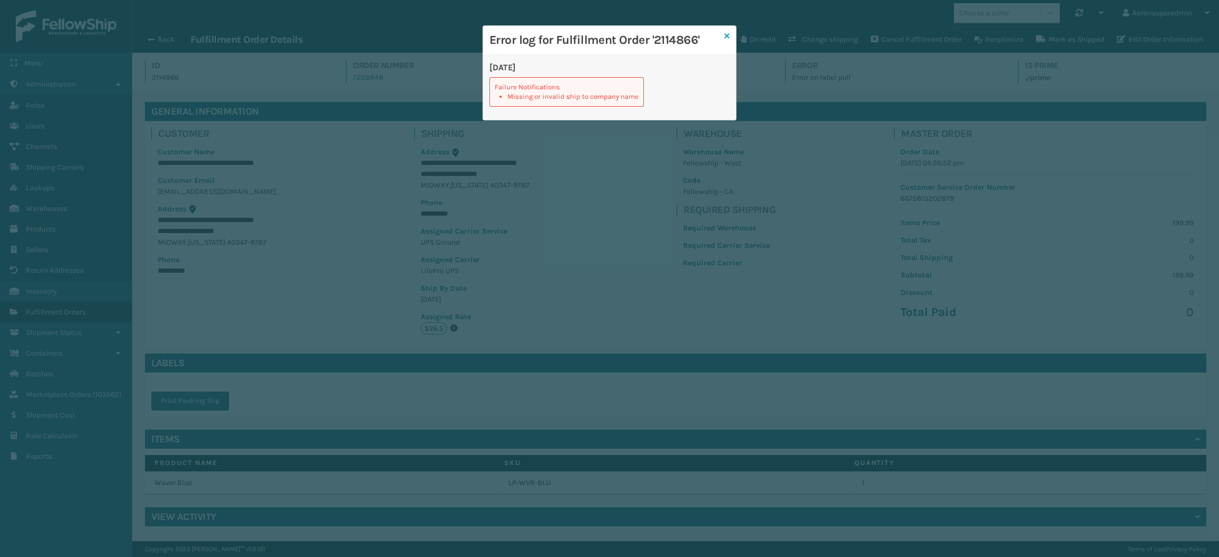
click at [728, 36] on icon at bounding box center [726, 35] width 5 height 7
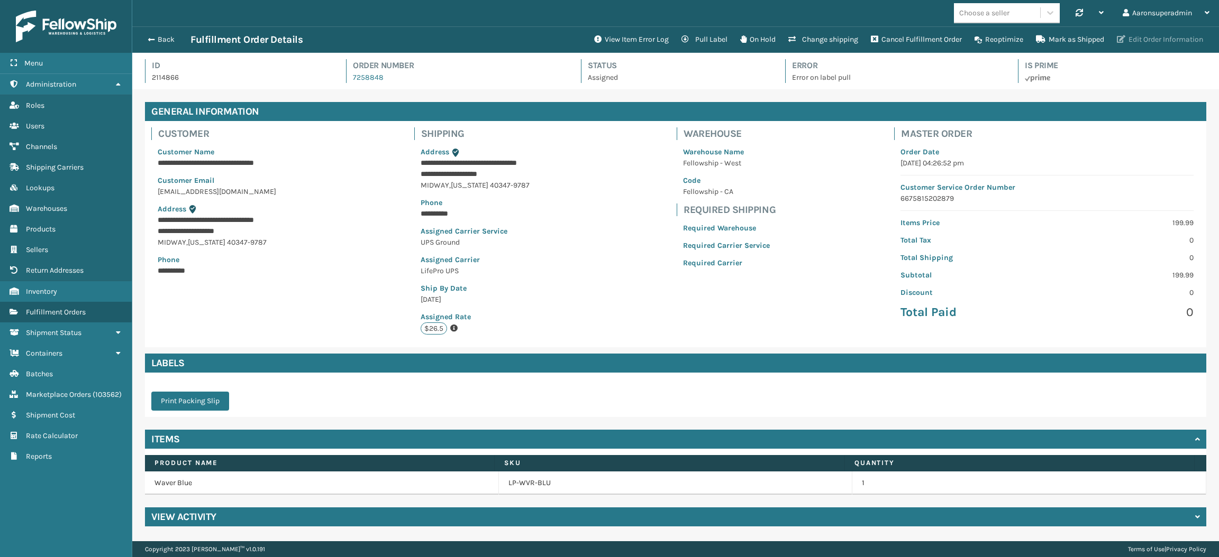
click at [1147, 45] on button "Edit Order Information" at bounding box center [1159, 39] width 99 height 21
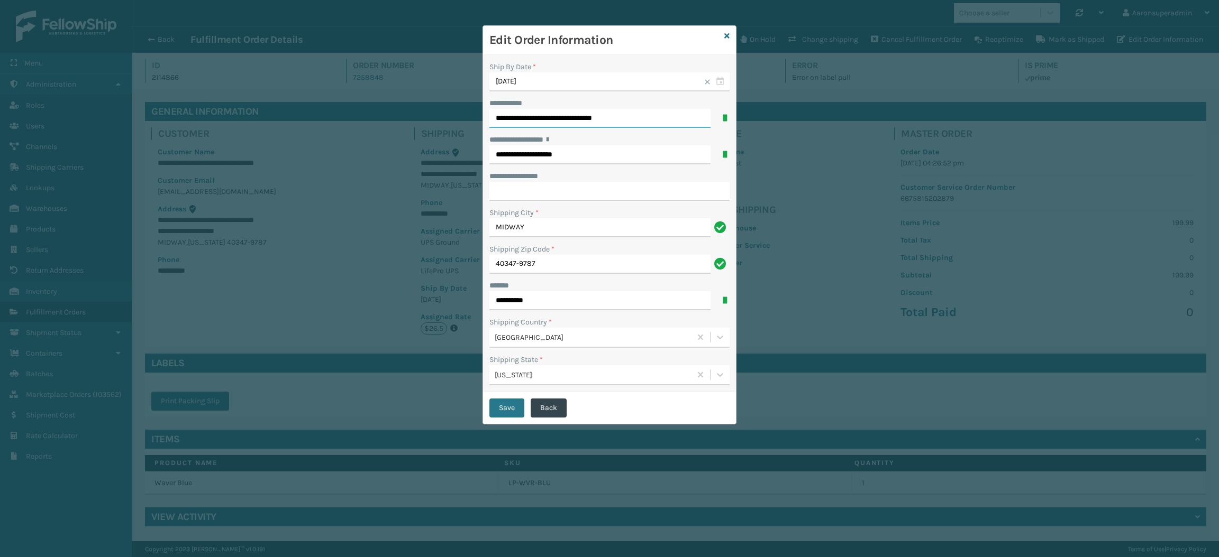
drag, startPoint x: 637, startPoint y: 122, endPoint x: 533, endPoint y: 130, distance: 105.1
click at [533, 130] on div "**********" at bounding box center [609, 223] width 253 height 337
type input "*********"
click button "Save" at bounding box center [506, 408] width 35 height 19
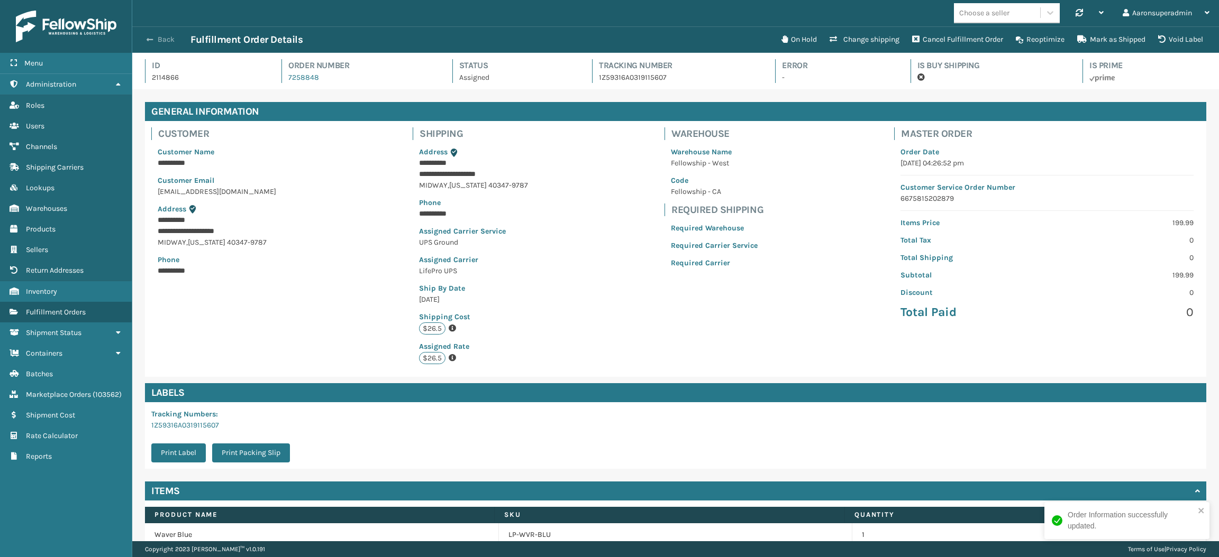
click at [163, 40] on button "Back" at bounding box center [166, 40] width 49 height 10
click at [164, 41] on button "Back" at bounding box center [166, 40] width 49 height 10
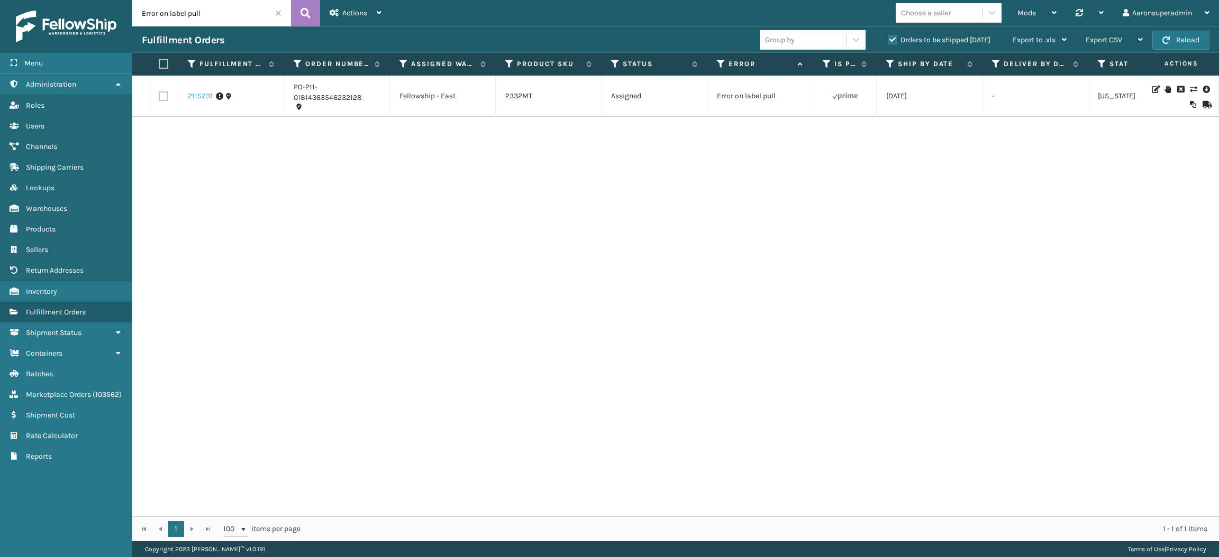
click at [201, 94] on link "2115231" at bounding box center [200, 96] width 25 height 11
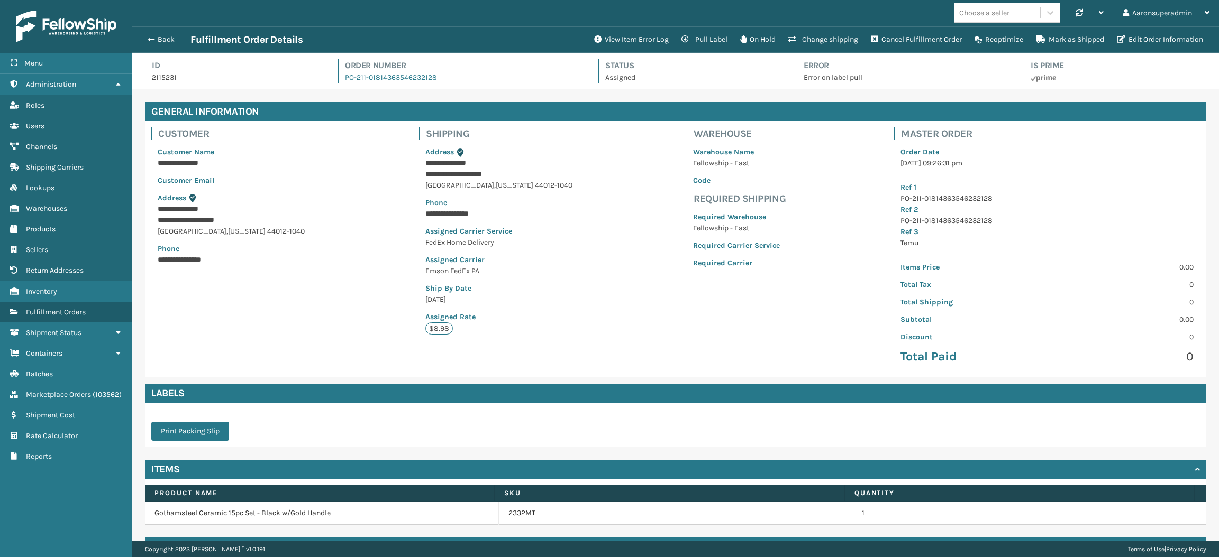
scroll to position [24, 1086]
click at [1165, 43] on button "Edit Order Information" at bounding box center [1159, 39] width 99 height 21
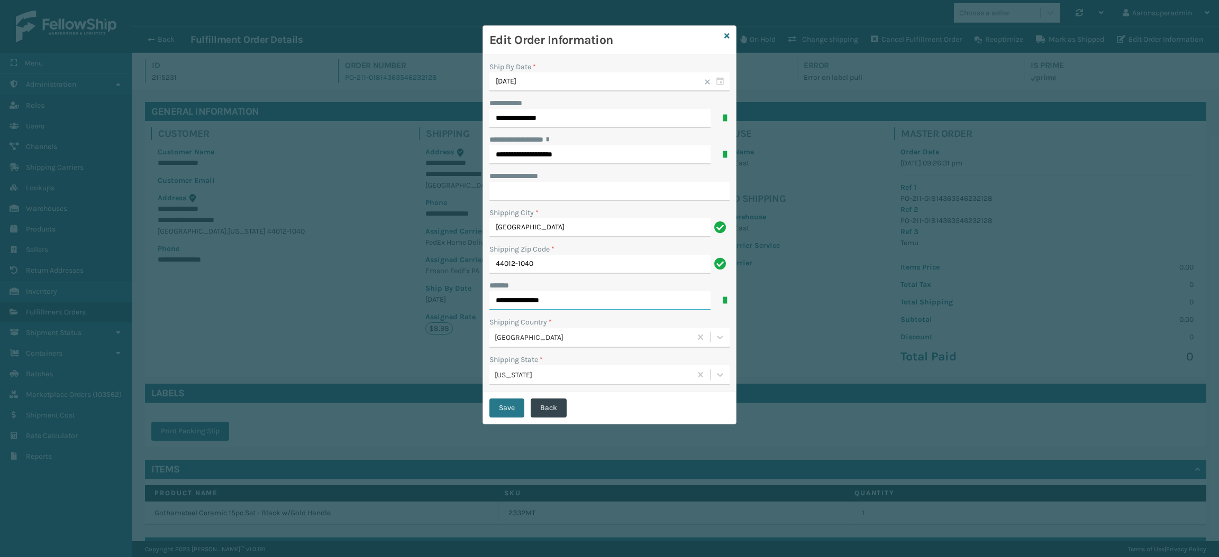
click at [603, 297] on input "**********" at bounding box center [599, 300] width 221 height 19
type input "**********"
click at [504, 403] on button "Save" at bounding box center [506, 408] width 35 height 19
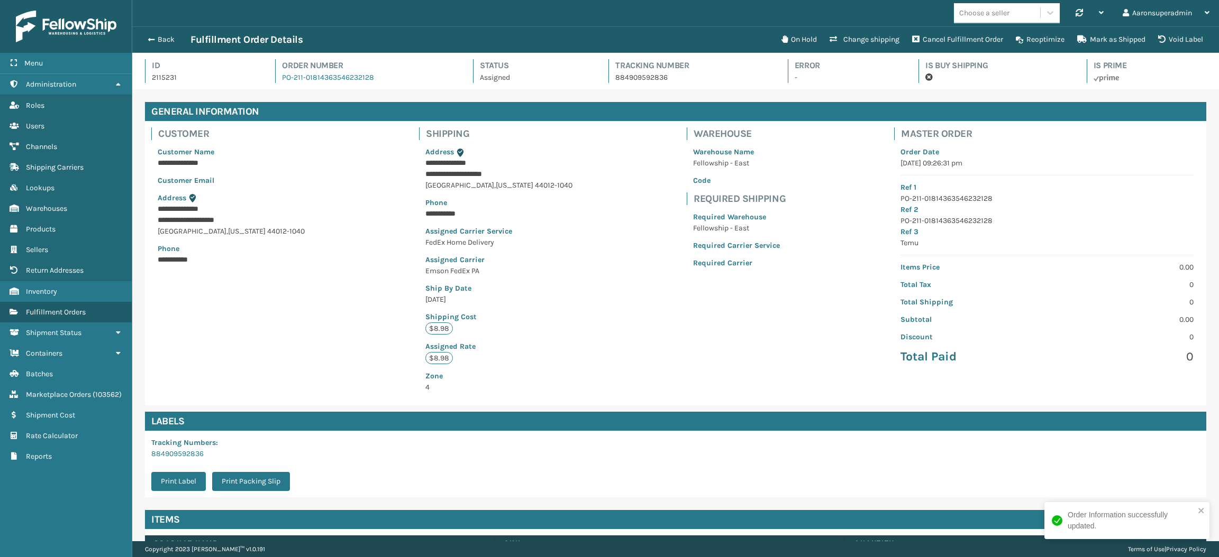
click at [157, 38] on button "Back" at bounding box center [166, 40] width 49 height 10
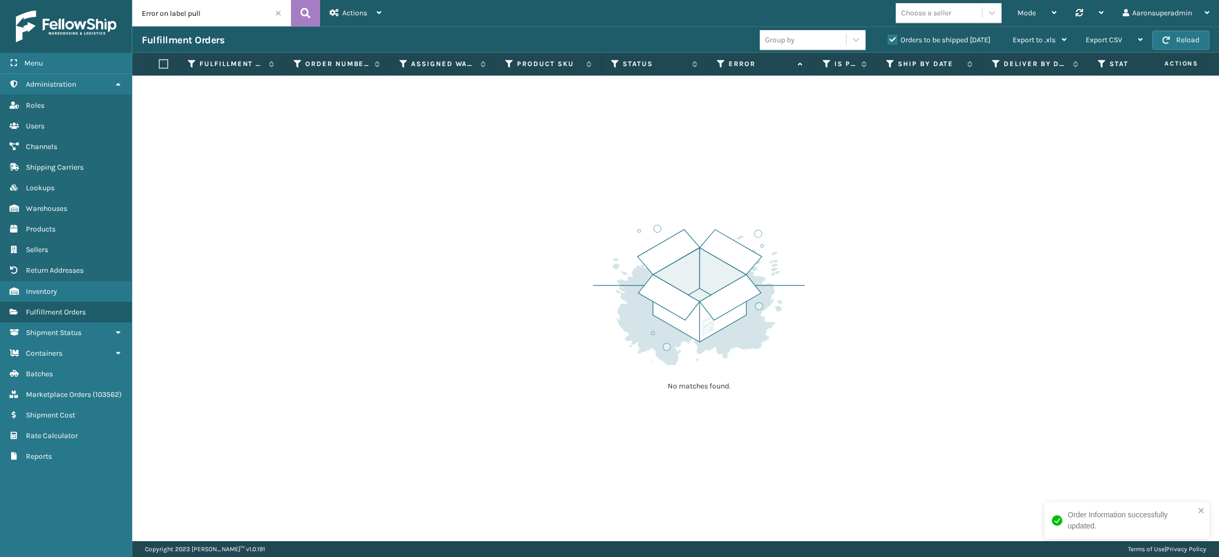
click at [278, 12] on span at bounding box center [278, 13] width 6 height 6
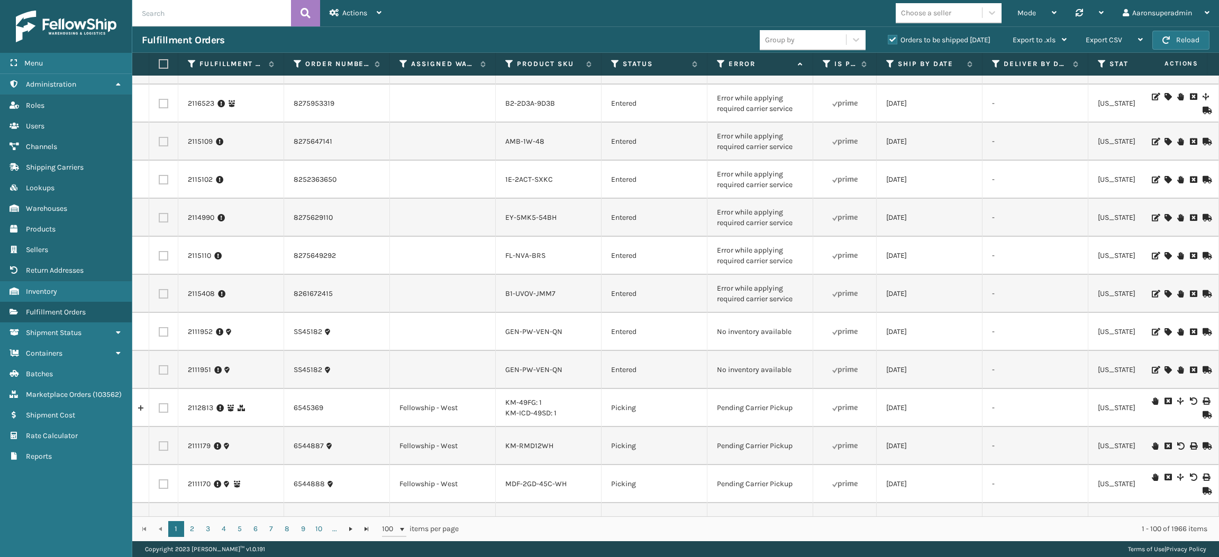
scroll to position [358, 0]
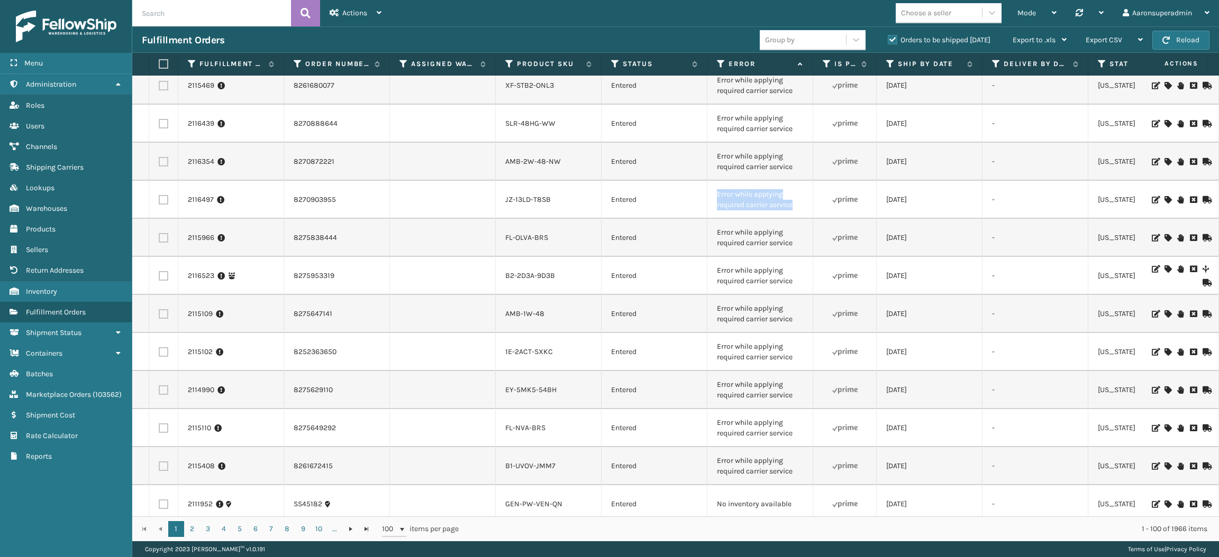
drag, startPoint x: 802, startPoint y: 205, endPoint x: 713, endPoint y: 191, distance: 90.4
click at [713, 191] on td "Error while applying required carrier service" at bounding box center [760, 200] width 106 height 38
copy td "Error while applying required carrier service"
click at [268, 16] on input "text" at bounding box center [211, 13] width 159 height 26
paste input "Error while applying required carrier service"
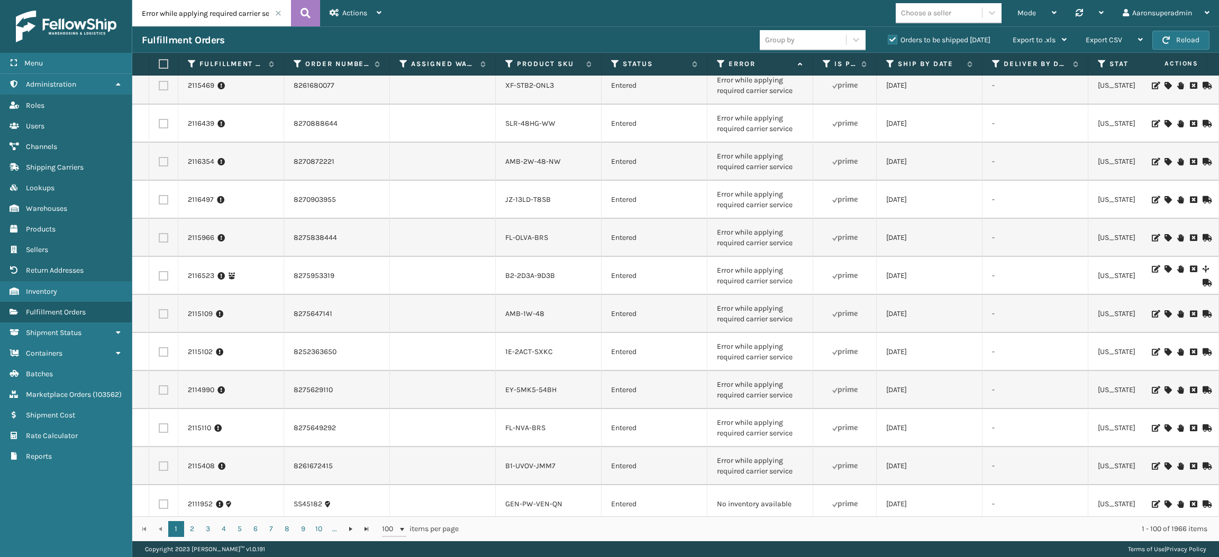
scroll to position [0, 19]
type input "Error while applying required carrier service"
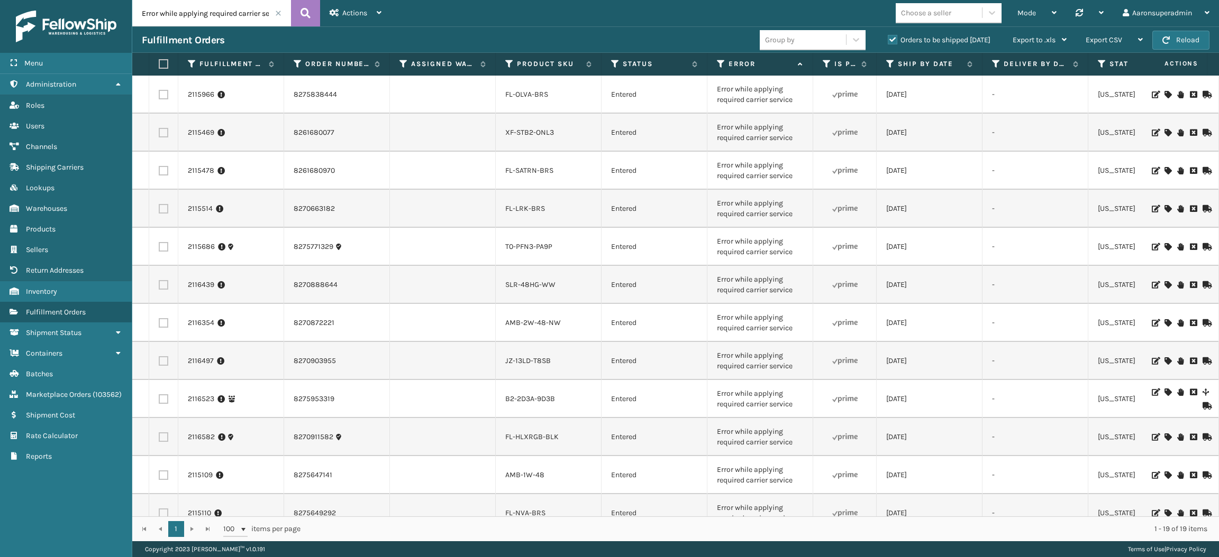
click at [165, 66] on label at bounding box center [162, 64] width 6 height 10
click at [159, 66] on input "checkbox" at bounding box center [159, 64] width 1 height 7
checkbox input "true"
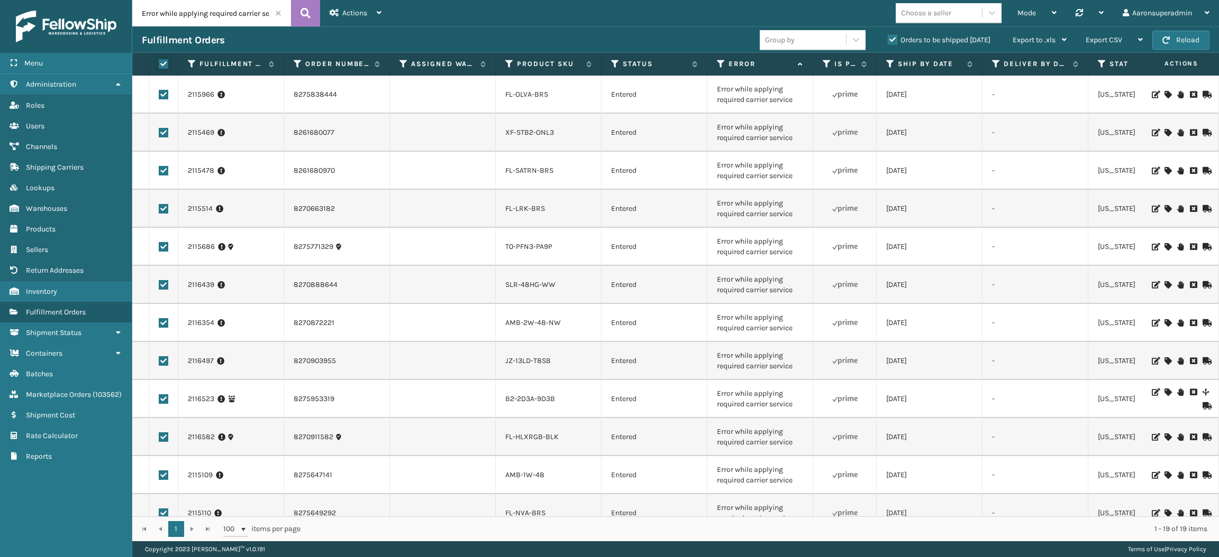
checkbox input "true"
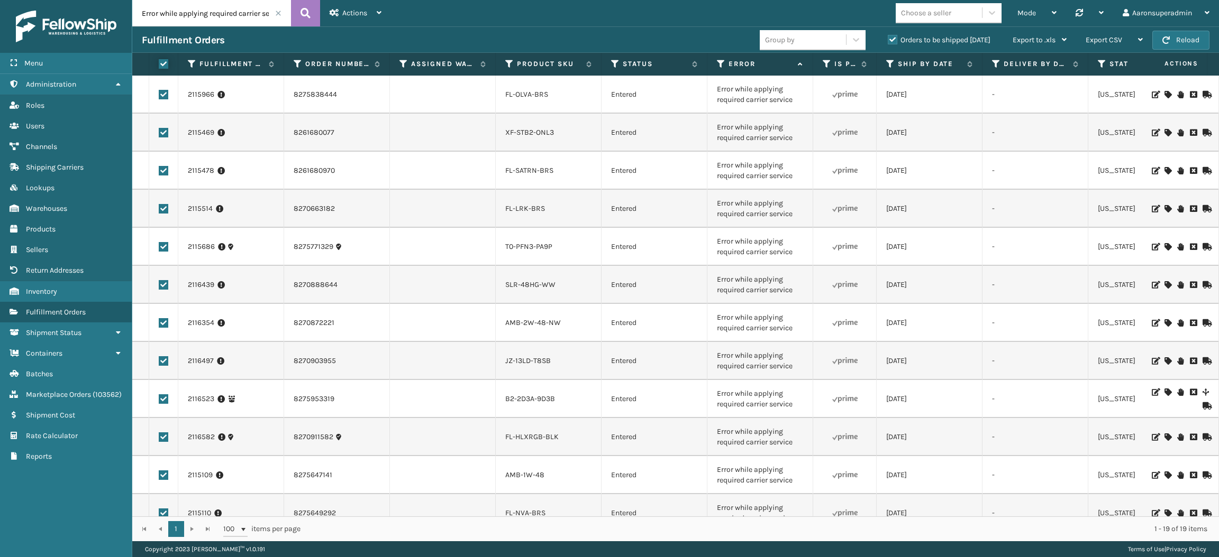
checkbox input "true"
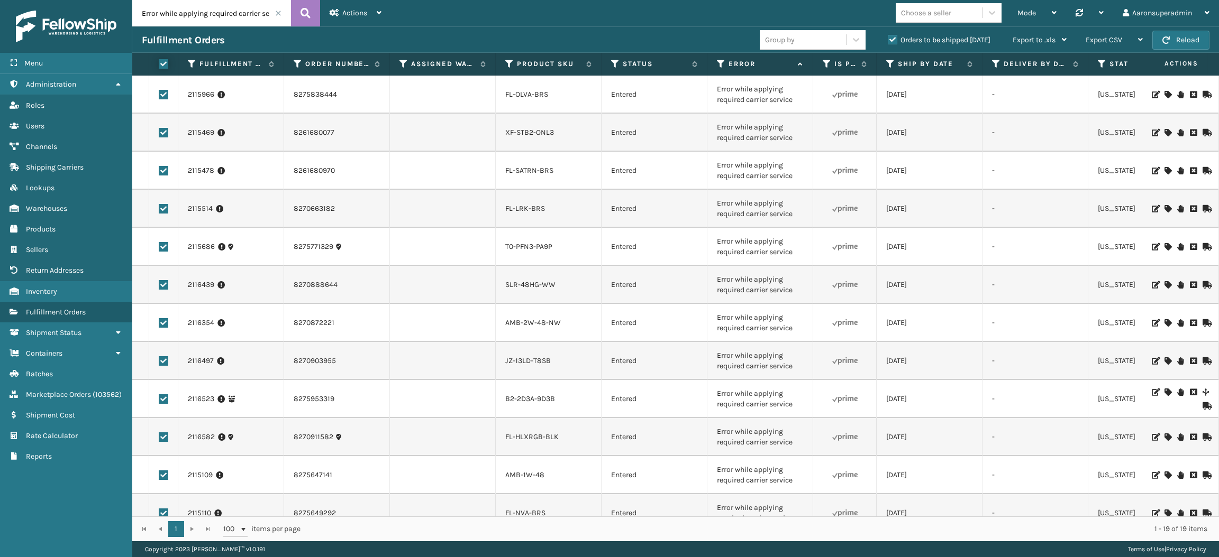
checkbox input "true"
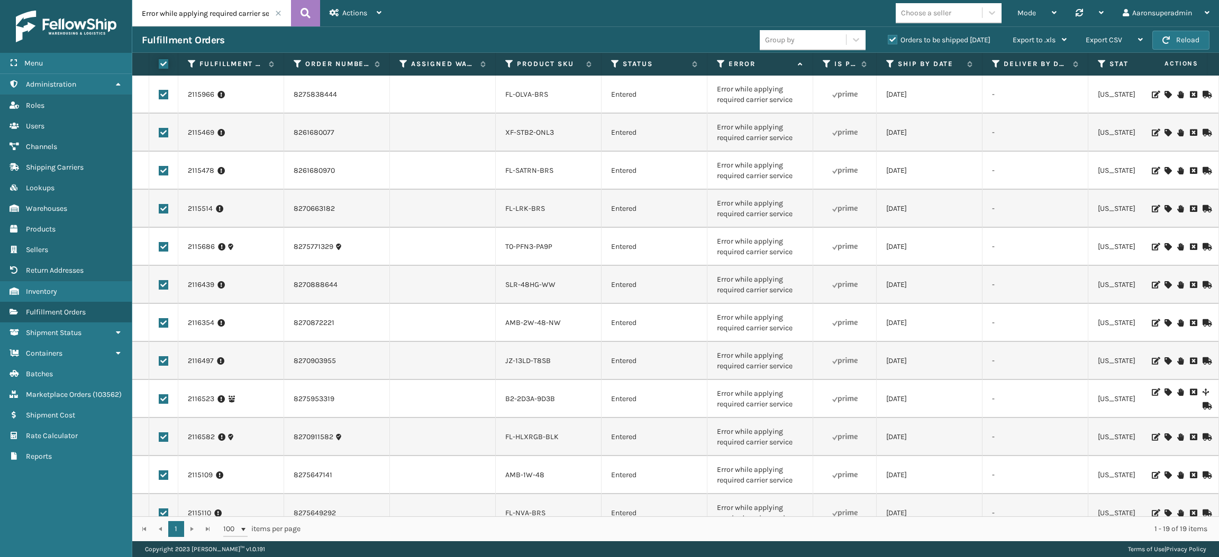
checkbox input "true"
click at [825, 52] on div "Bulk Actions" at bounding box center [837, 40] width 62 height 26
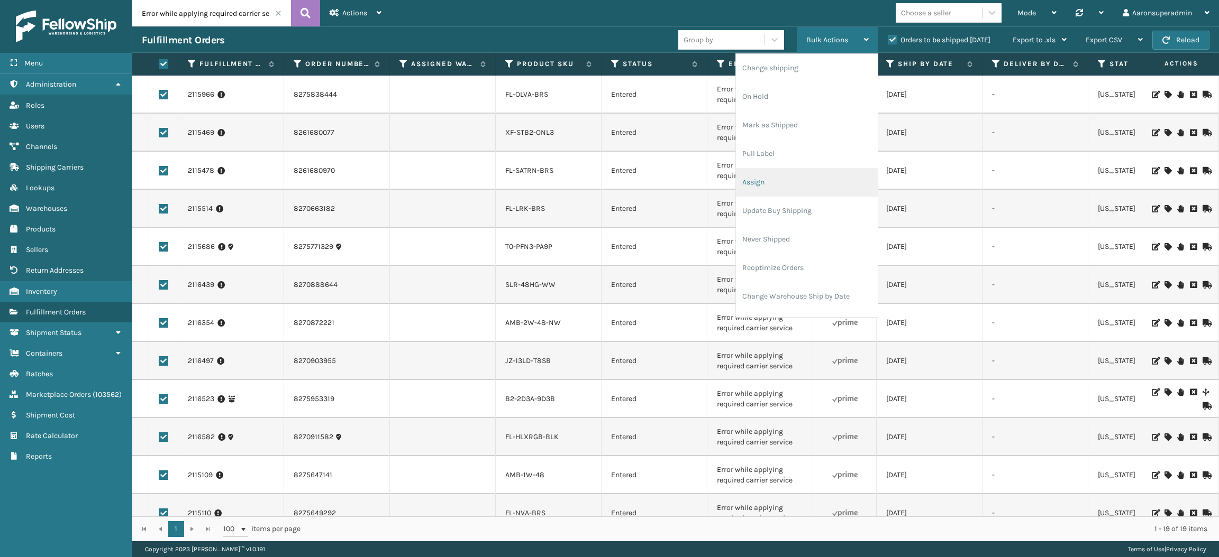
click at [761, 173] on li "Assign" at bounding box center [807, 182] width 142 height 29
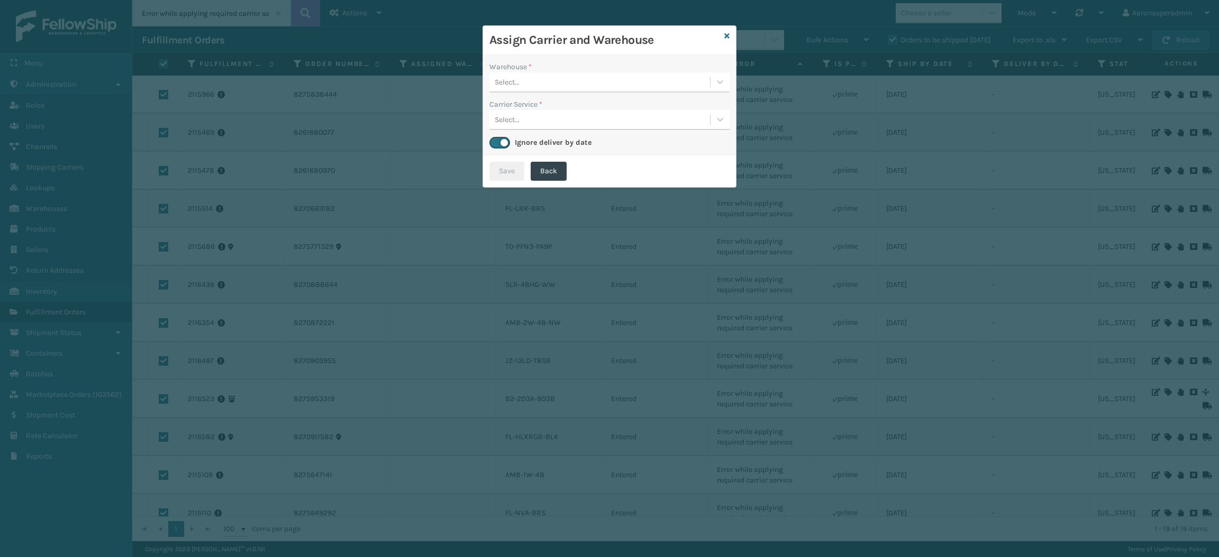
click at [542, 86] on div "Select..." at bounding box center [599, 82] width 221 height 17
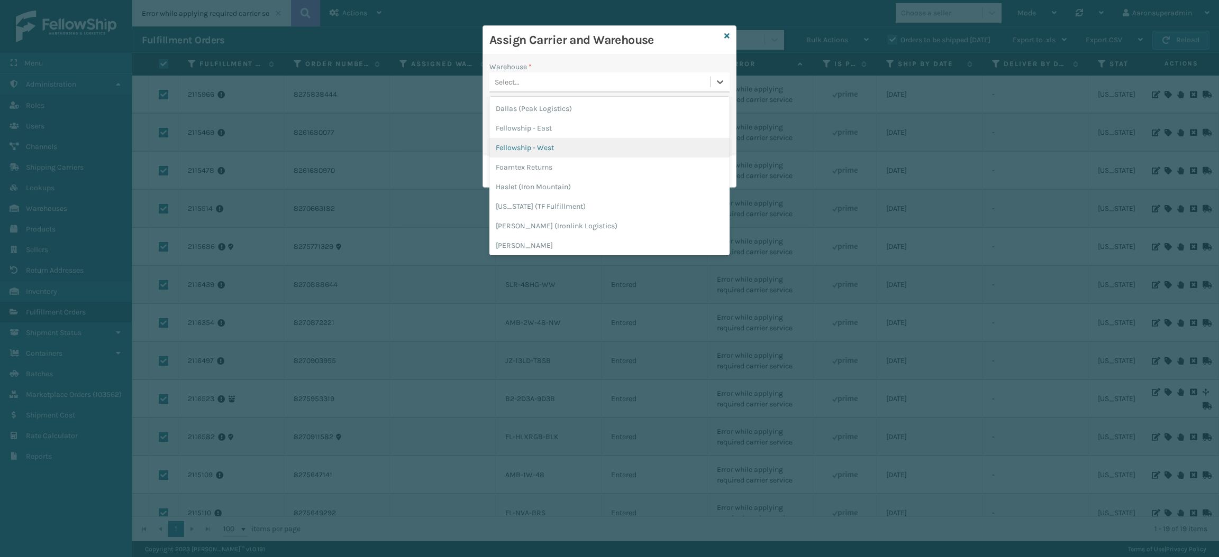
click at [557, 148] on div "Fellowship - West" at bounding box center [609, 148] width 240 height 20
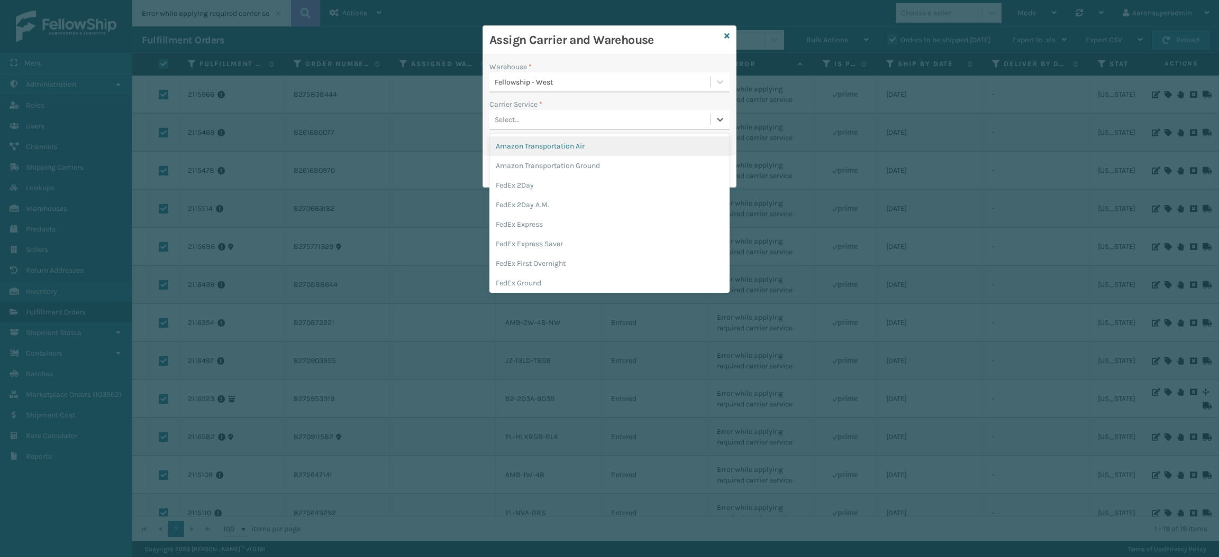
click at [536, 116] on div "Select..." at bounding box center [599, 119] width 221 height 17
click at [517, 252] on div "FedEx Home Delivery" at bounding box center [609, 260] width 240 height 20
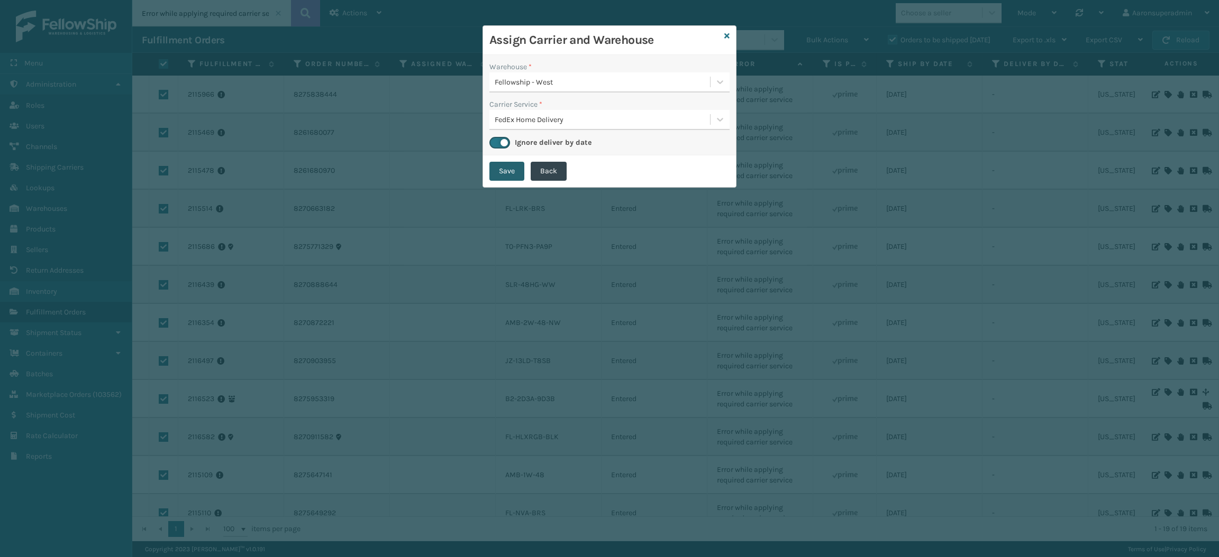
click at [500, 173] on button "Save" at bounding box center [506, 171] width 35 height 19
checkbox input "false"
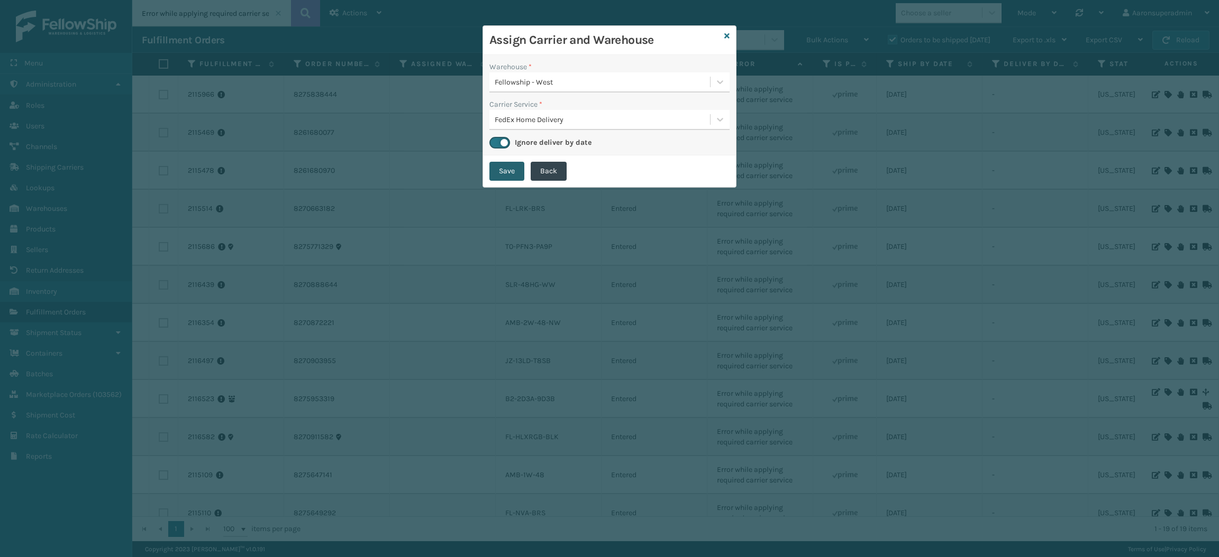
checkbox input "false"
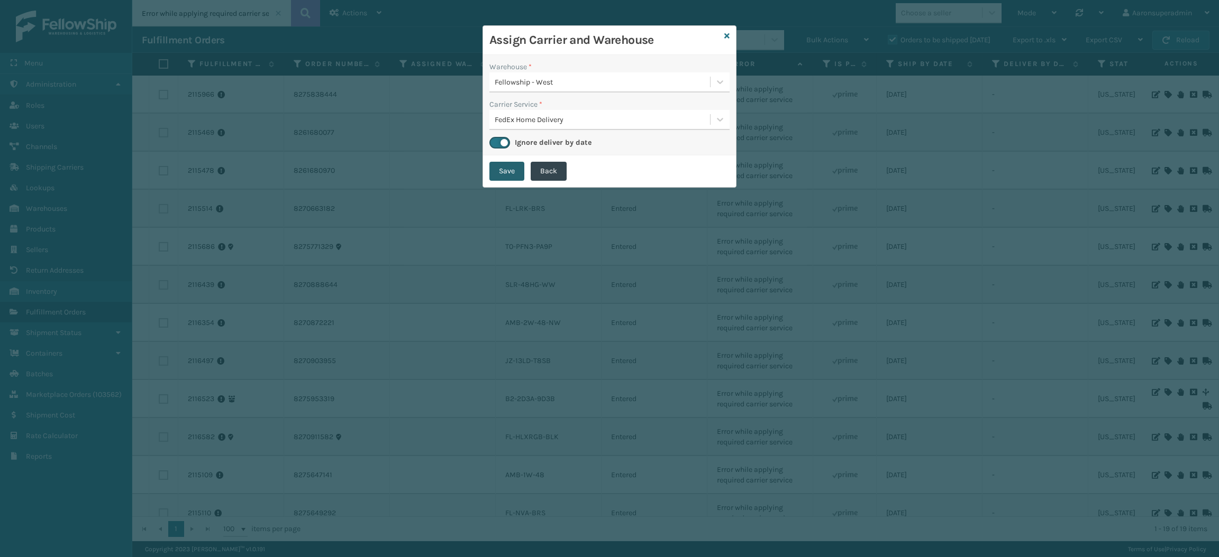
checkbox input "false"
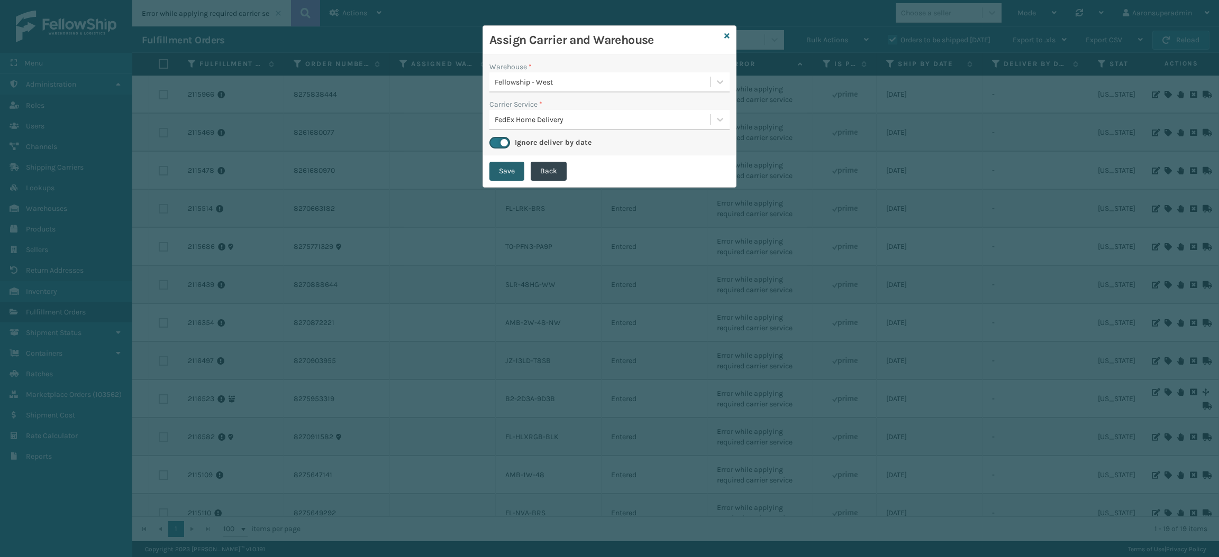
checkbox input "false"
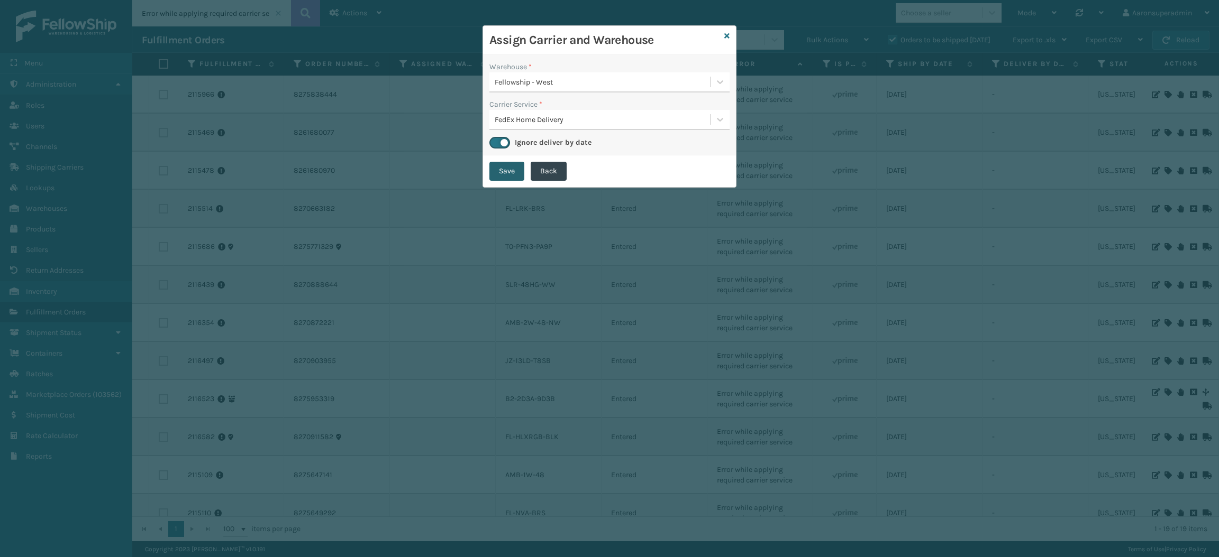
checkbox input "false"
